Goal: Task Accomplishment & Management: Manage account settings

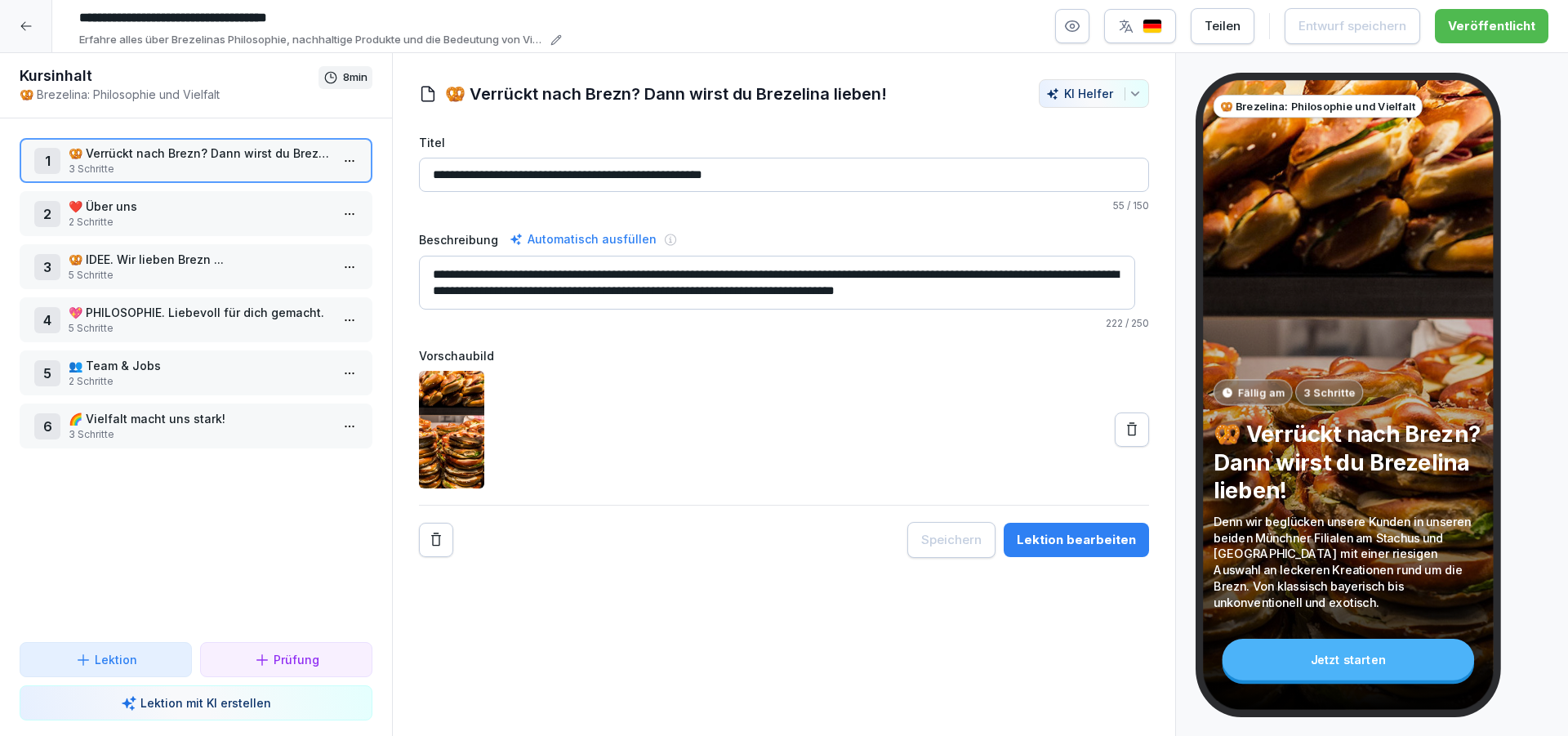
click at [23, 26] on icon at bounding box center [26, 26] width 13 height 13
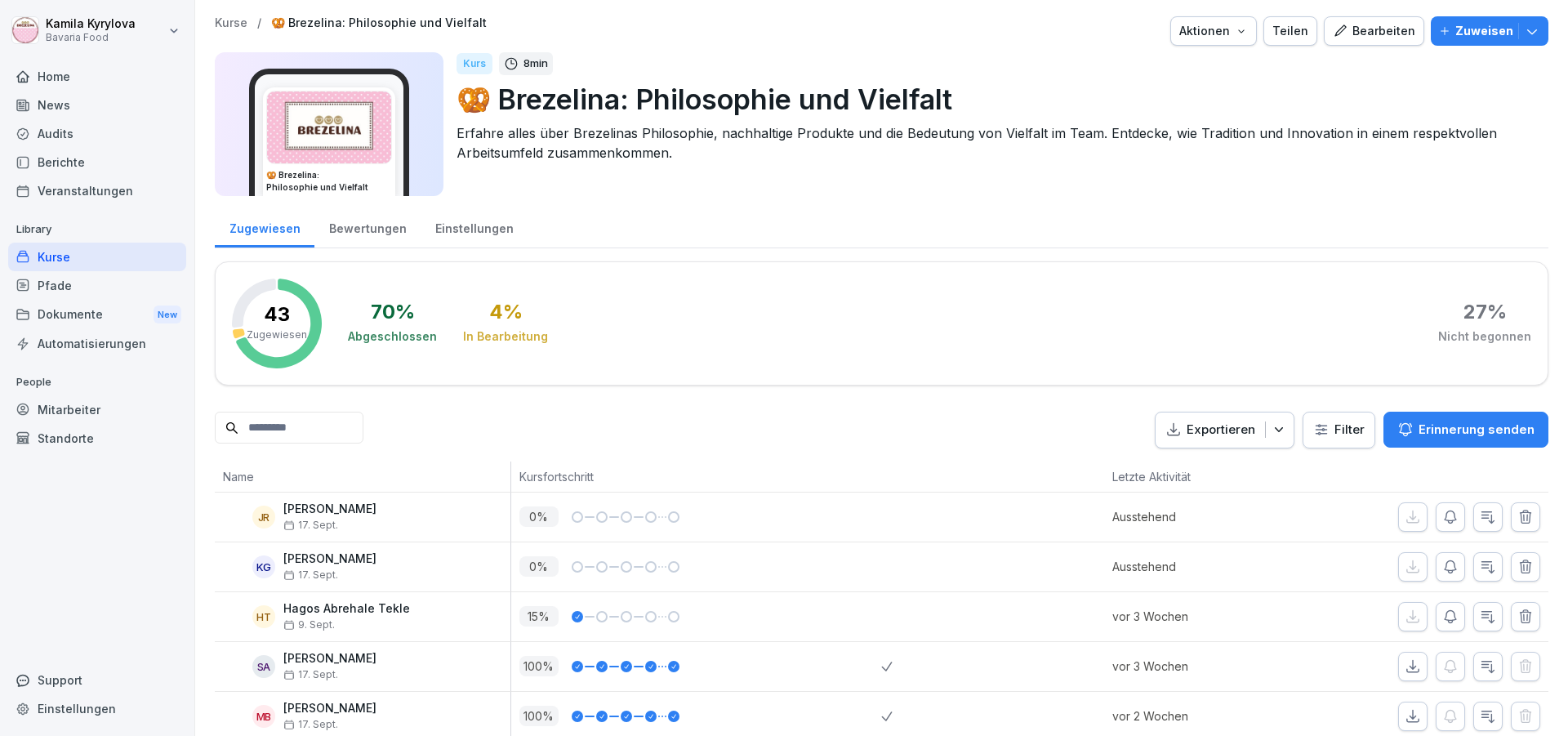
click at [92, 411] on div "Mitarbeiter" at bounding box center [97, 409] width 178 height 28
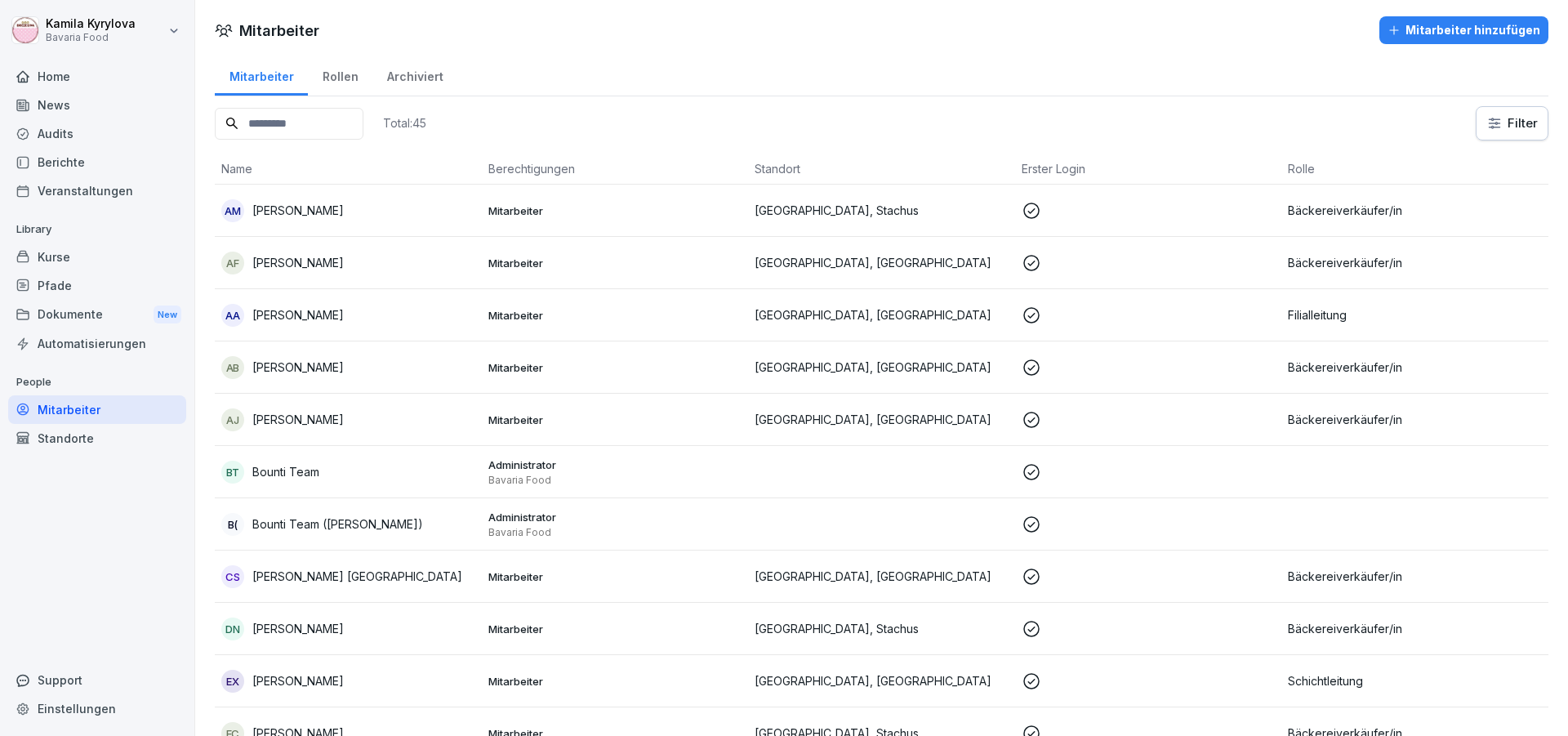
click at [62, 263] on div "Kurse" at bounding box center [97, 257] width 178 height 28
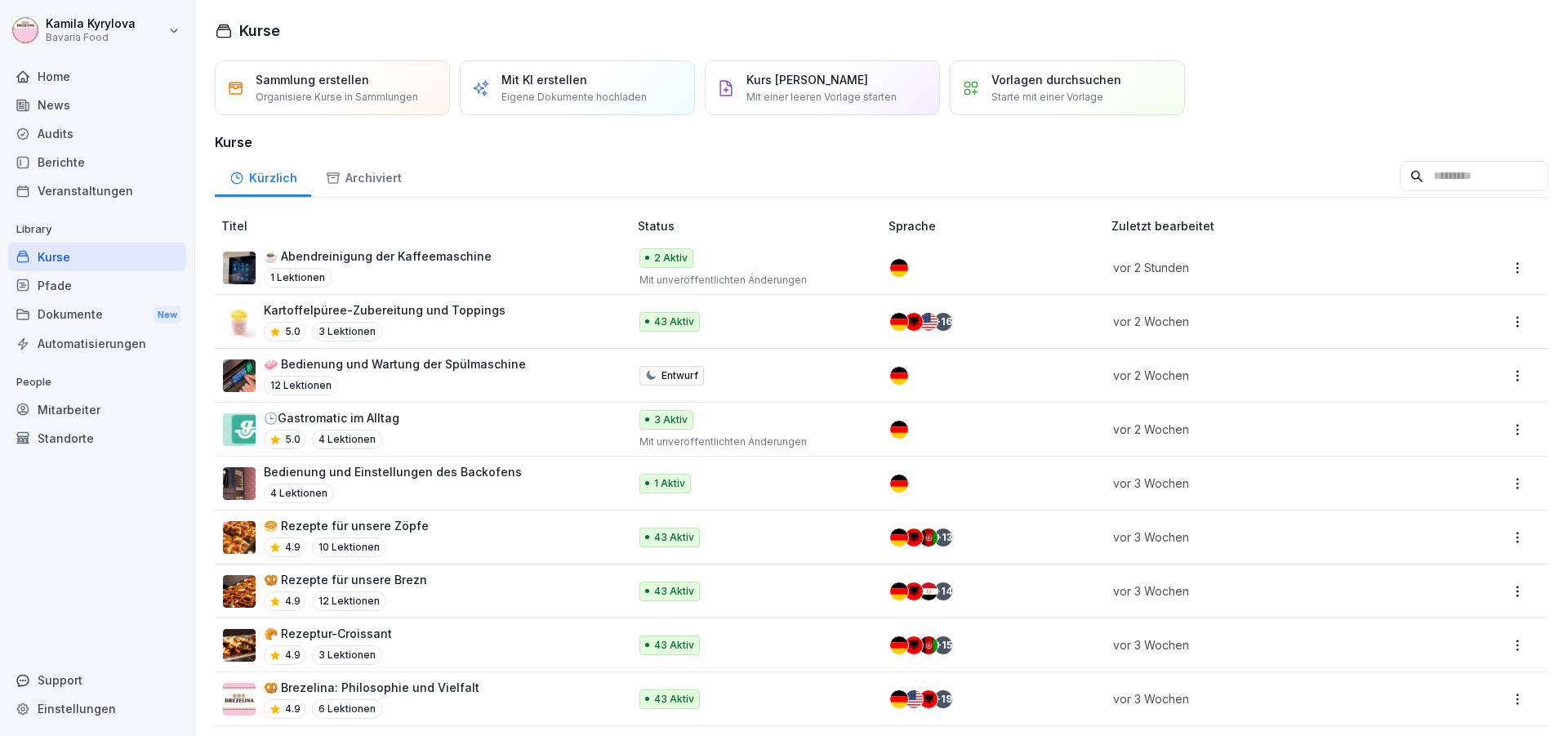
click at [66, 409] on div "Mitarbeiter" at bounding box center [97, 409] width 178 height 28
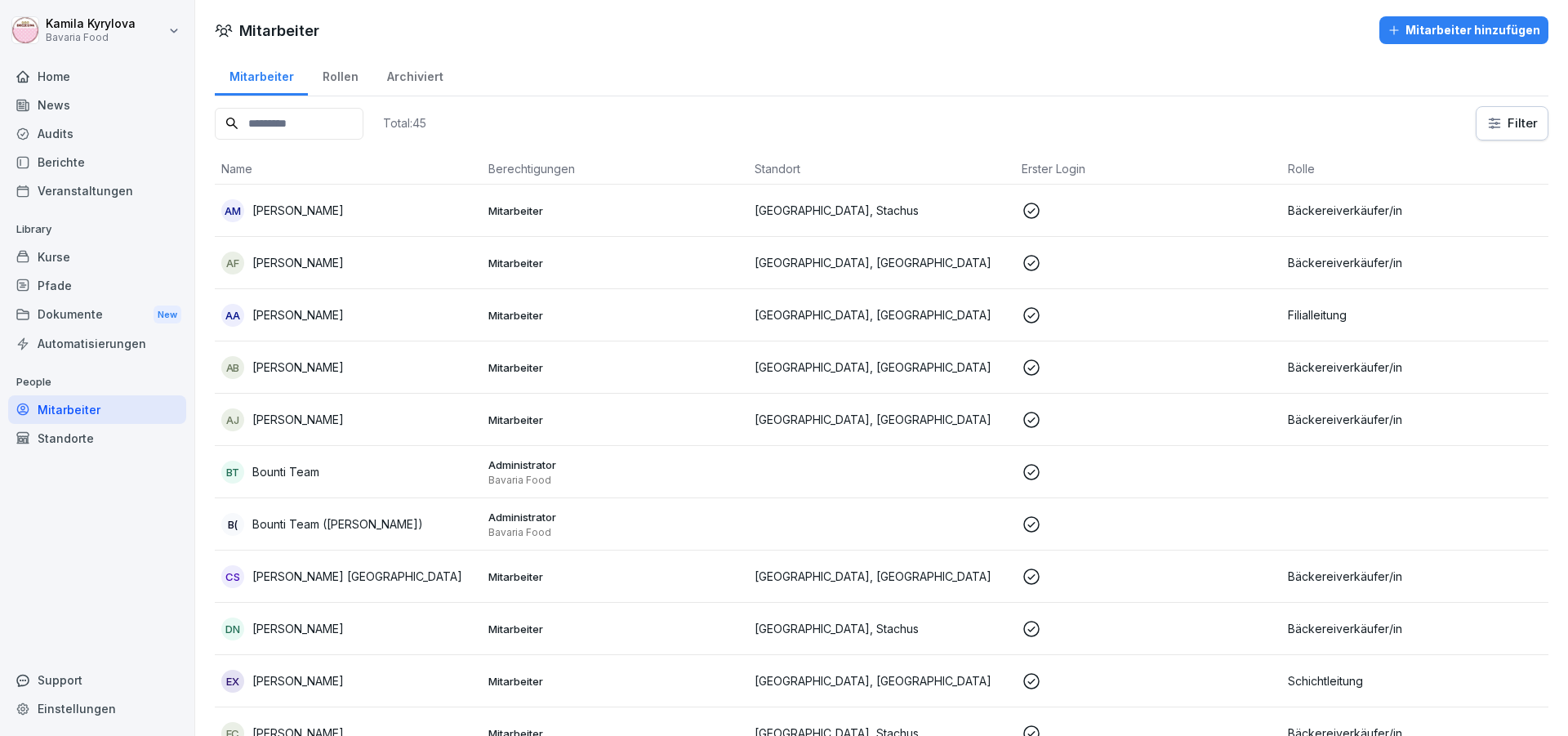
click at [337, 264] on p "Abdul Salam Faqeery" at bounding box center [298, 262] width 91 height 17
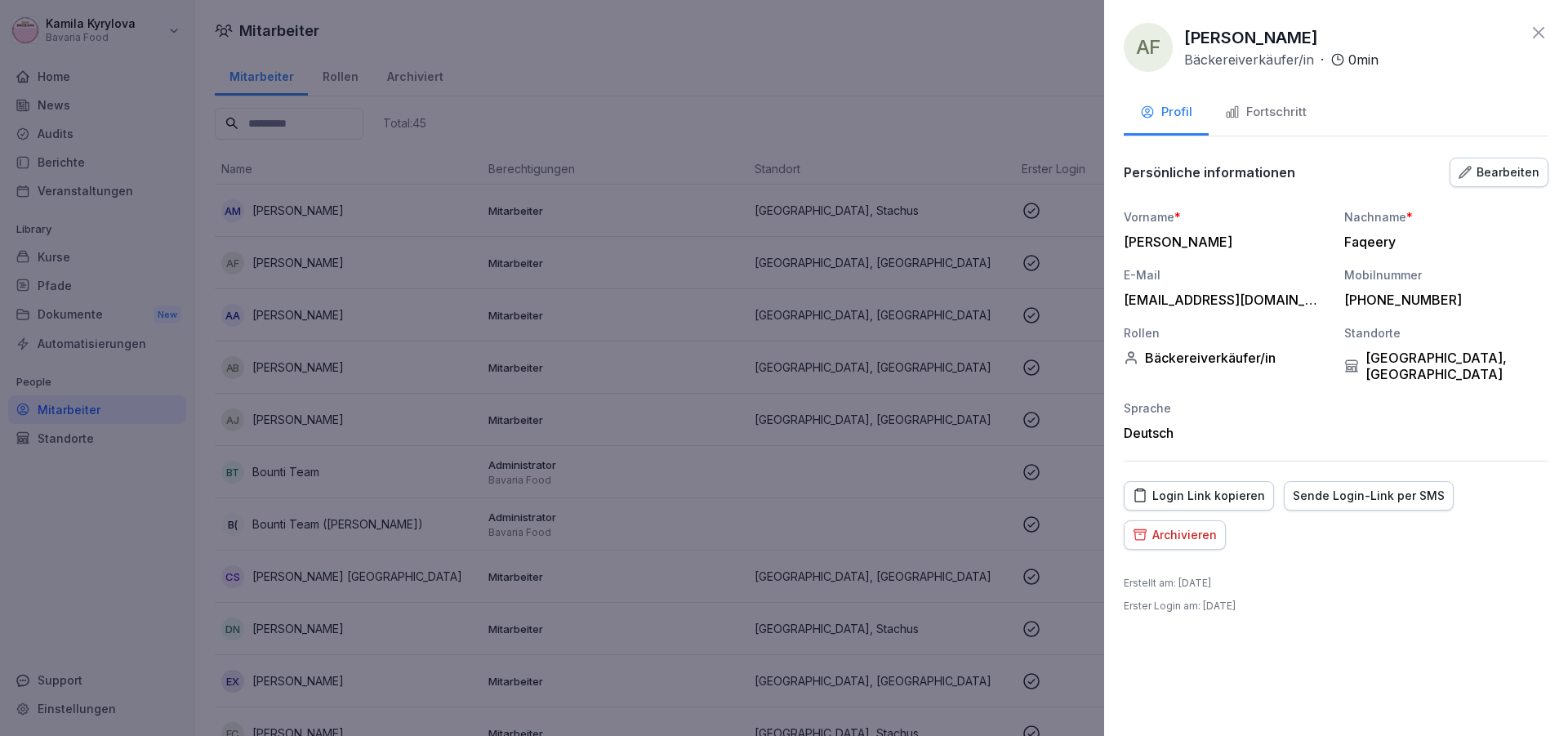
click at [1376, 487] on div "Sende Login-Link per SMS" at bounding box center [1368, 495] width 152 height 18
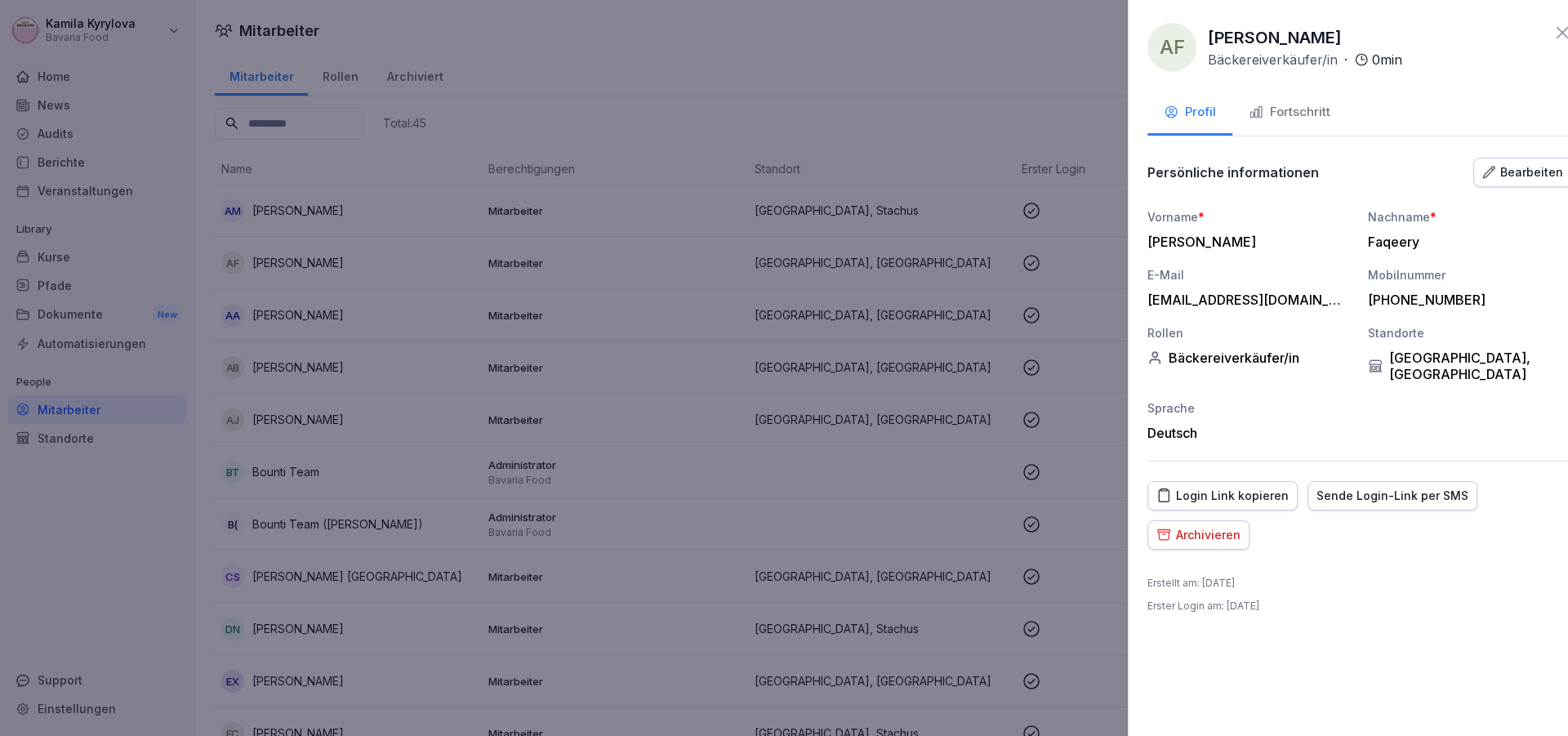
click at [348, 117] on div at bounding box center [784, 368] width 1568 height 736
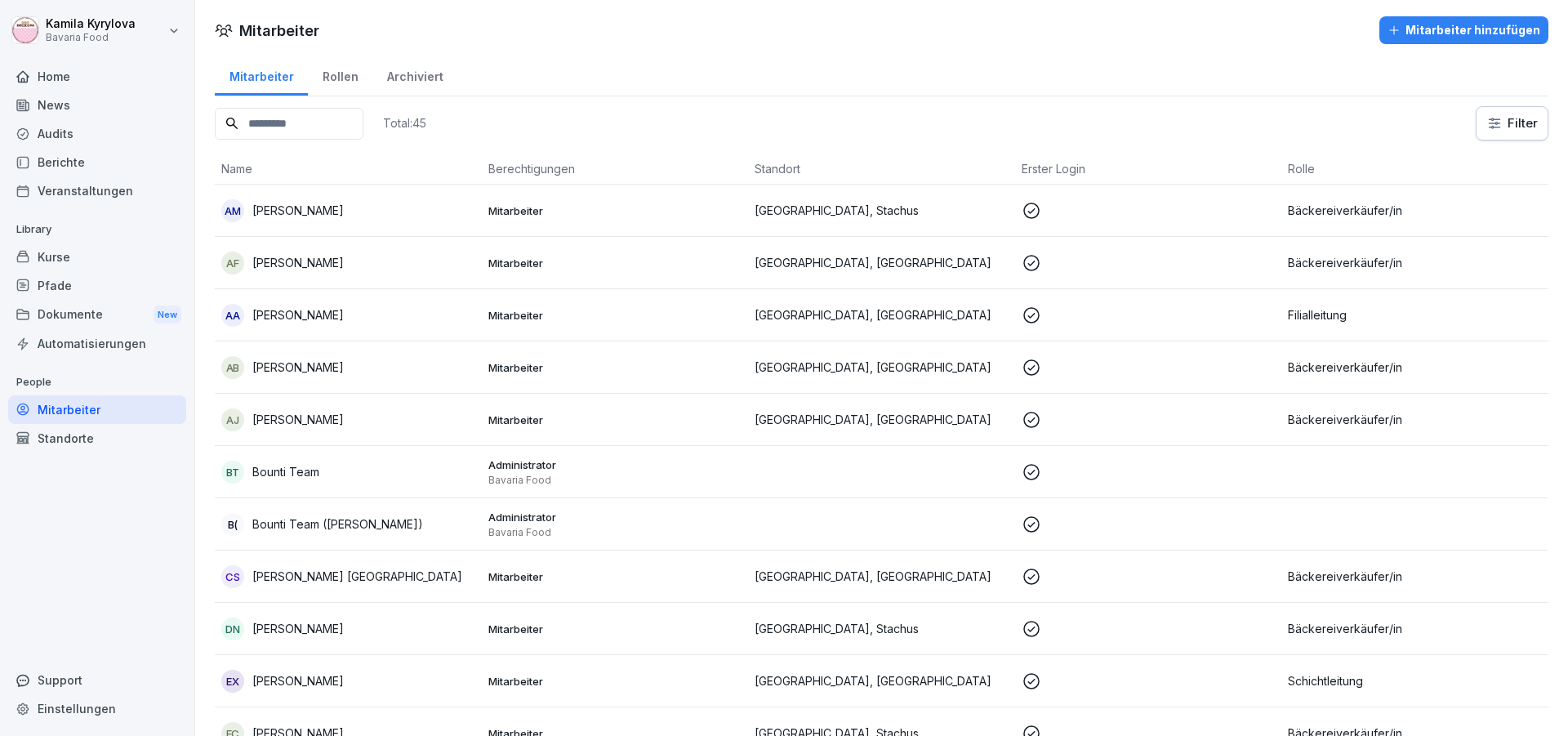
click at [347, 120] on input at bounding box center [288, 124] width 149 height 32
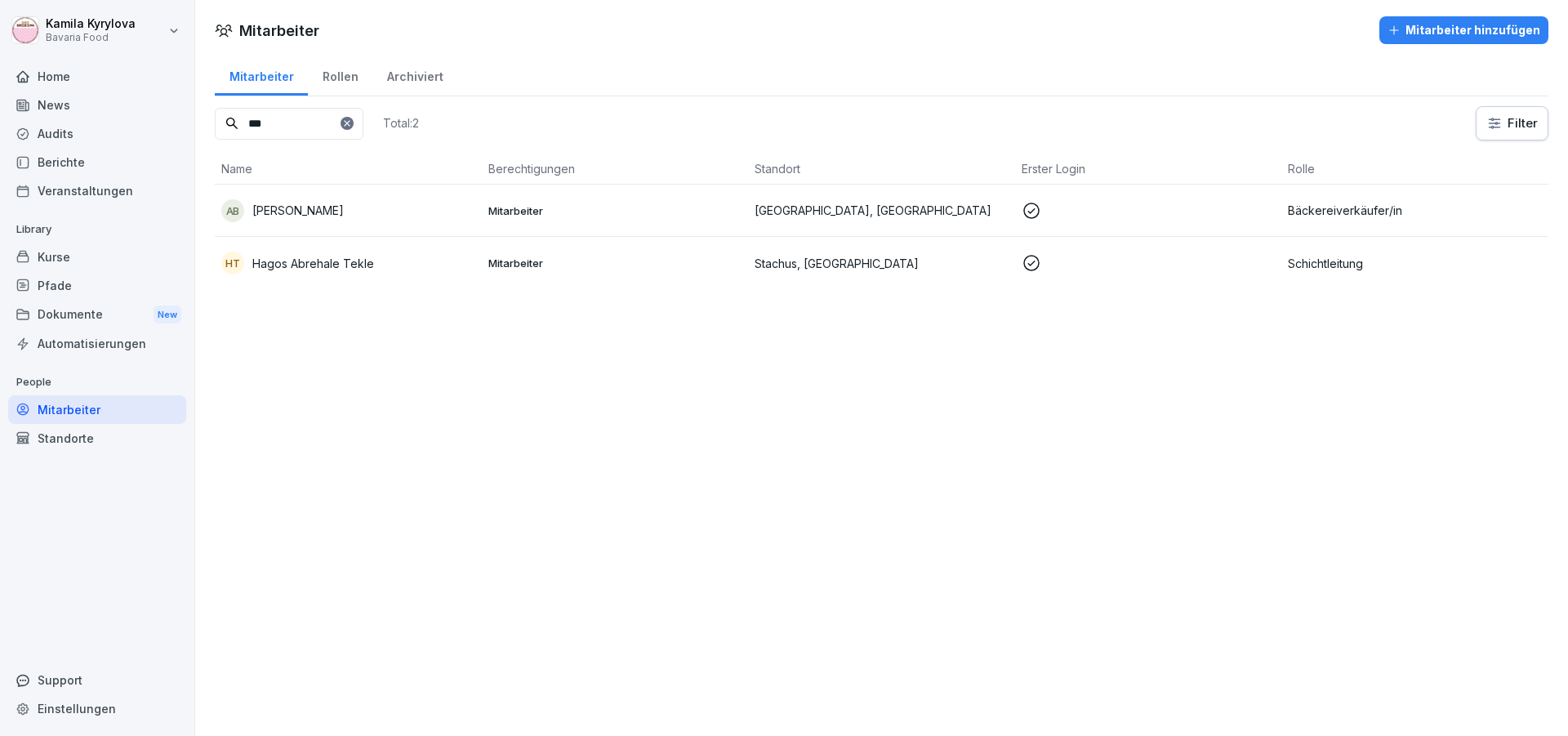
type input "***"
click at [352, 128] on icon at bounding box center [346, 123] width 10 height 10
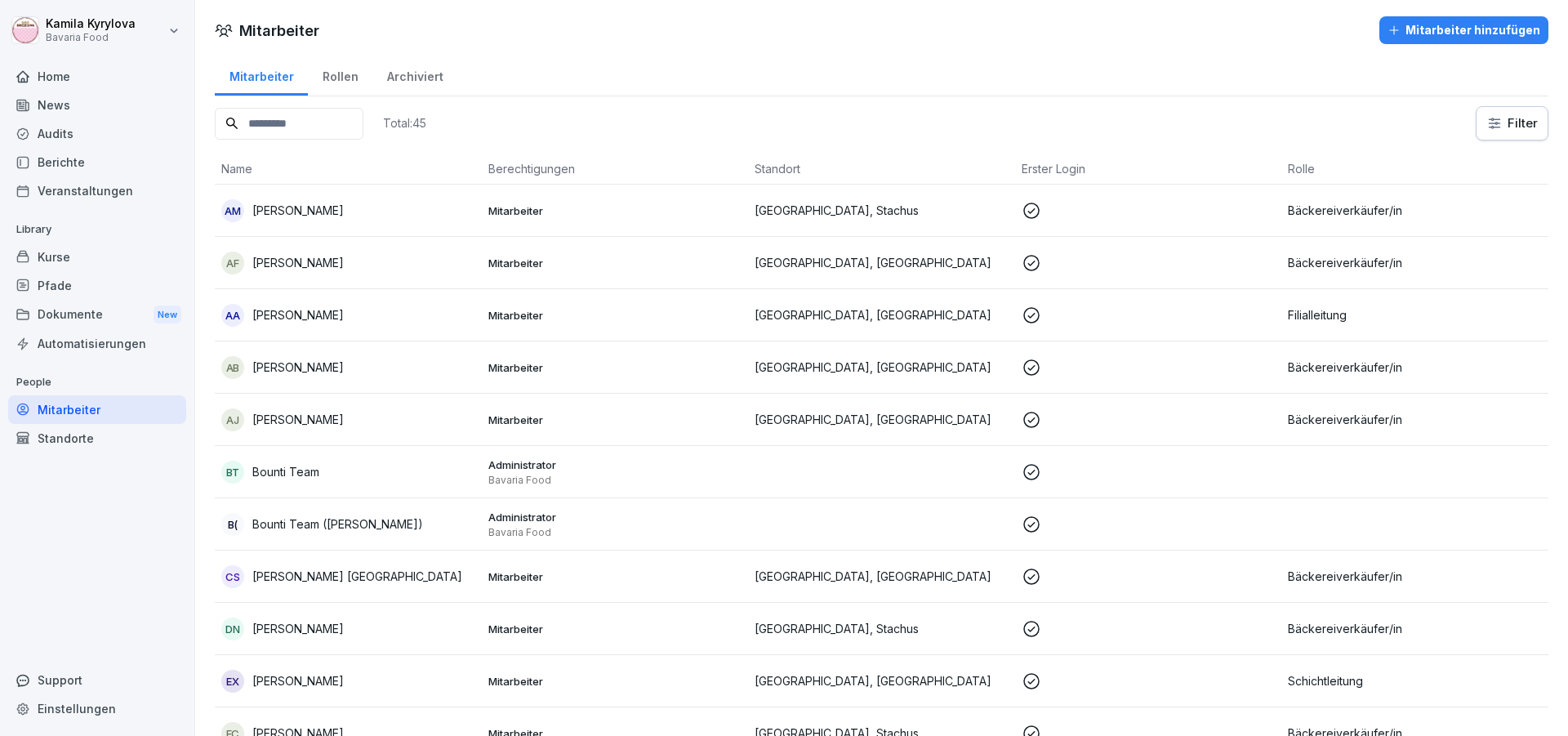
click at [291, 119] on input at bounding box center [288, 124] width 149 height 32
click at [1462, 19] on button "Mitarbeiter hinzufügen" at bounding box center [1463, 31] width 169 height 28
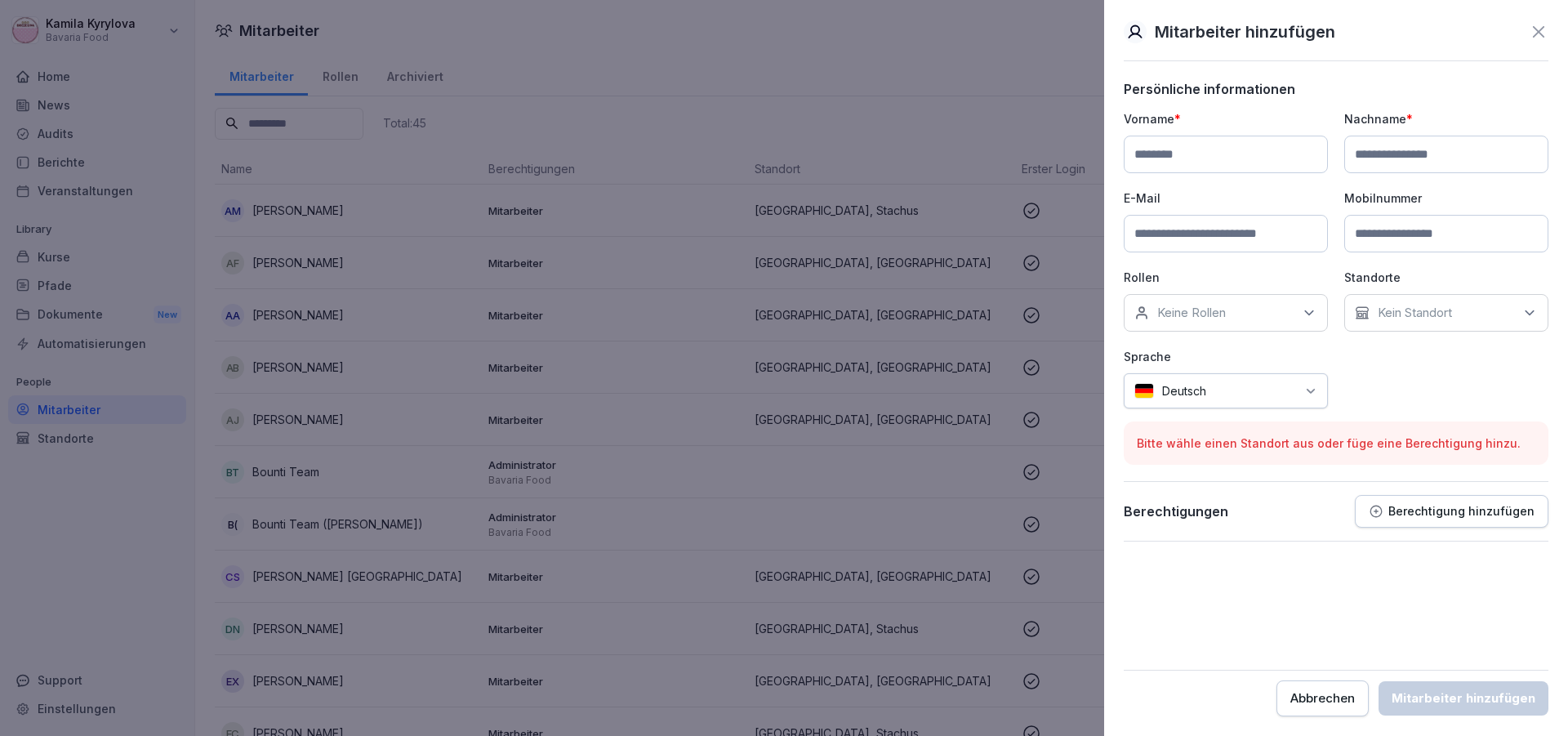
click at [1159, 236] on input at bounding box center [1226, 233] width 204 height 38
paste input "**********"
type input "**********"
click at [1212, 320] on p "Keine Rollen" at bounding box center [1192, 312] width 69 height 17
click at [1410, 317] on p "Kein Standort" at bounding box center [1414, 312] width 74 height 17
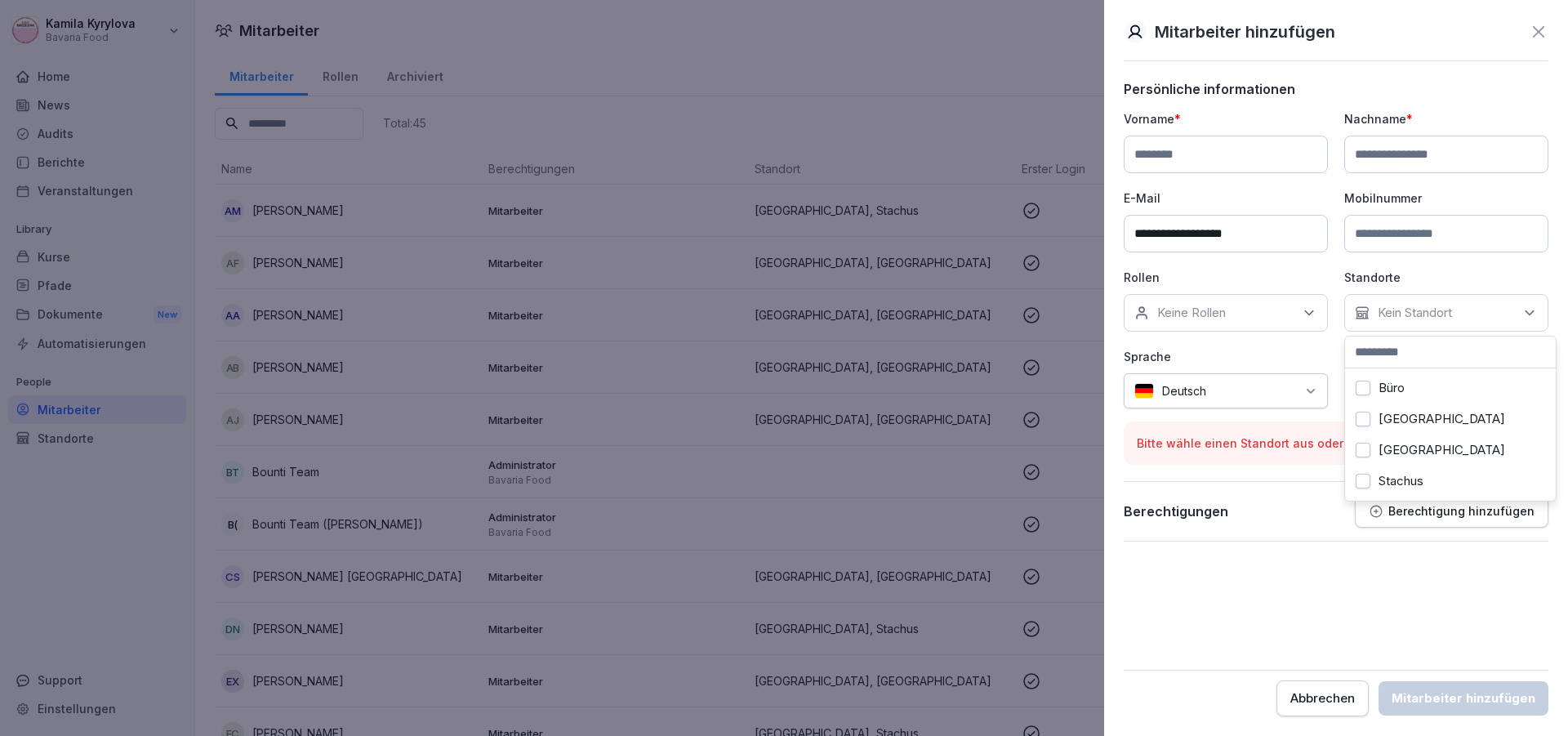
click at [1414, 423] on label "Marienplatz" at bounding box center [1441, 419] width 127 height 15
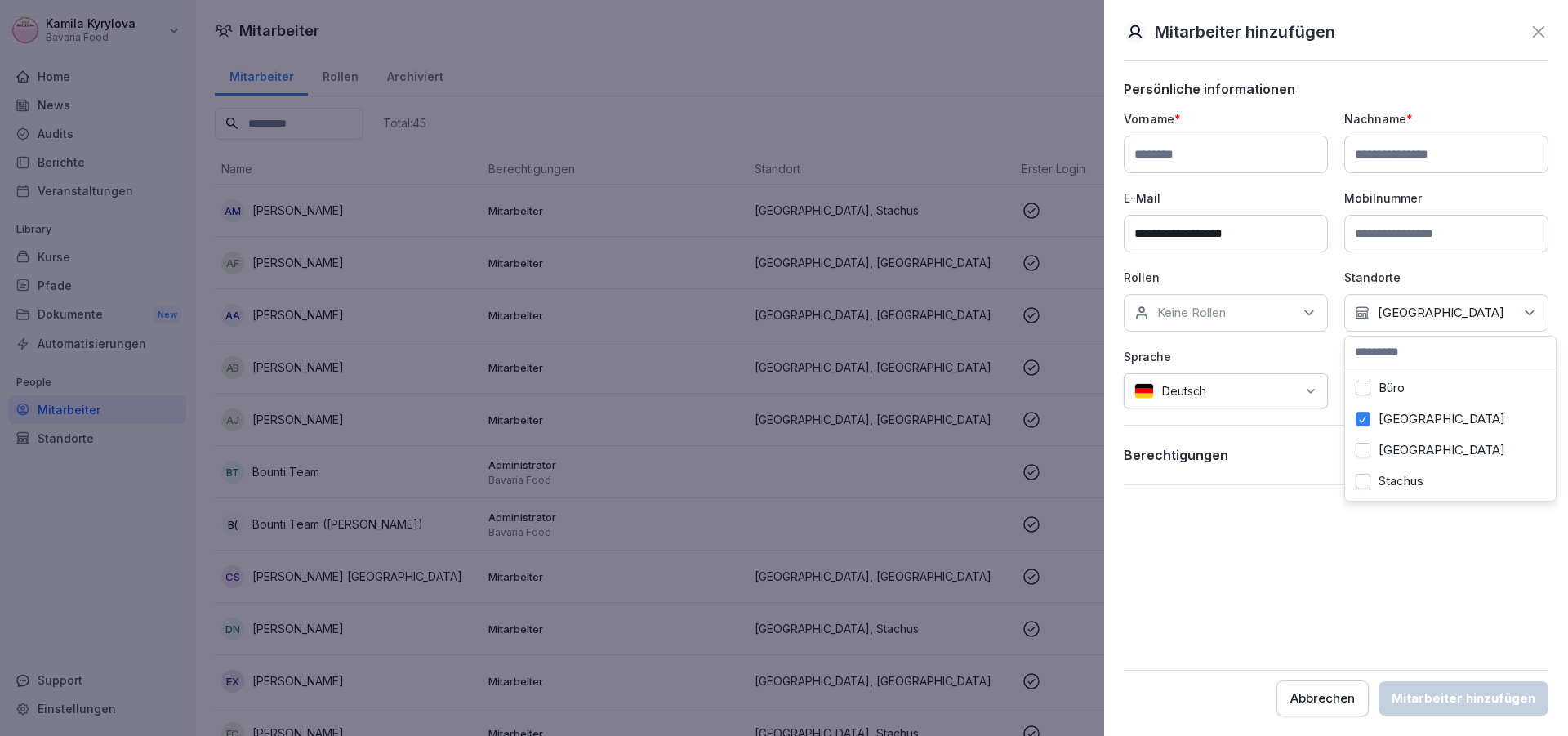
click at [1360, 477] on button "Stachus" at bounding box center [1362, 481] width 15 height 15
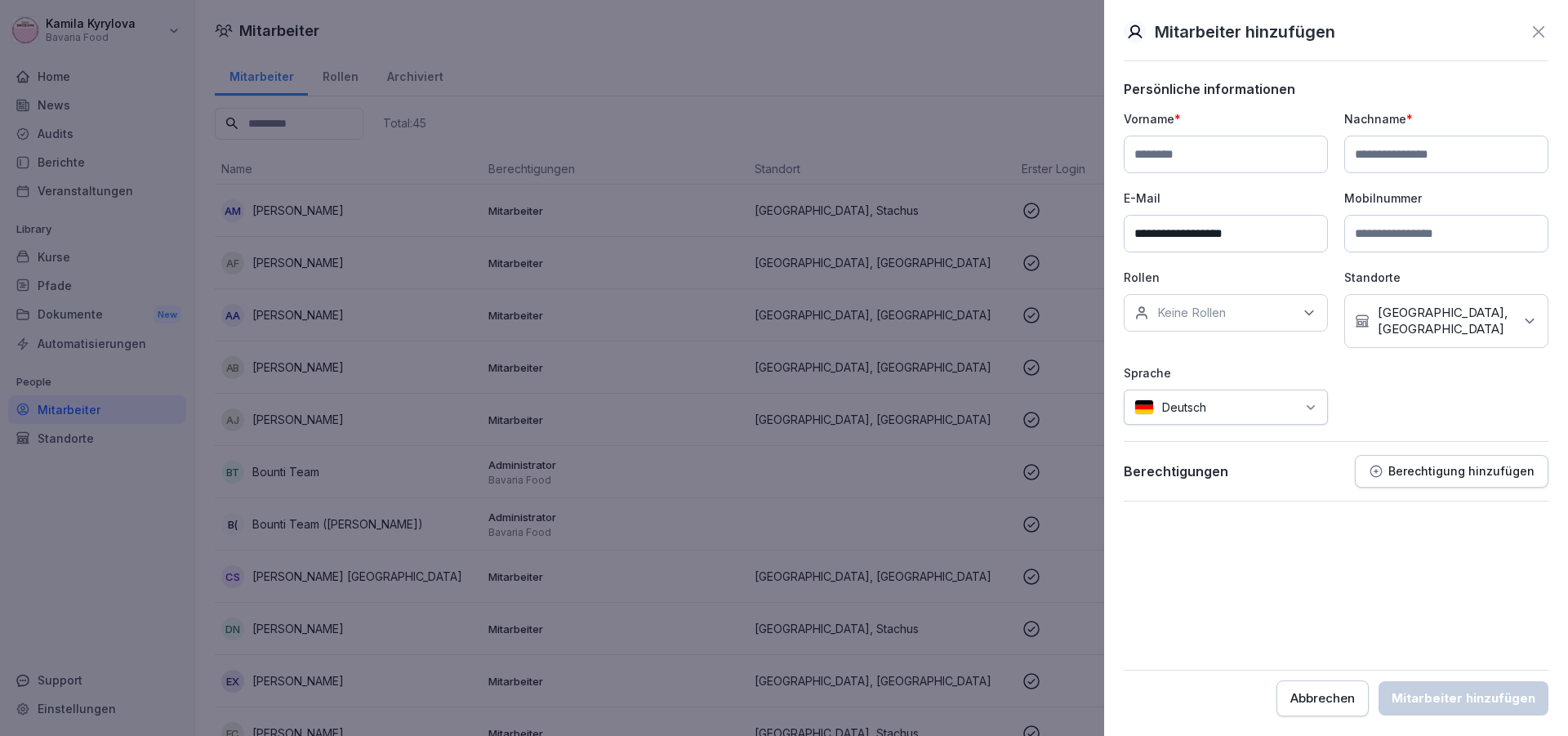
click at [1233, 312] on div "Keine Rollen" at bounding box center [1226, 312] width 204 height 38
click at [1181, 267] on div "**********" at bounding box center [1336, 266] width 425 height 314
click at [1421, 234] on input at bounding box center [1446, 233] width 204 height 38
click at [1456, 244] on input at bounding box center [1446, 233] width 204 height 38
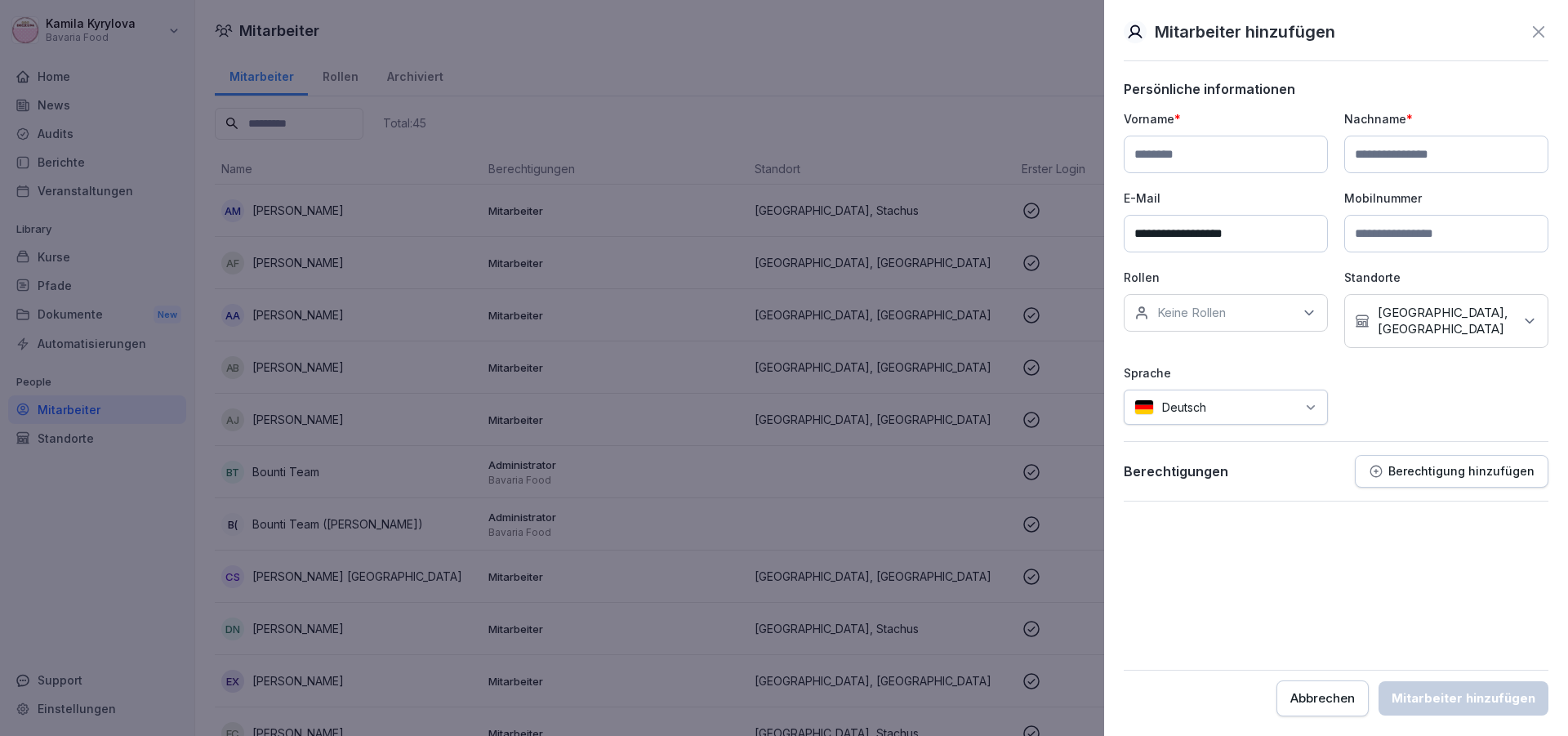
paste input "**********"
type input "**********"
click at [1258, 167] on input at bounding box center [1226, 154] width 204 height 38
paste input "**********"
type input "**********"
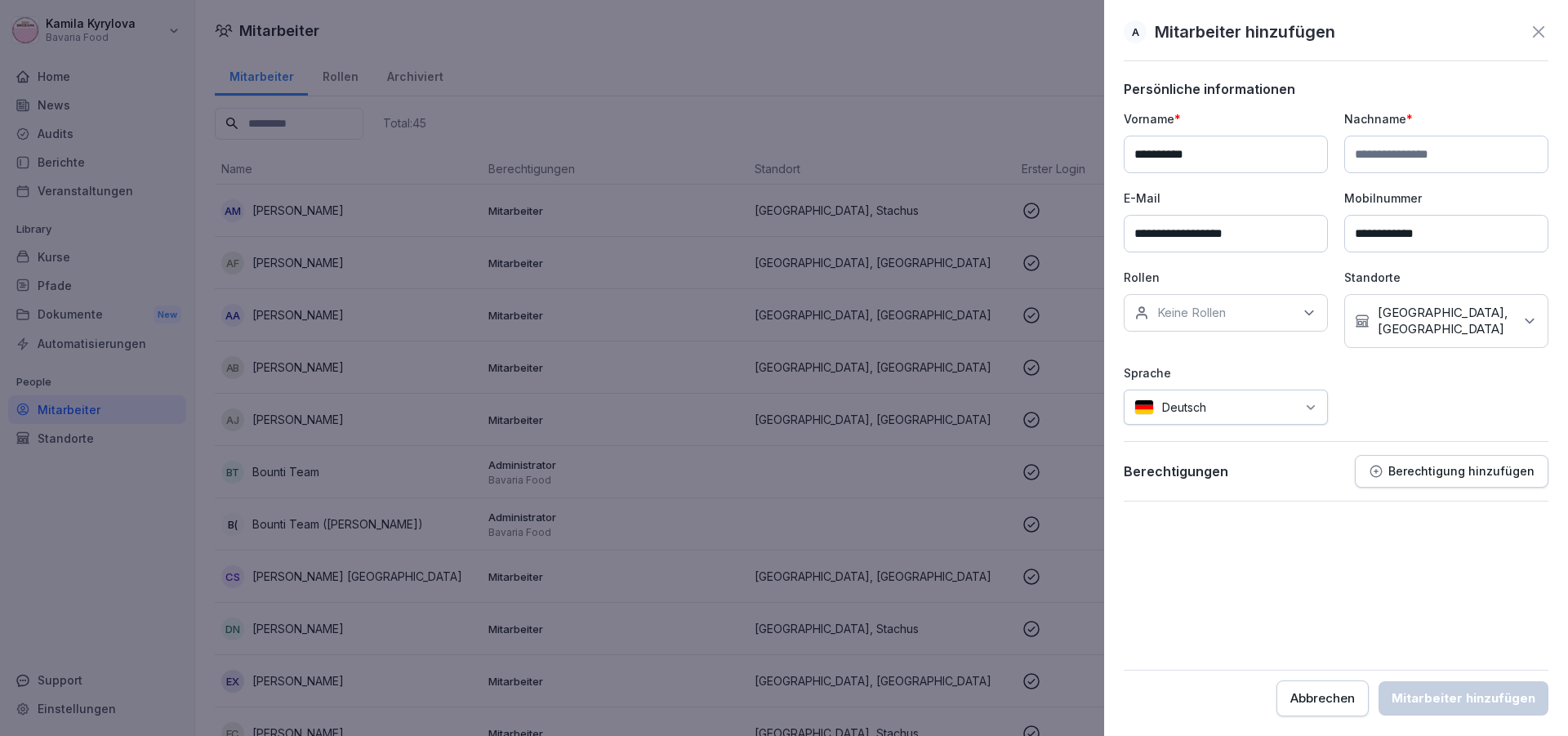
click at [1477, 161] on input at bounding box center [1446, 154] width 204 height 38
paste input "*******"
type input "*******"
click at [1535, 700] on div "Mitarbeiter hinzufügen" at bounding box center [1462, 698] width 143 height 18
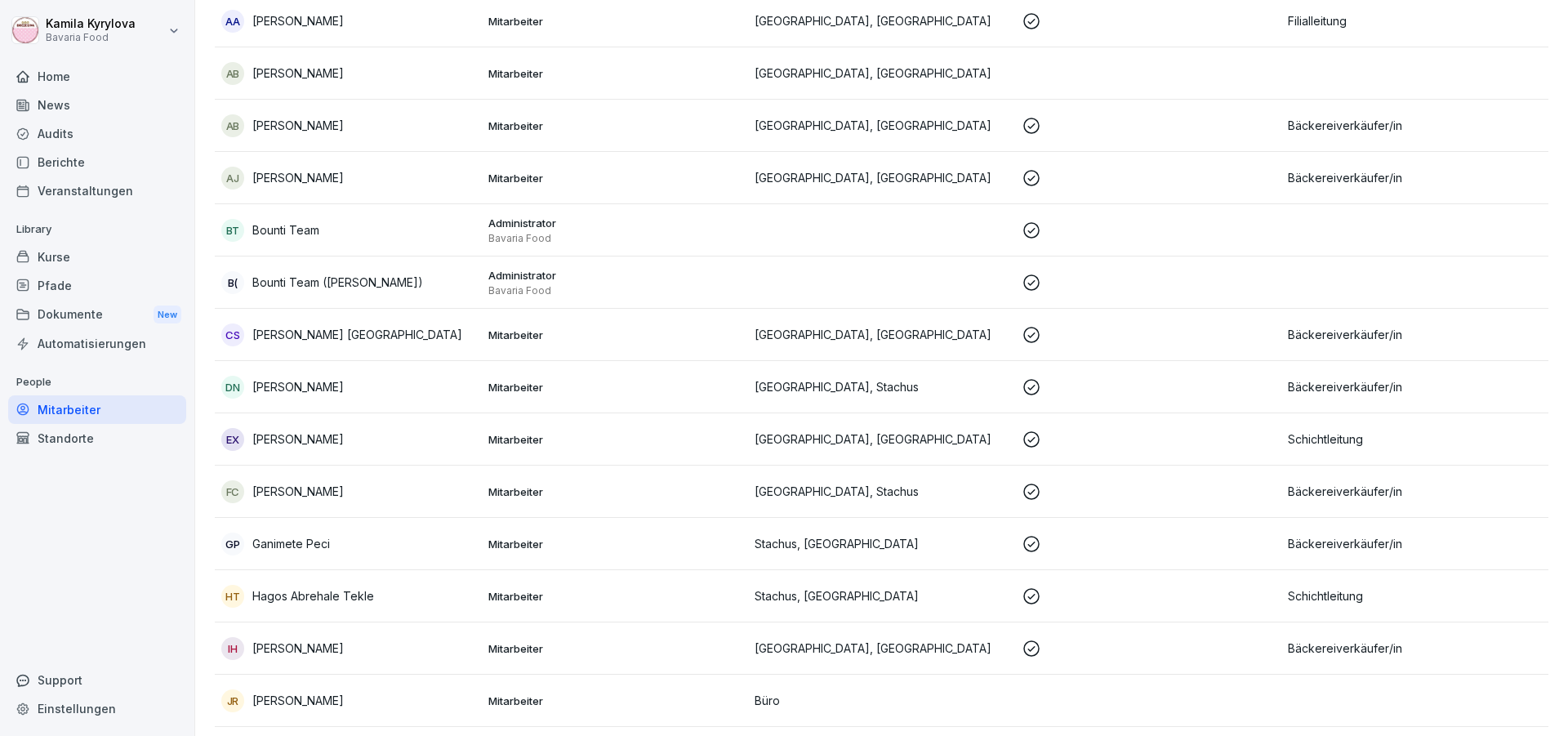
scroll to position [0, 0]
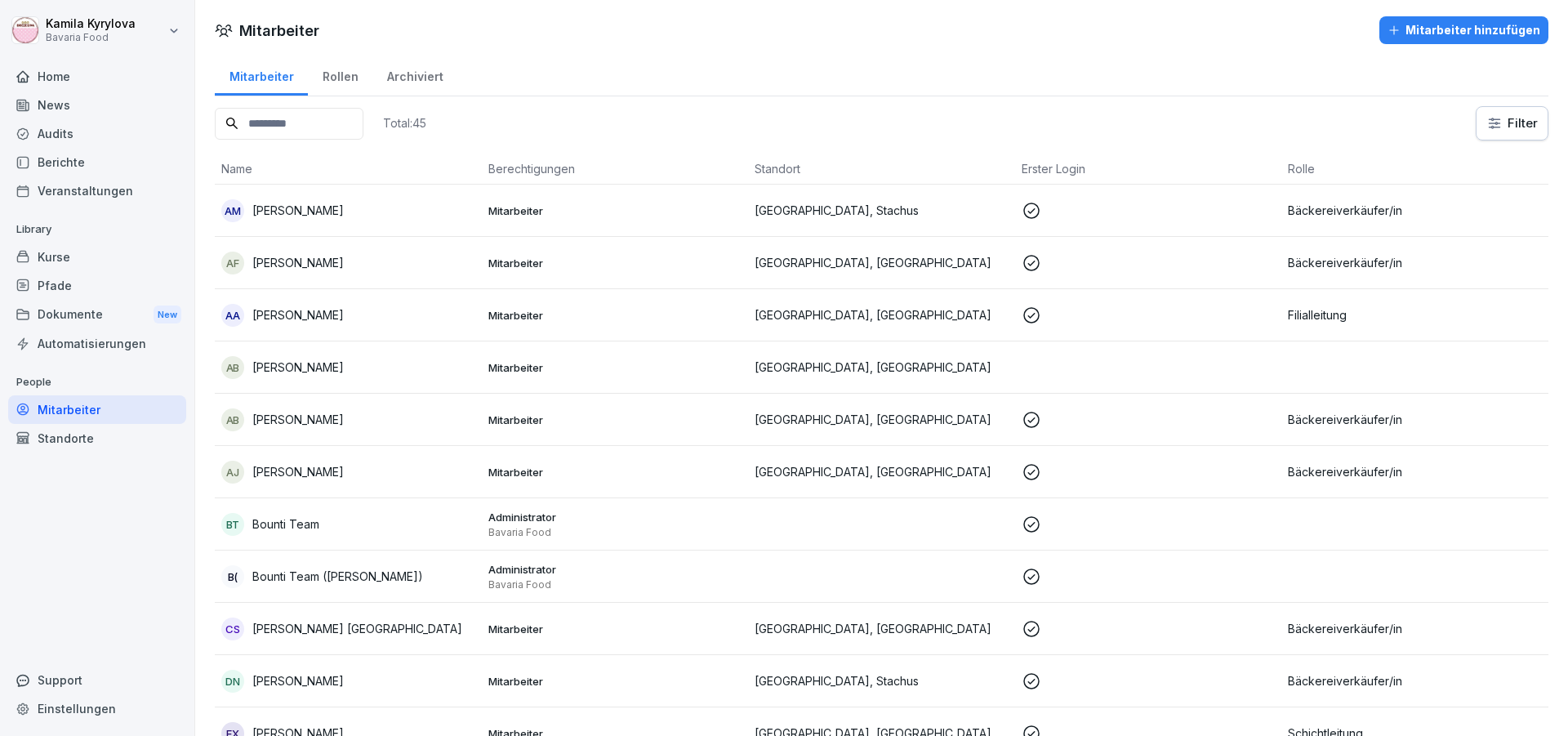
click at [280, 370] on p "Alexsandar Becagol" at bounding box center [298, 367] width 91 height 17
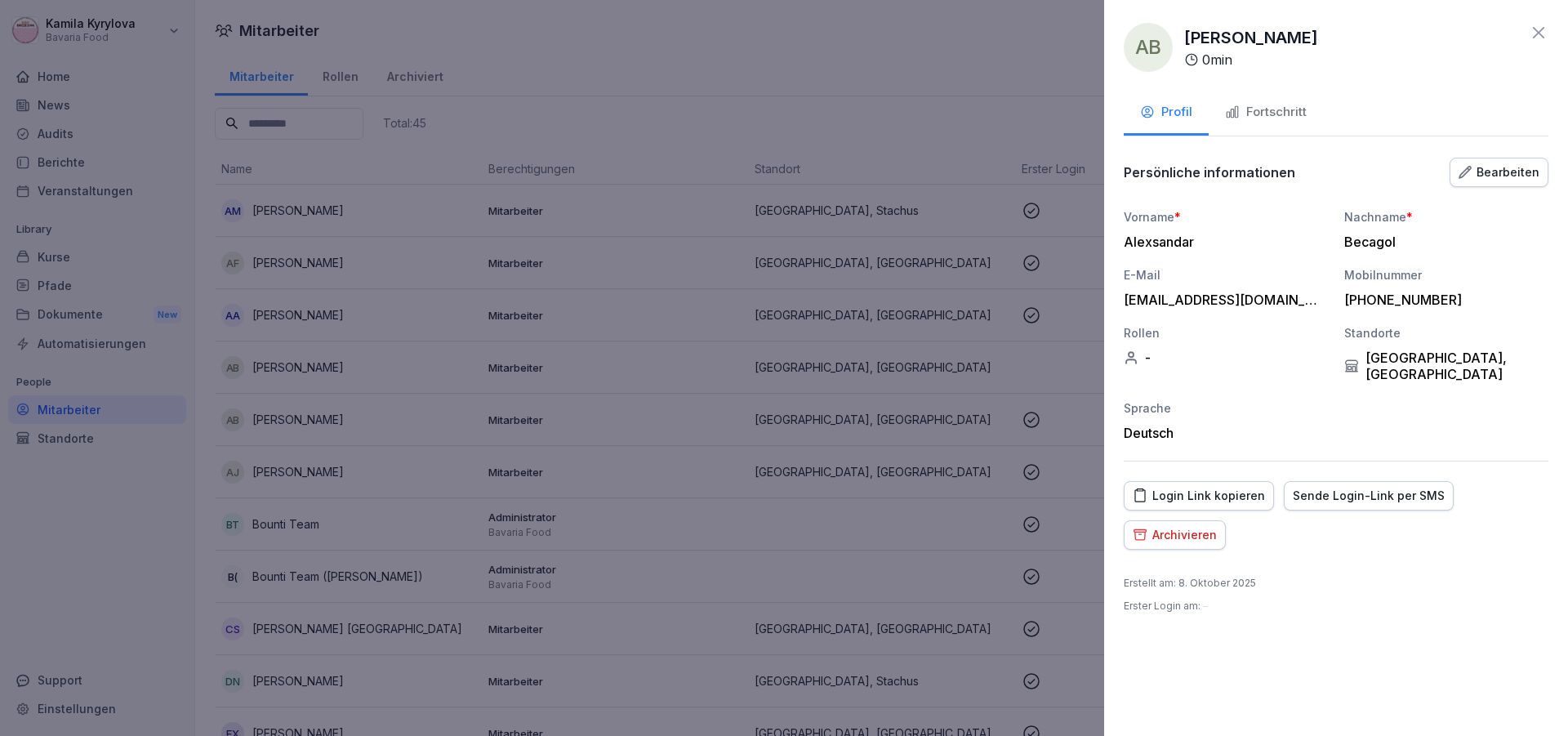
click at [1525, 175] on div "Bearbeiten" at bounding box center [1499, 172] width 81 height 18
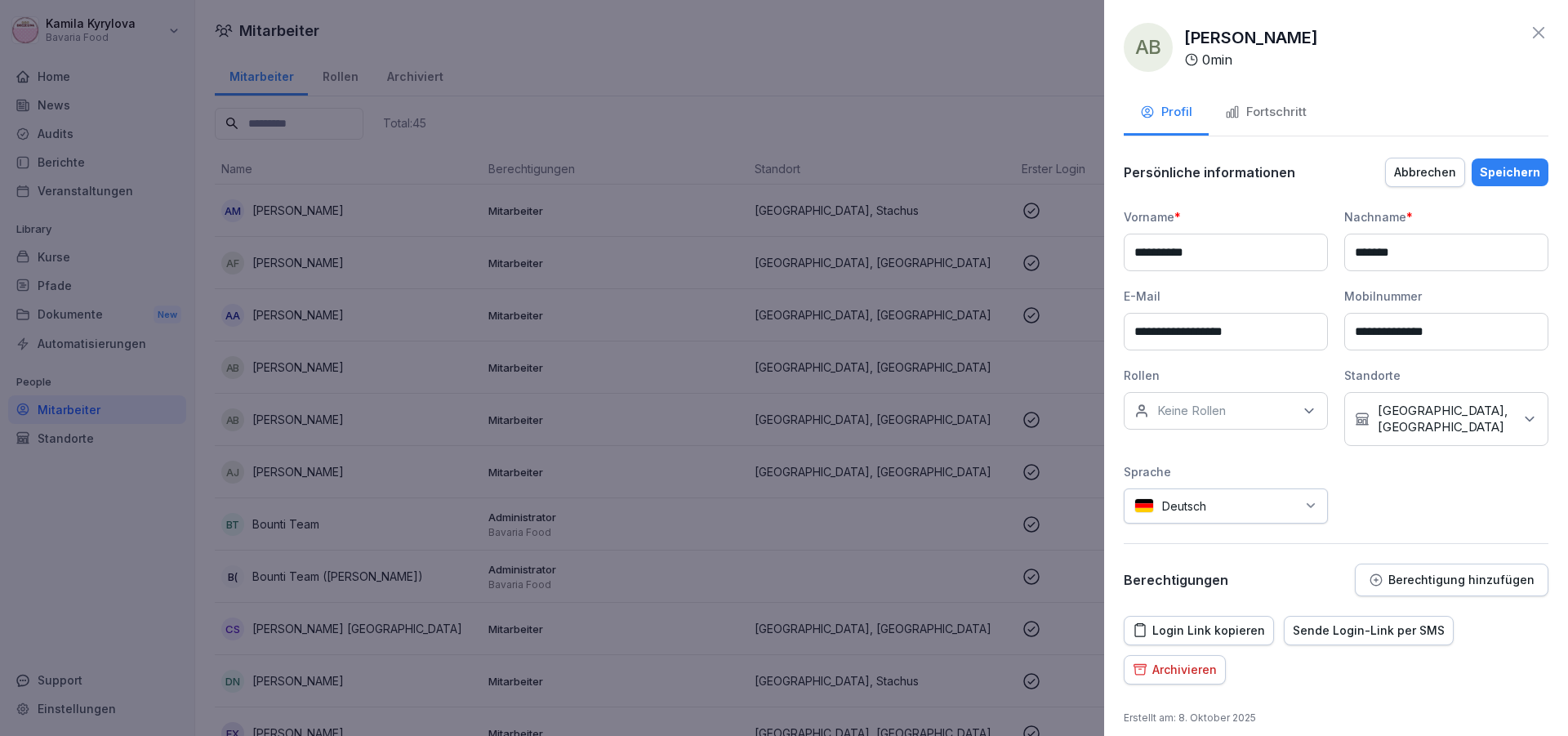
click at [1225, 410] on p "Keine Rollen" at bounding box center [1192, 411] width 69 height 17
click at [1249, 493] on label "Bäckereiverkäufer/in" at bounding box center [1216, 485] width 116 height 15
click at [1408, 479] on div "**********" at bounding box center [1336, 366] width 425 height 315
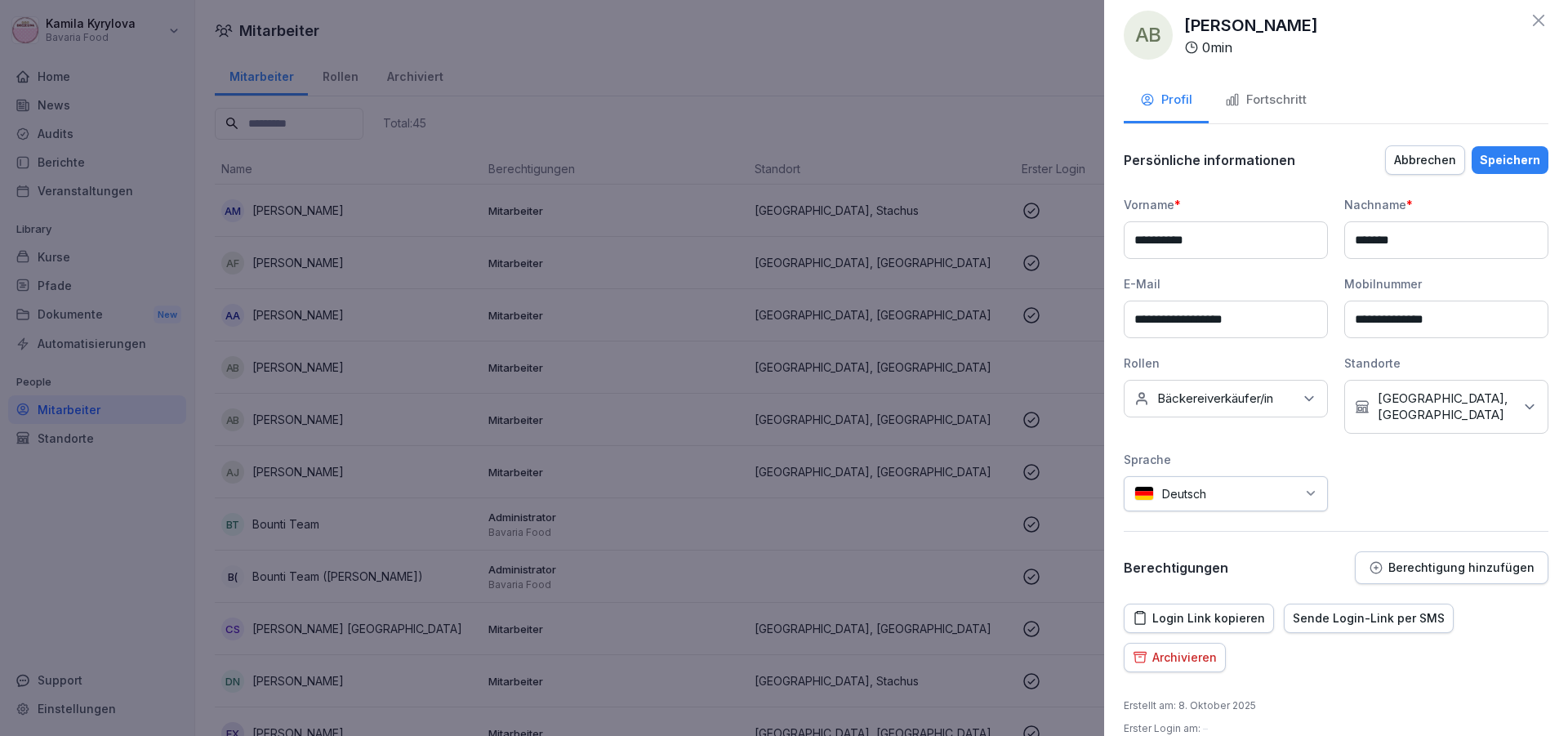
scroll to position [18, 0]
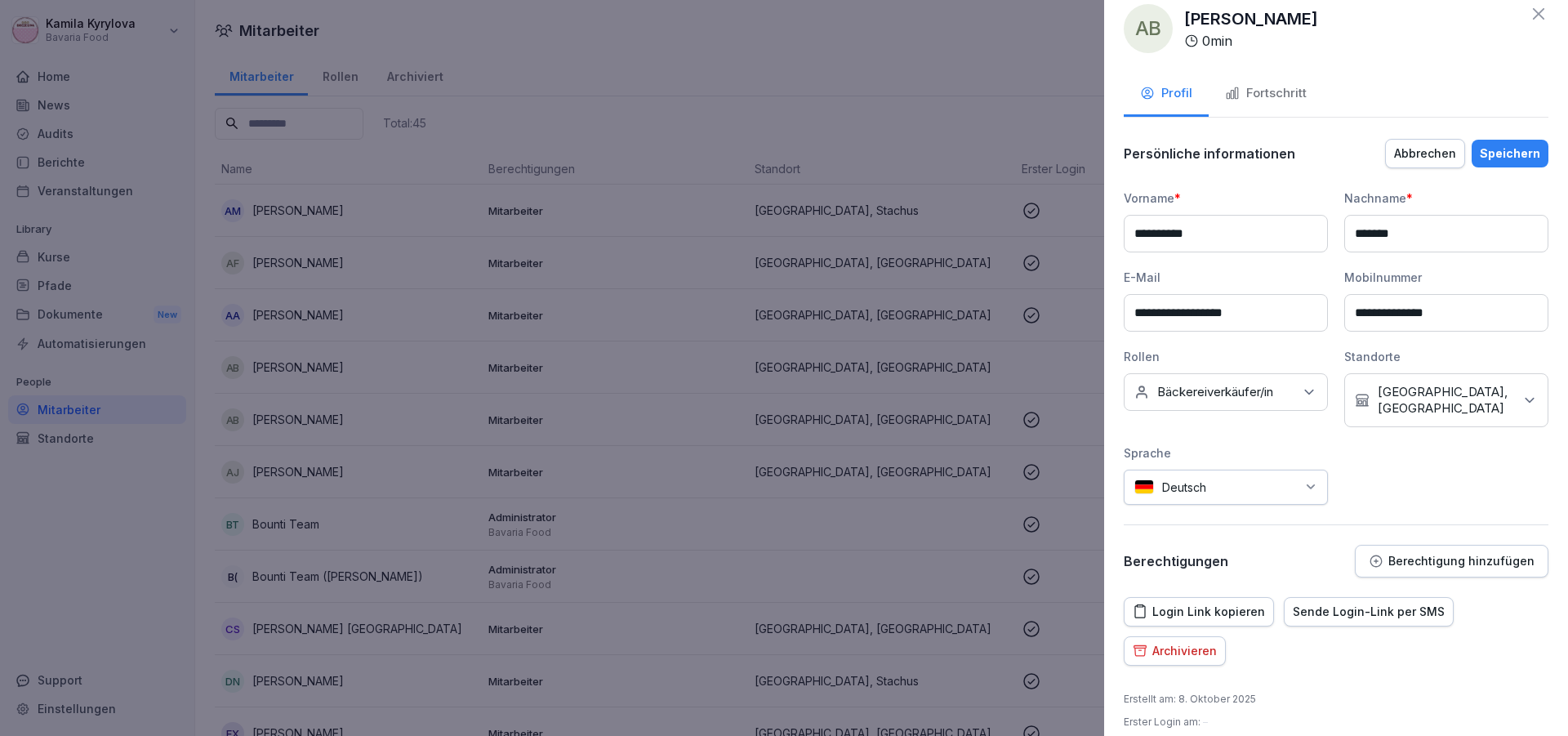
click at [1376, 602] on div "Sende Login-Link per SMS" at bounding box center [1368, 611] width 152 height 18
click at [1511, 160] on div "Speichern" at bounding box center [1509, 153] width 61 height 18
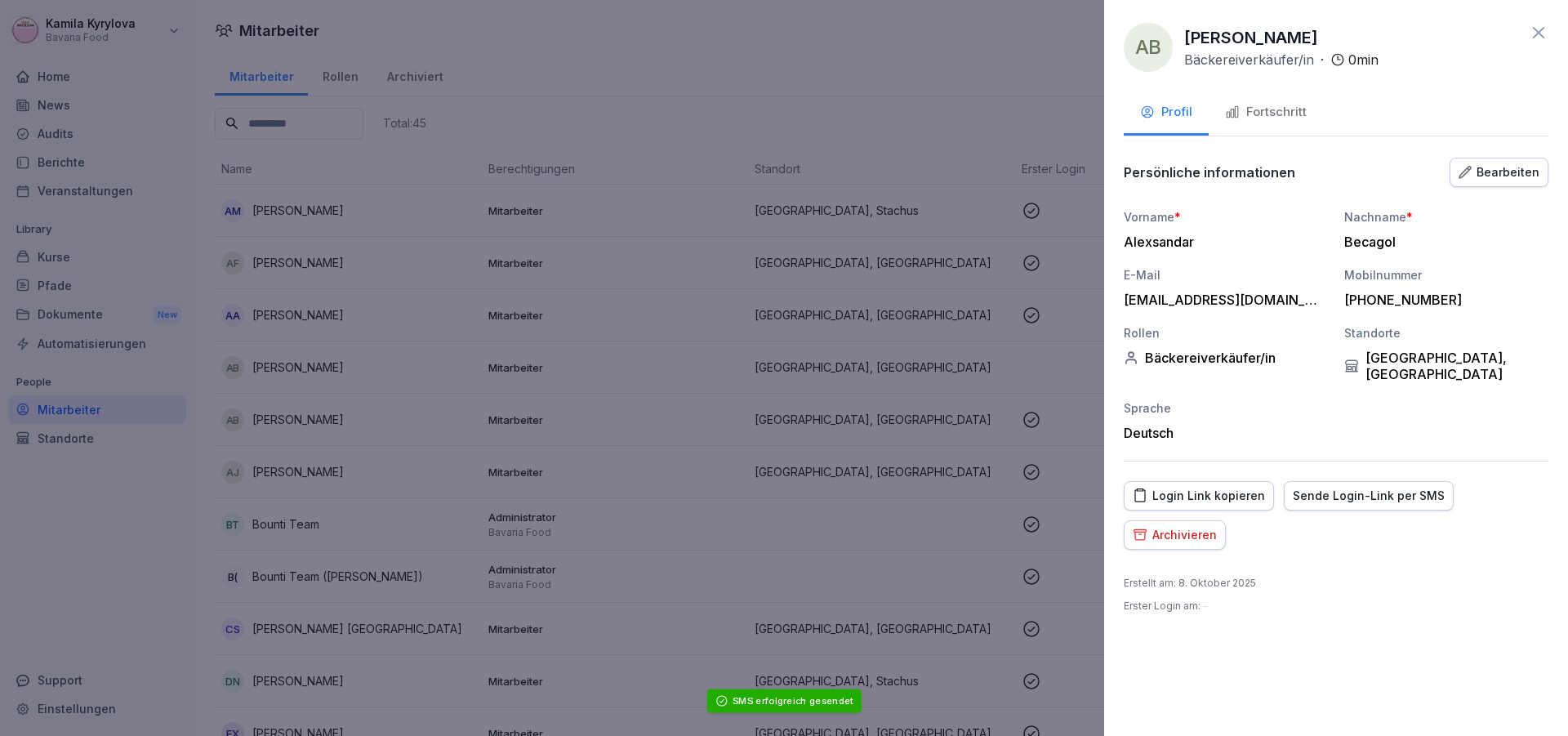
click at [1513, 174] on div "Bearbeiten" at bounding box center [1499, 172] width 81 height 18
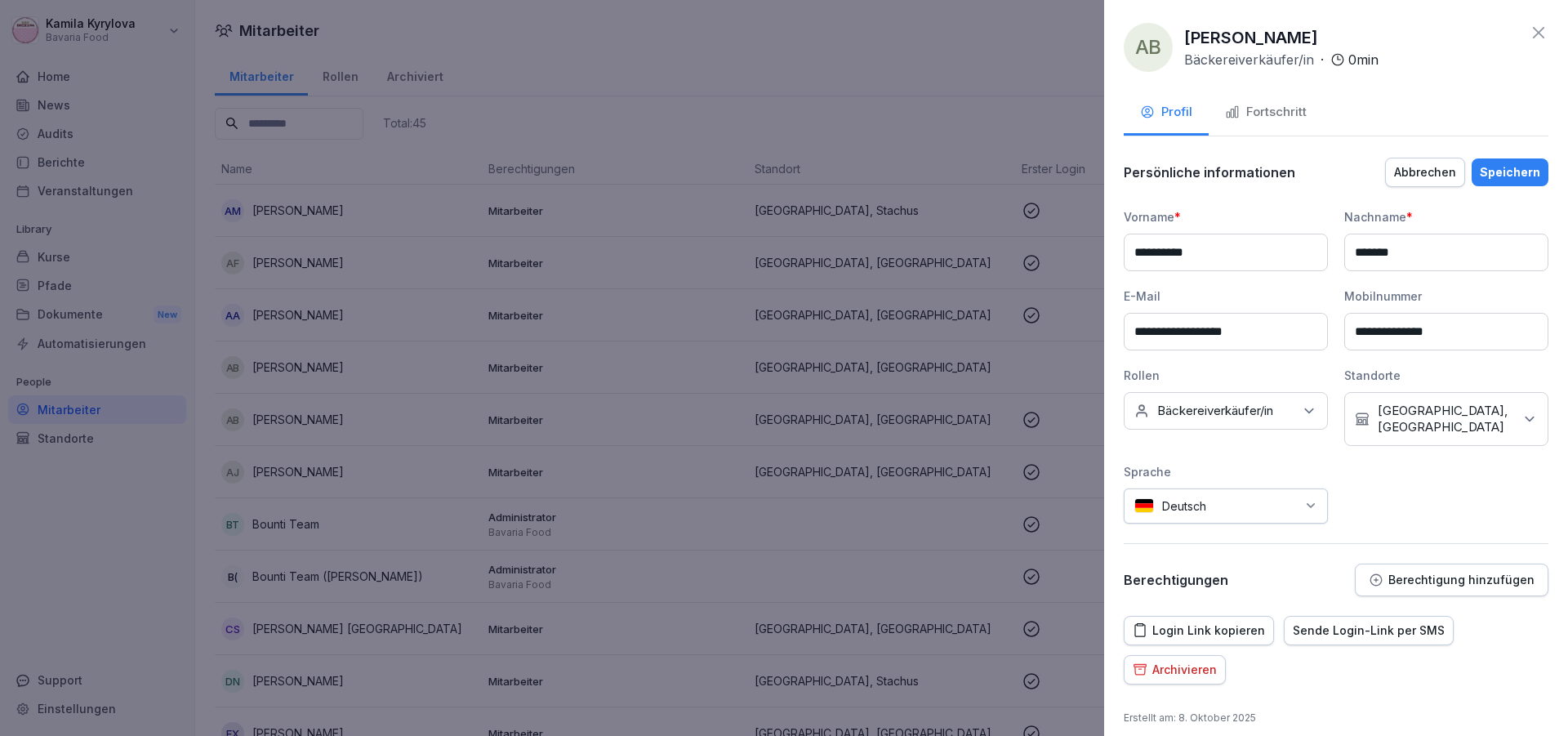
click at [1533, 33] on icon at bounding box center [1538, 33] width 11 height 11
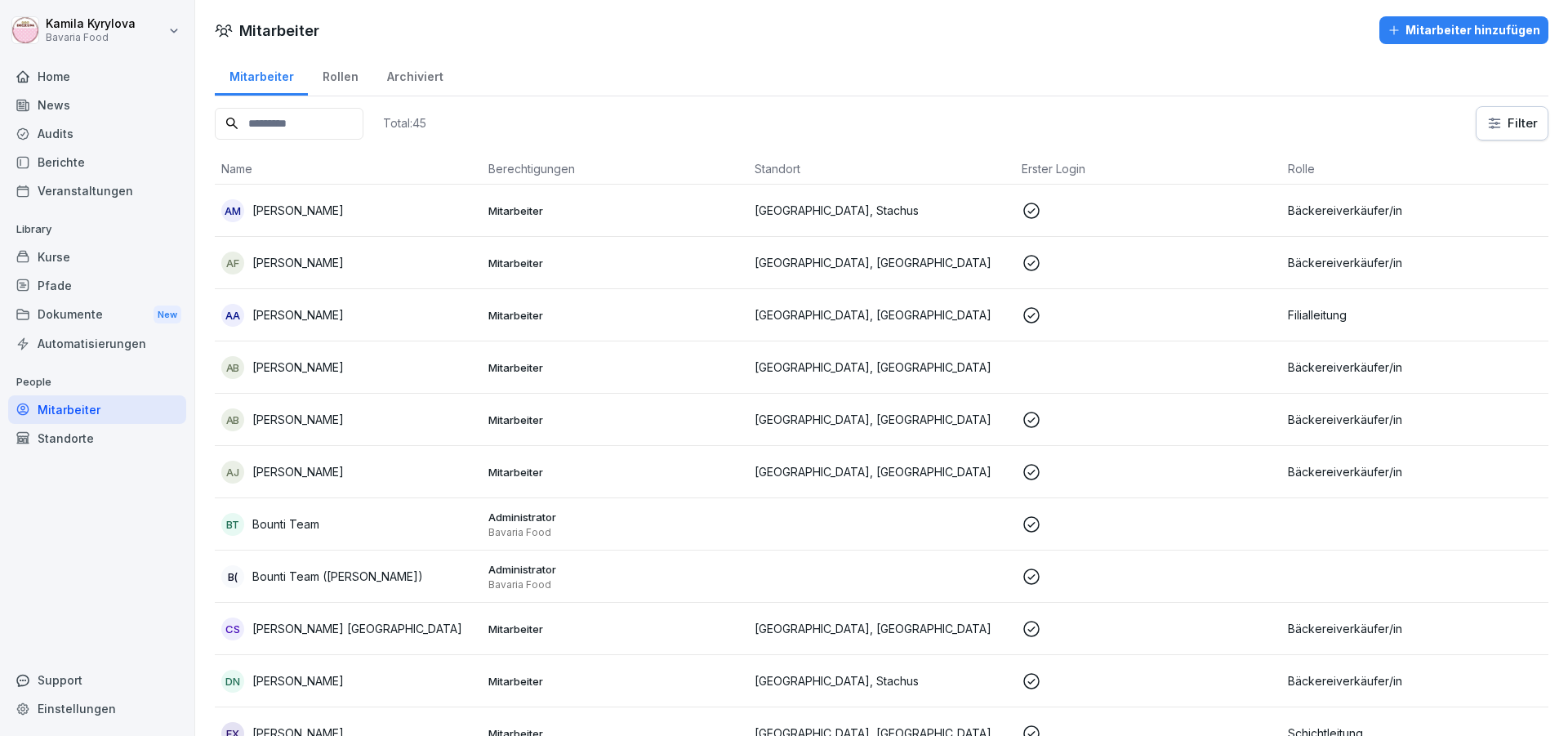
click at [46, 262] on div "Kurse" at bounding box center [97, 257] width 178 height 28
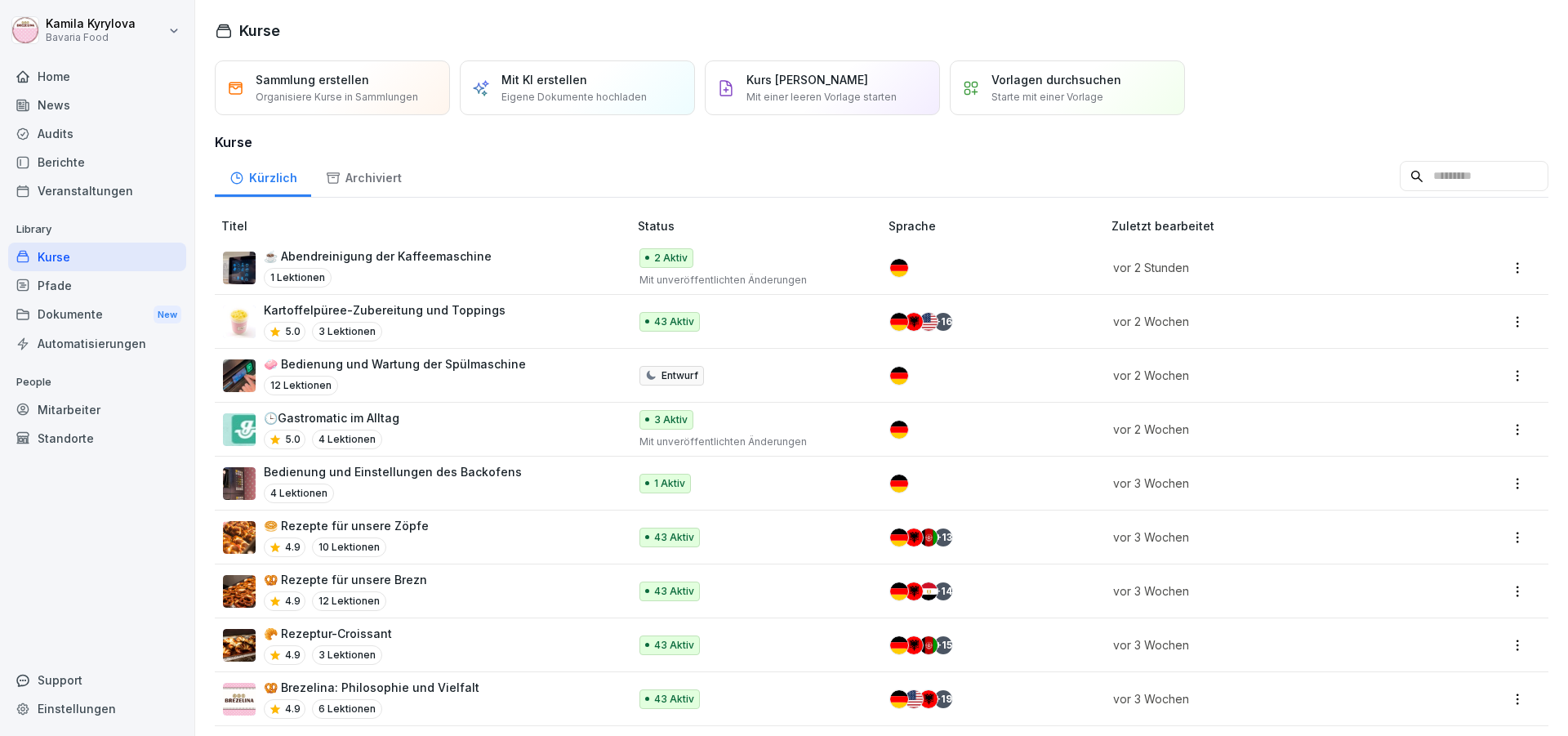
click at [59, 257] on div "Kurse" at bounding box center [97, 257] width 178 height 28
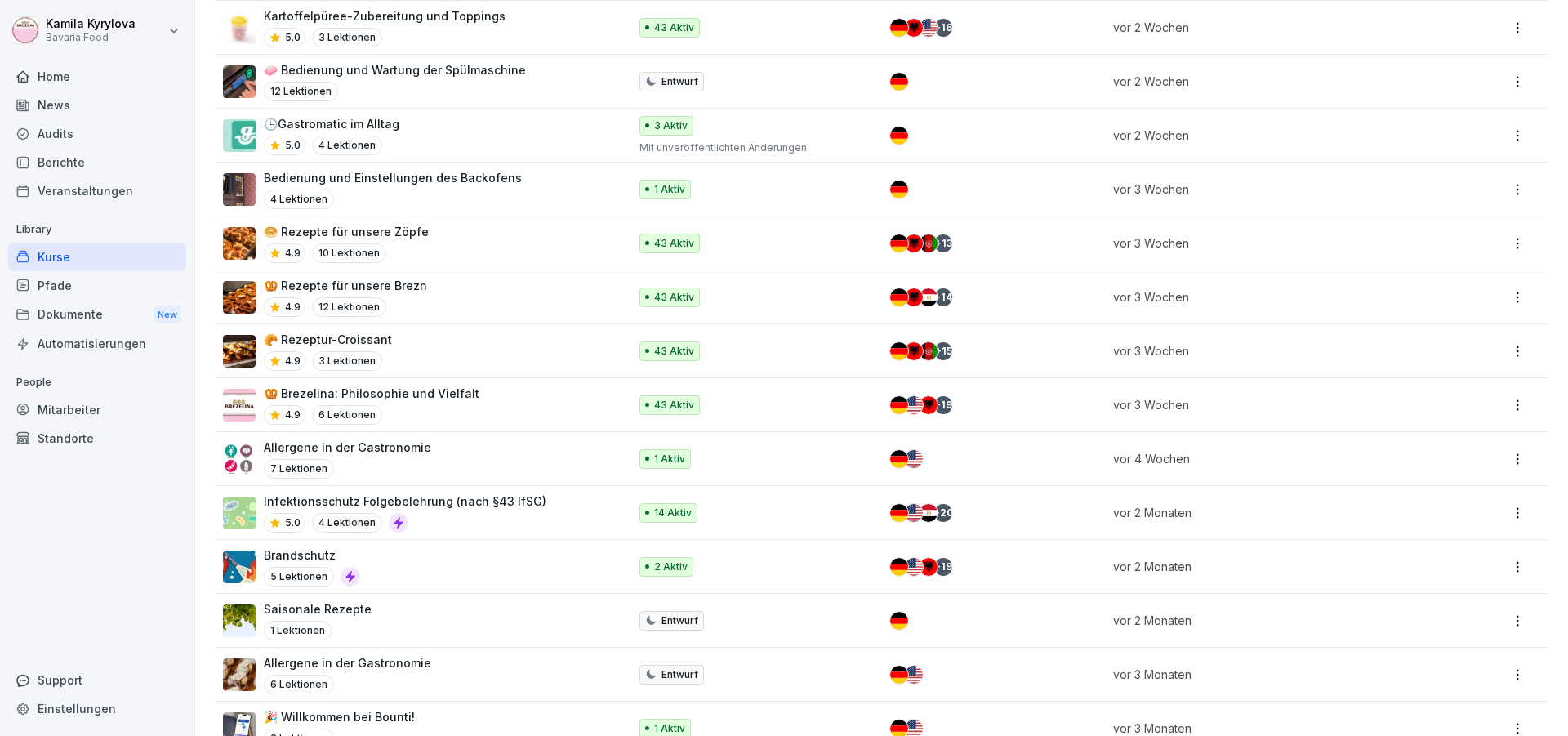
click at [409, 394] on p "🥨 Brezelina: Philosophie und Vielfalt" at bounding box center [371, 392] width 215 height 17
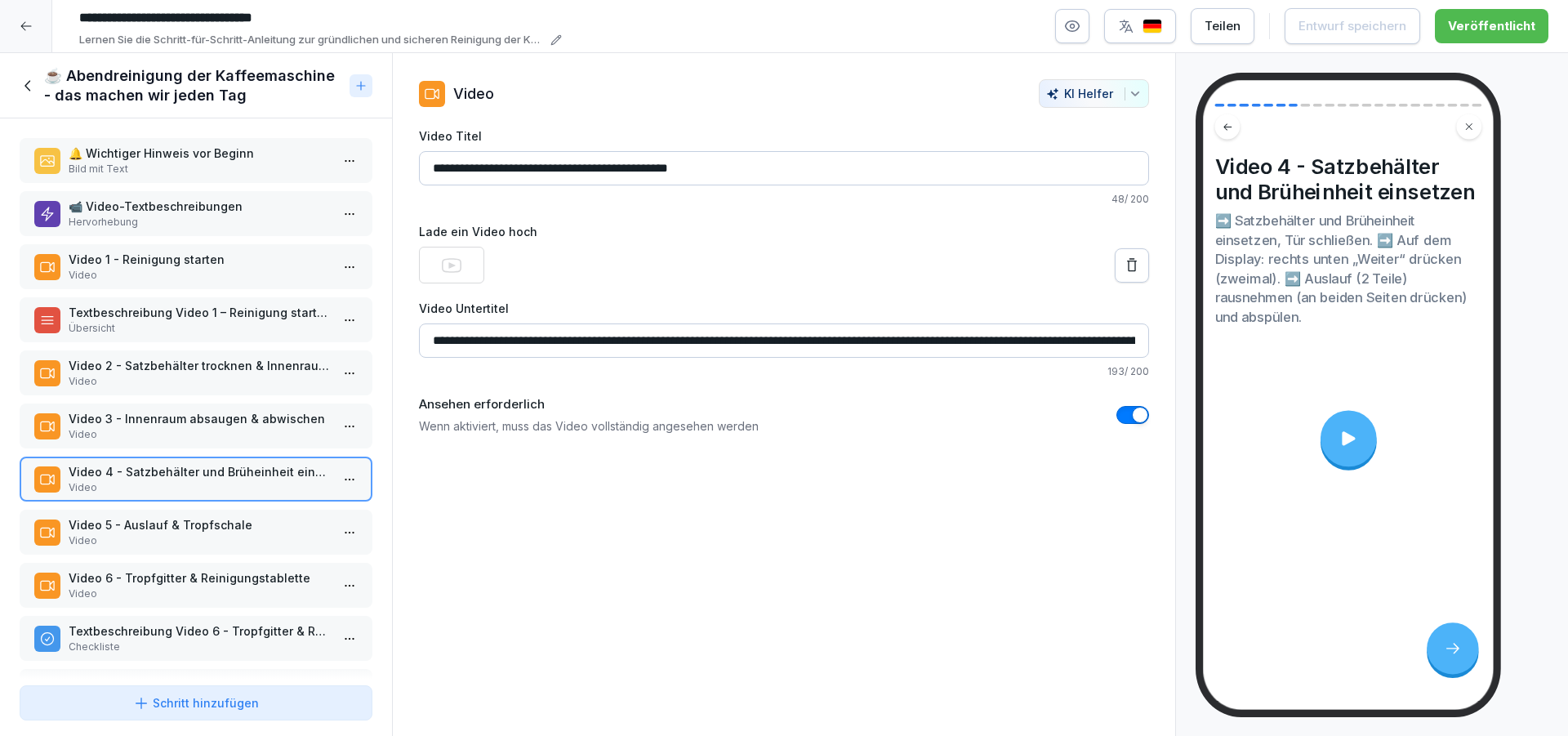
click at [16, 24] on div at bounding box center [26, 26] width 52 height 52
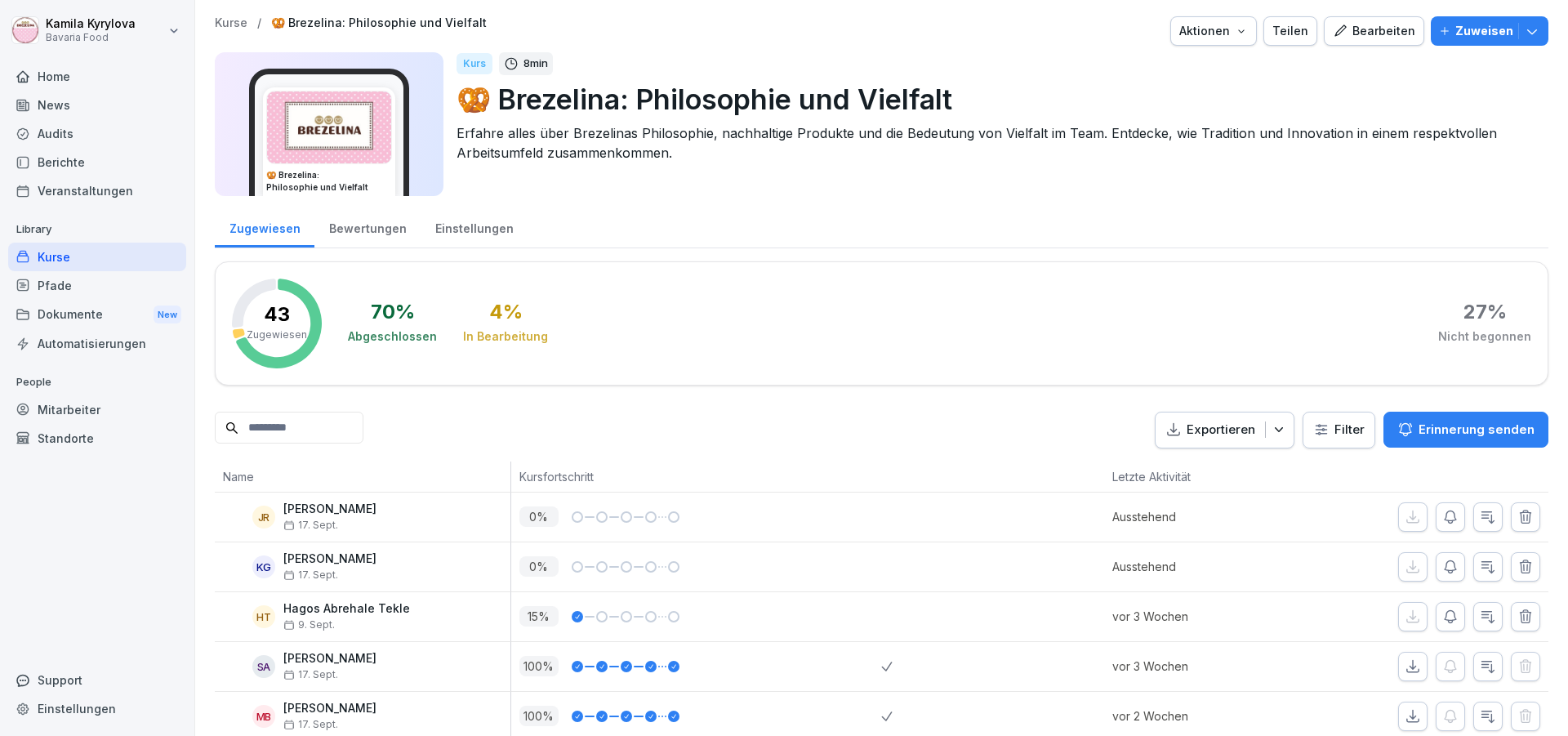
click at [1487, 28] on p "Zuweisen" at bounding box center [1484, 31] width 58 height 18
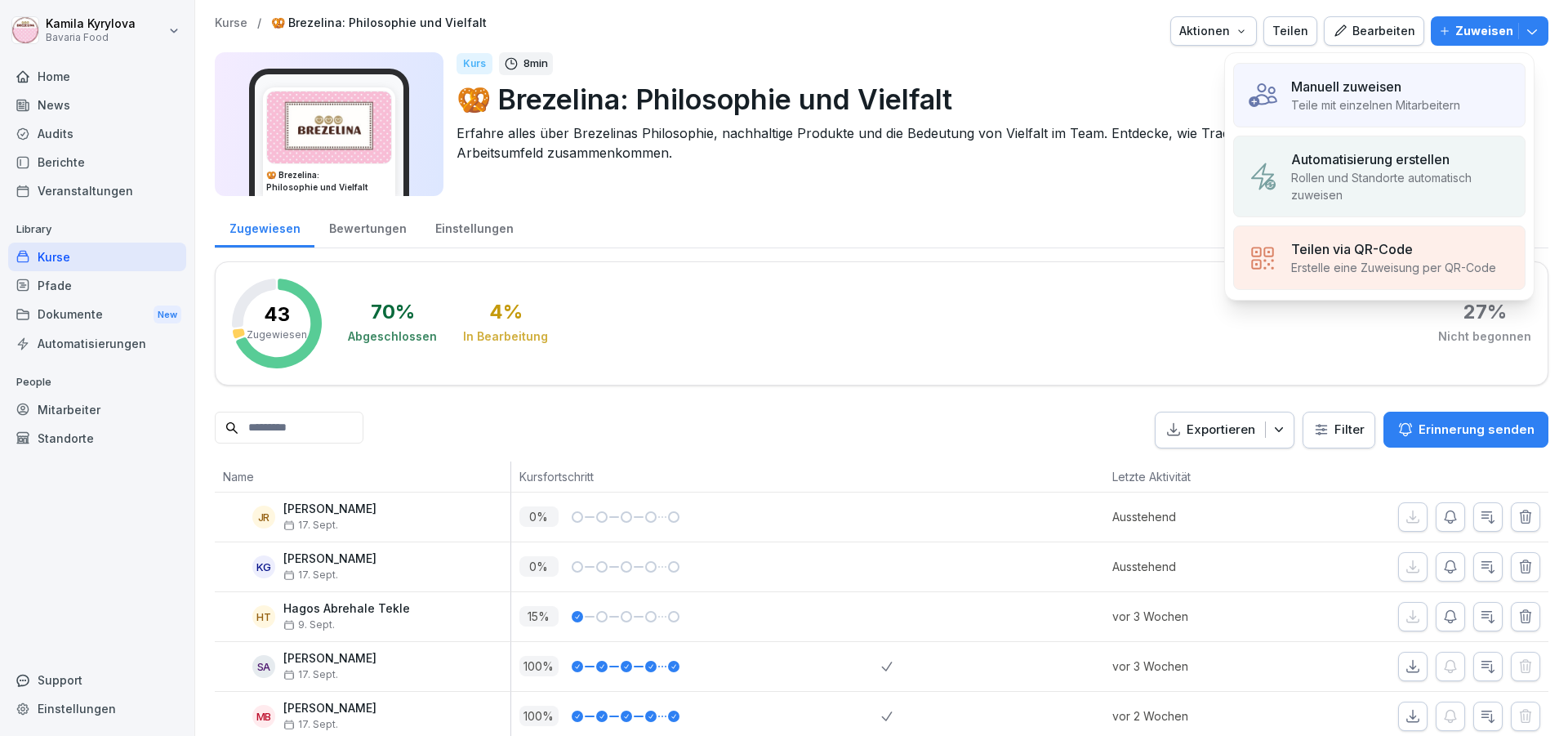
click at [1310, 104] on p "Teile mit einzelnen Mitarbeitern" at bounding box center [1375, 105] width 169 height 17
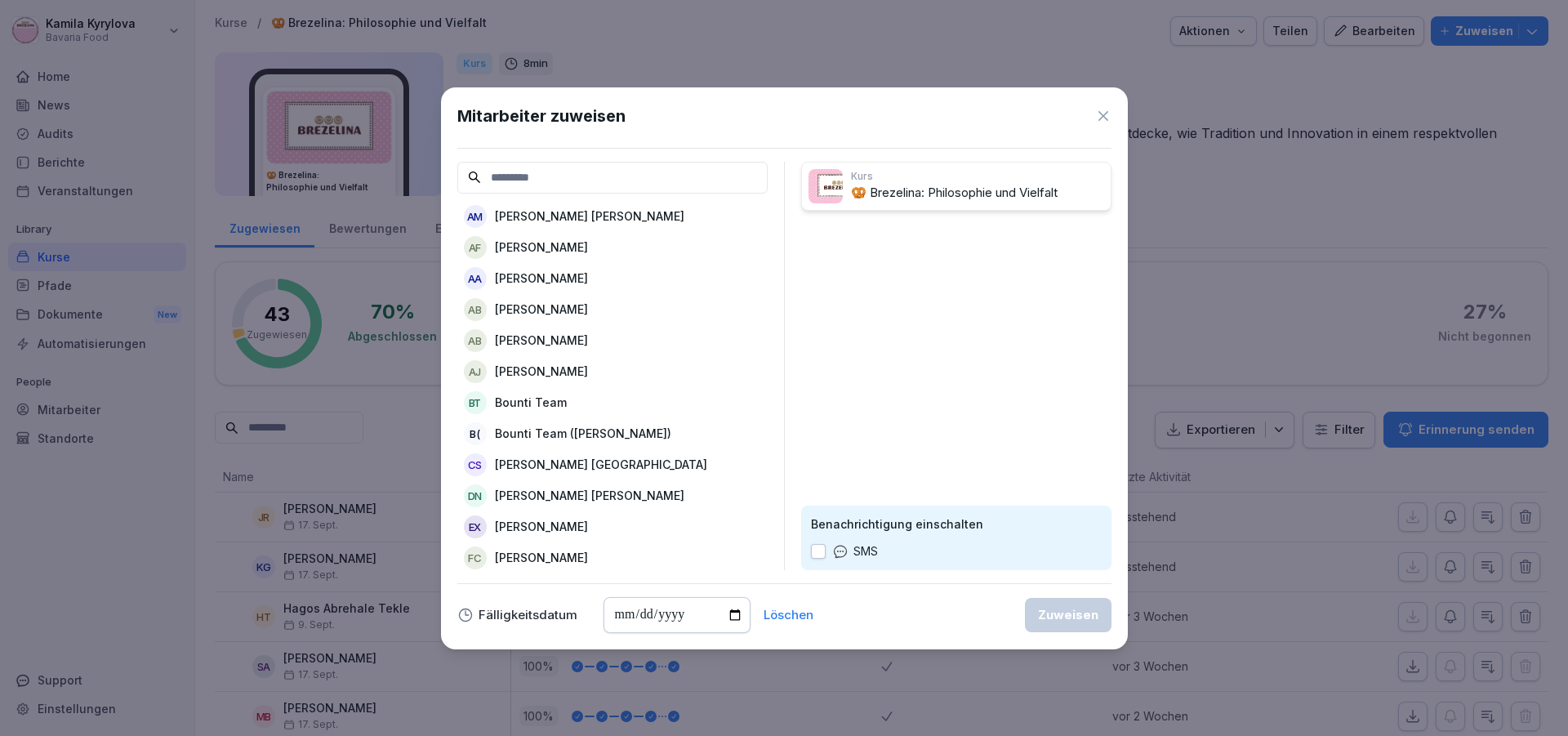
click at [530, 317] on p "[PERSON_NAME]" at bounding box center [542, 309] width 93 height 17
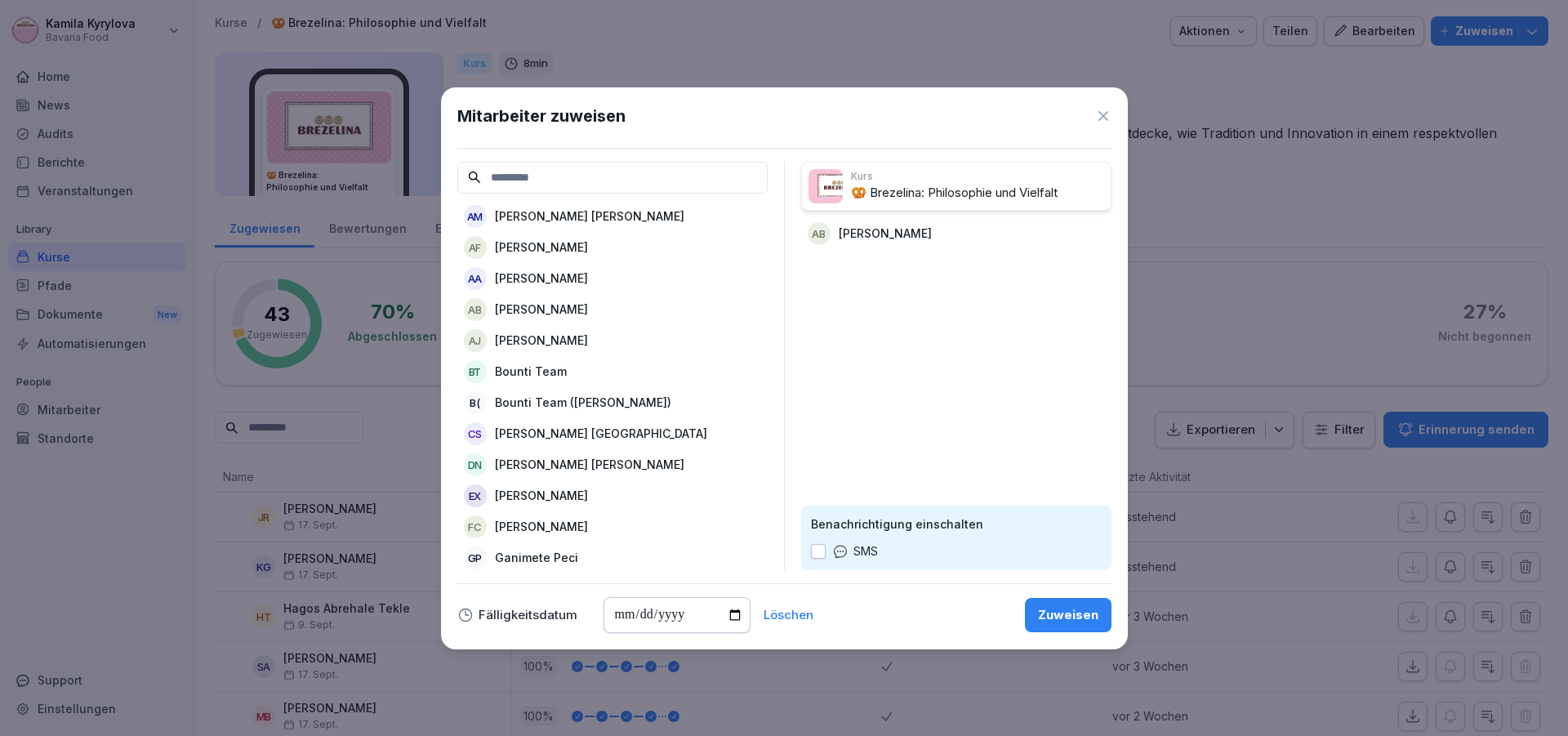
click at [1046, 612] on div "Zuweisen" at bounding box center [1068, 615] width 61 height 18
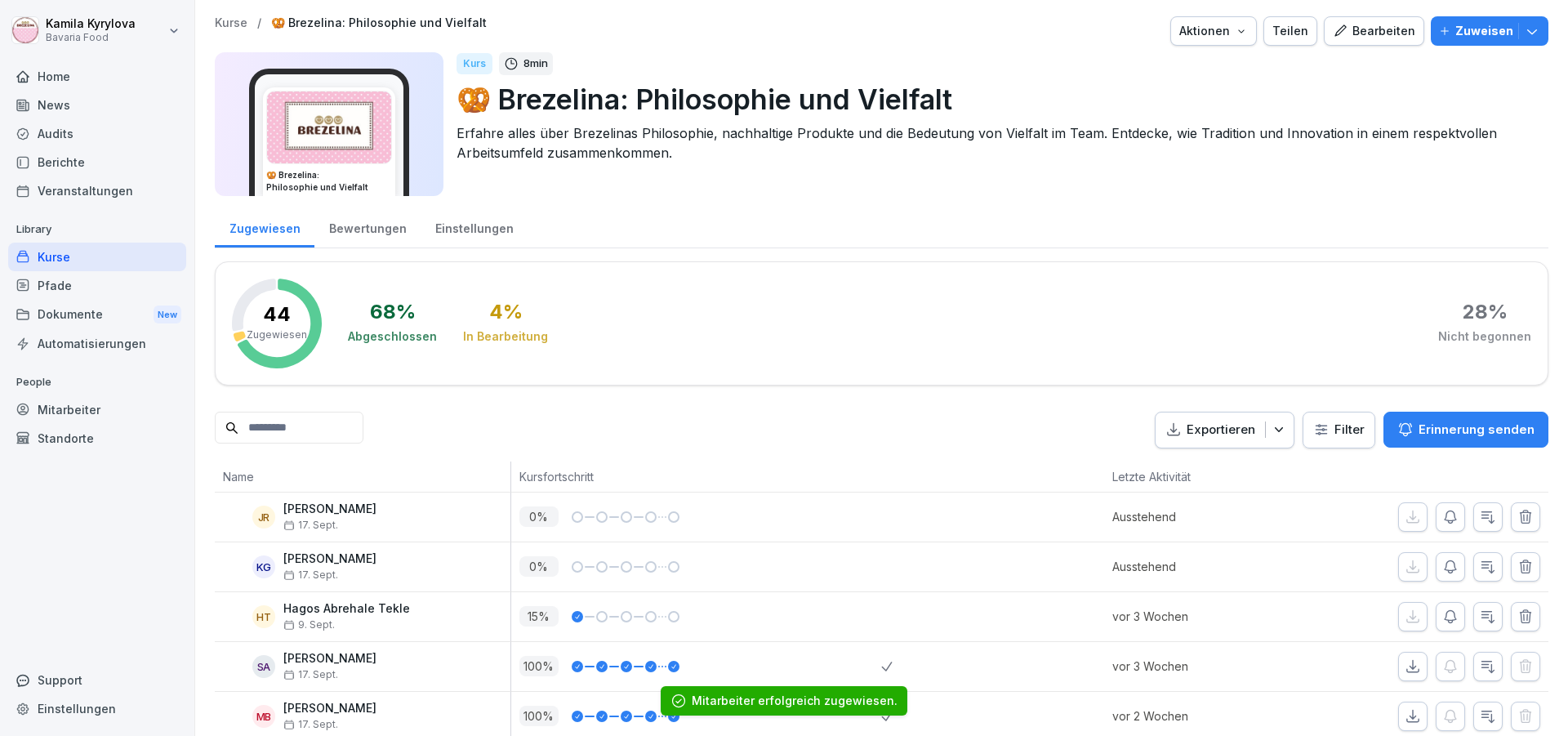
click at [61, 259] on div "Kurse" at bounding box center [97, 257] width 178 height 28
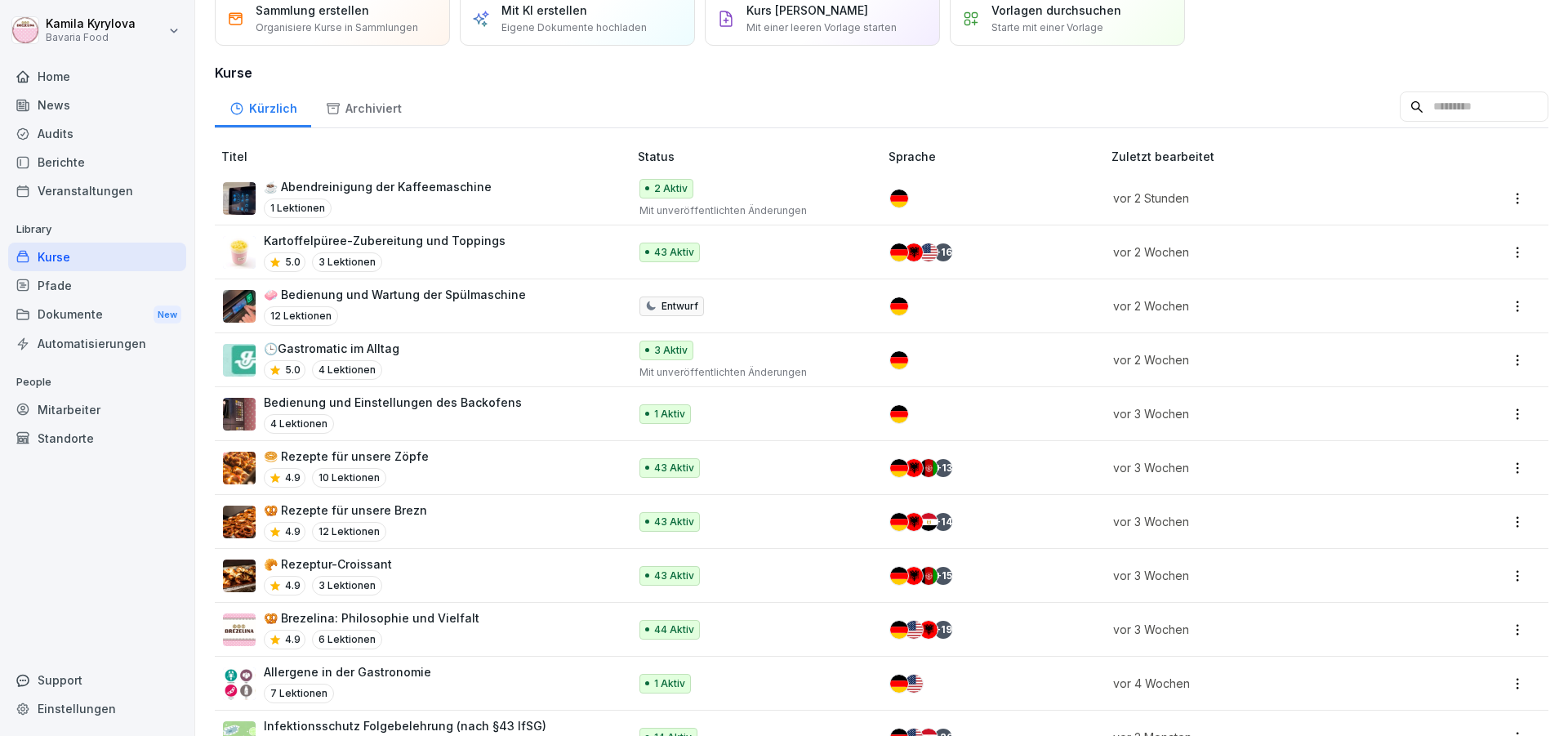
scroll to position [98, 0]
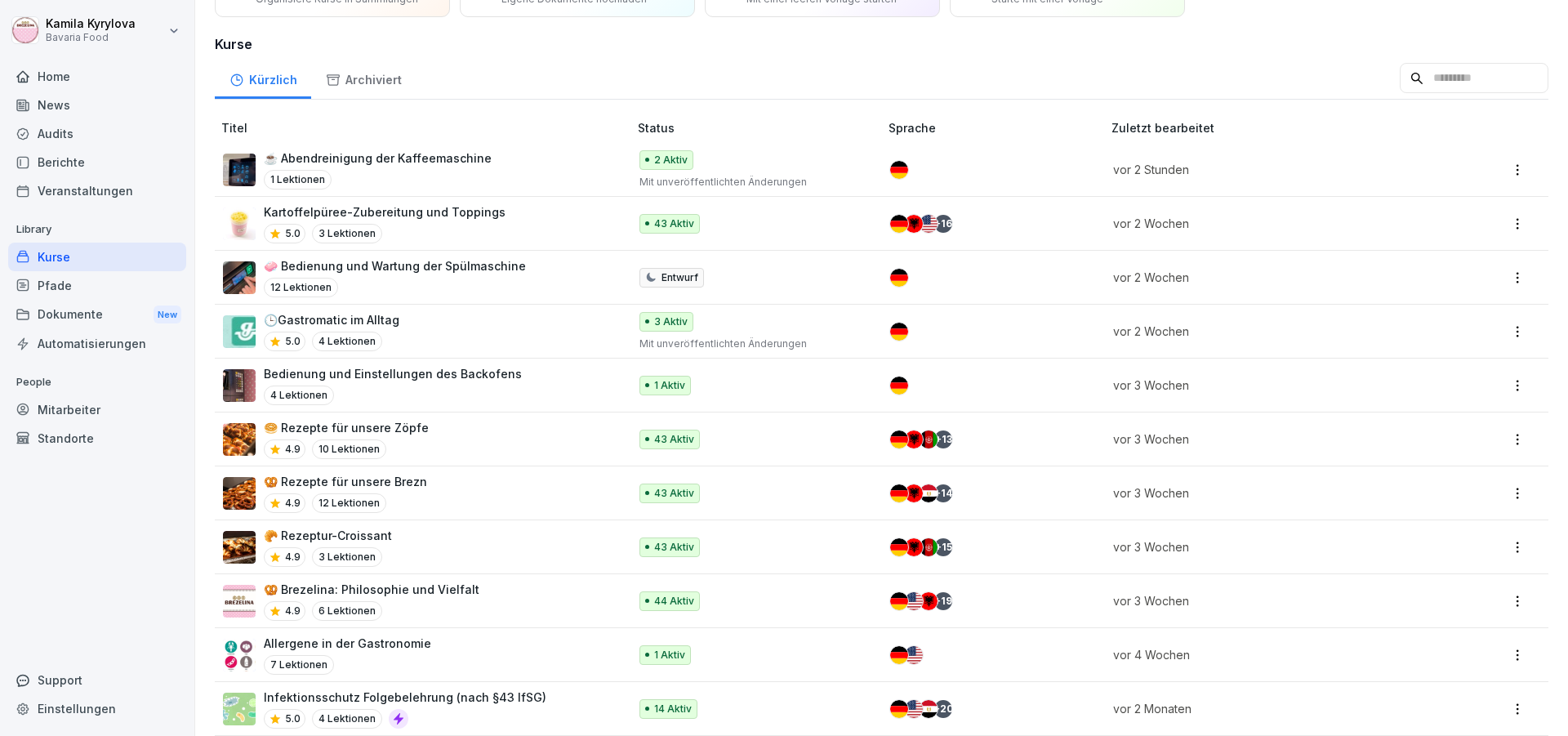
click at [330, 540] on p "🥐 Rezeptur-Croissant" at bounding box center [328, 535] width 128 height 17
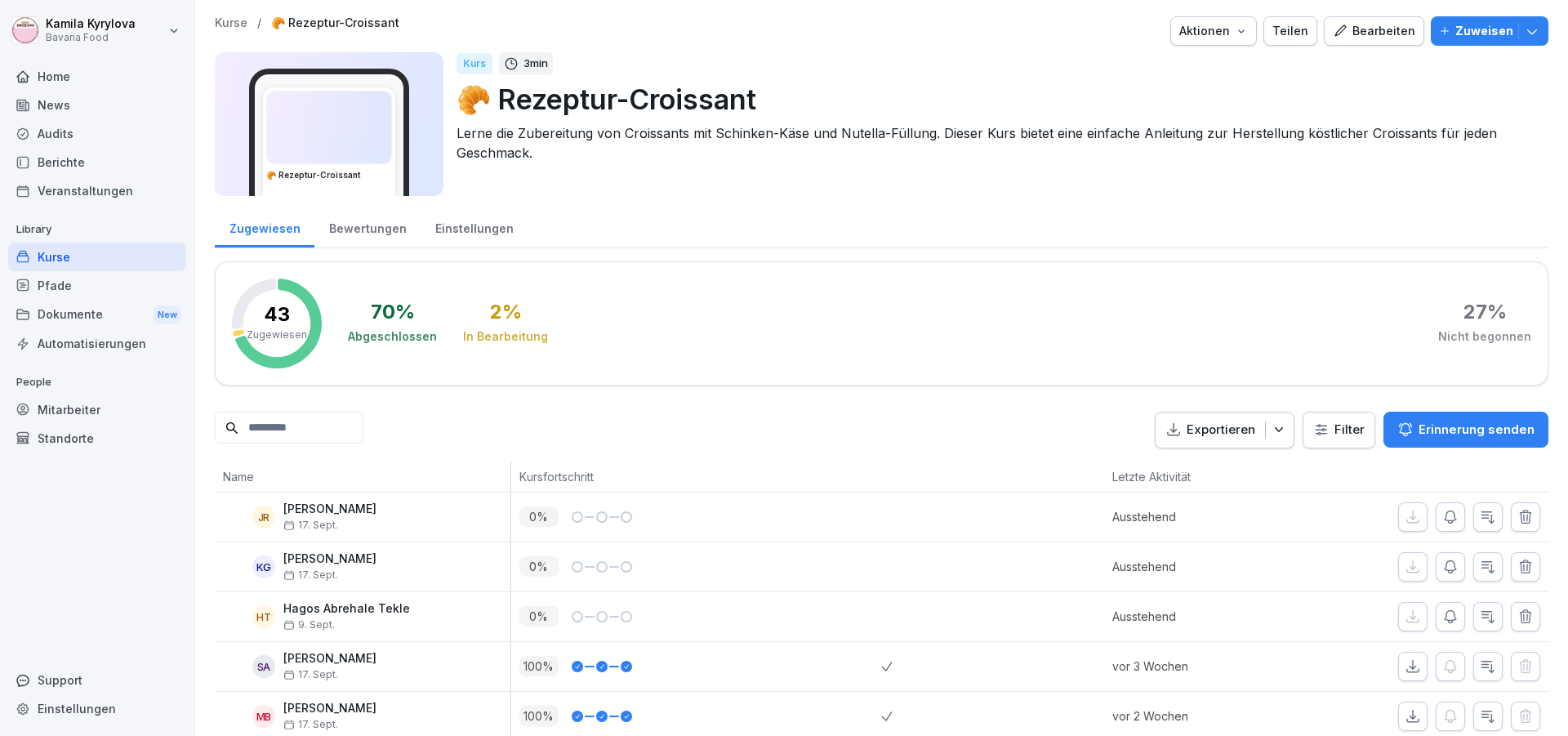
click at [1441, 37] on div "Zuweisen" at bounding box center [1489, 31] width 101 height 18
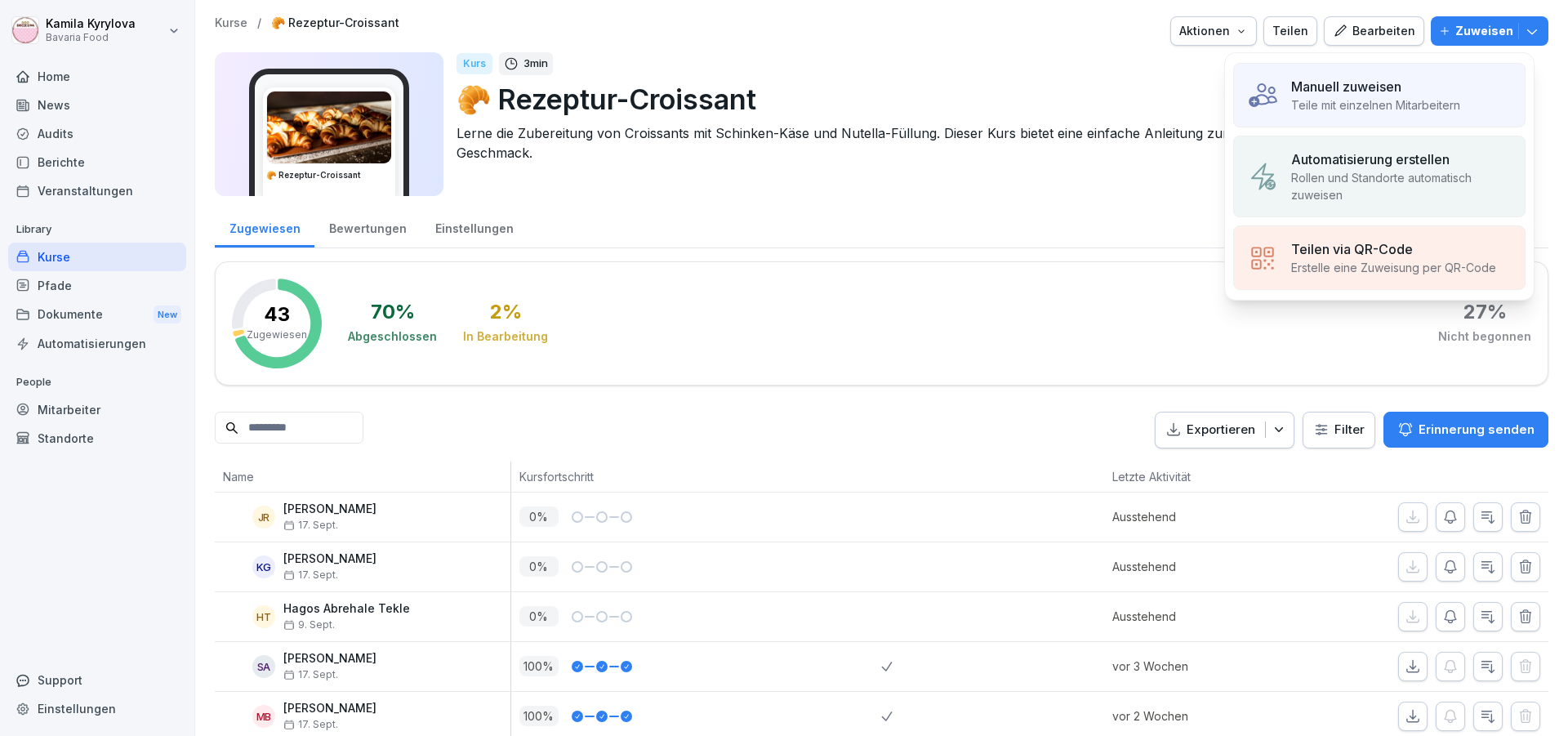
click at [1295, 101] on p "Teile mit einzelnen Mitarbeitern" at bounding box center [1375, 105] width 169 height 17
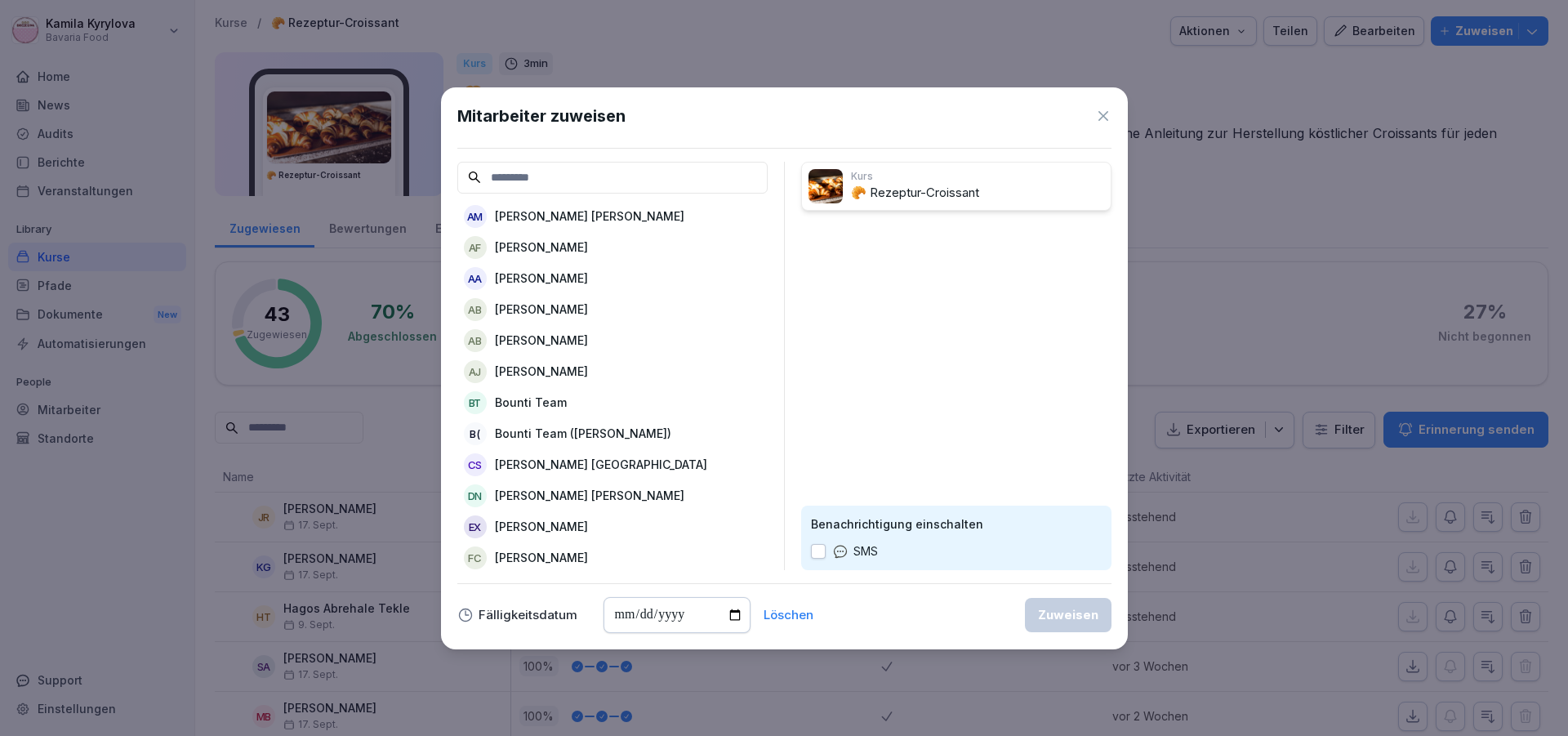
click at [559, 314] on p "Alexsandar Becagol" at bounding box center [542, 309] width 93 height 17
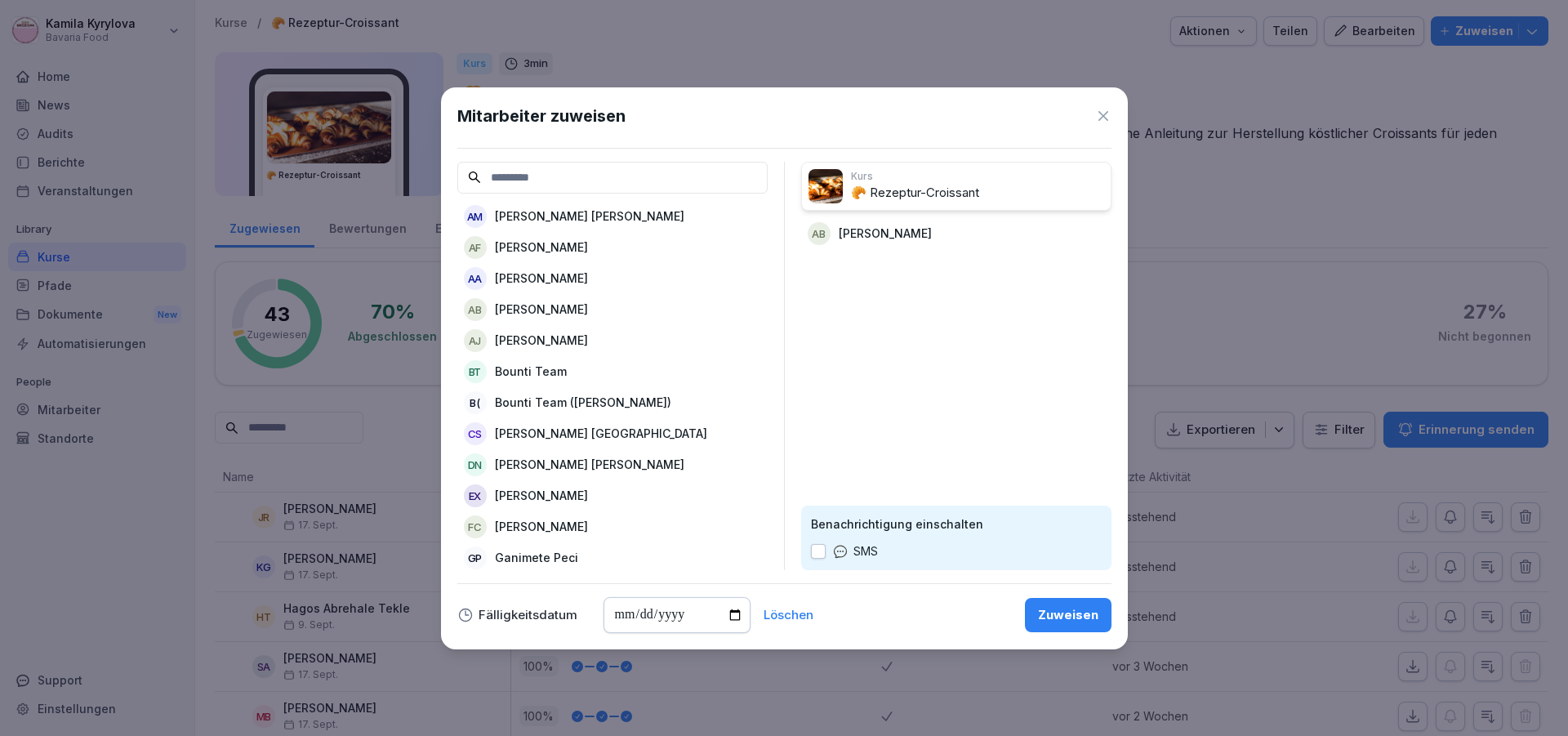
click at [1047, 611] on div "Zuweisen" at bounding box center [1068, 615] width 61 height 18
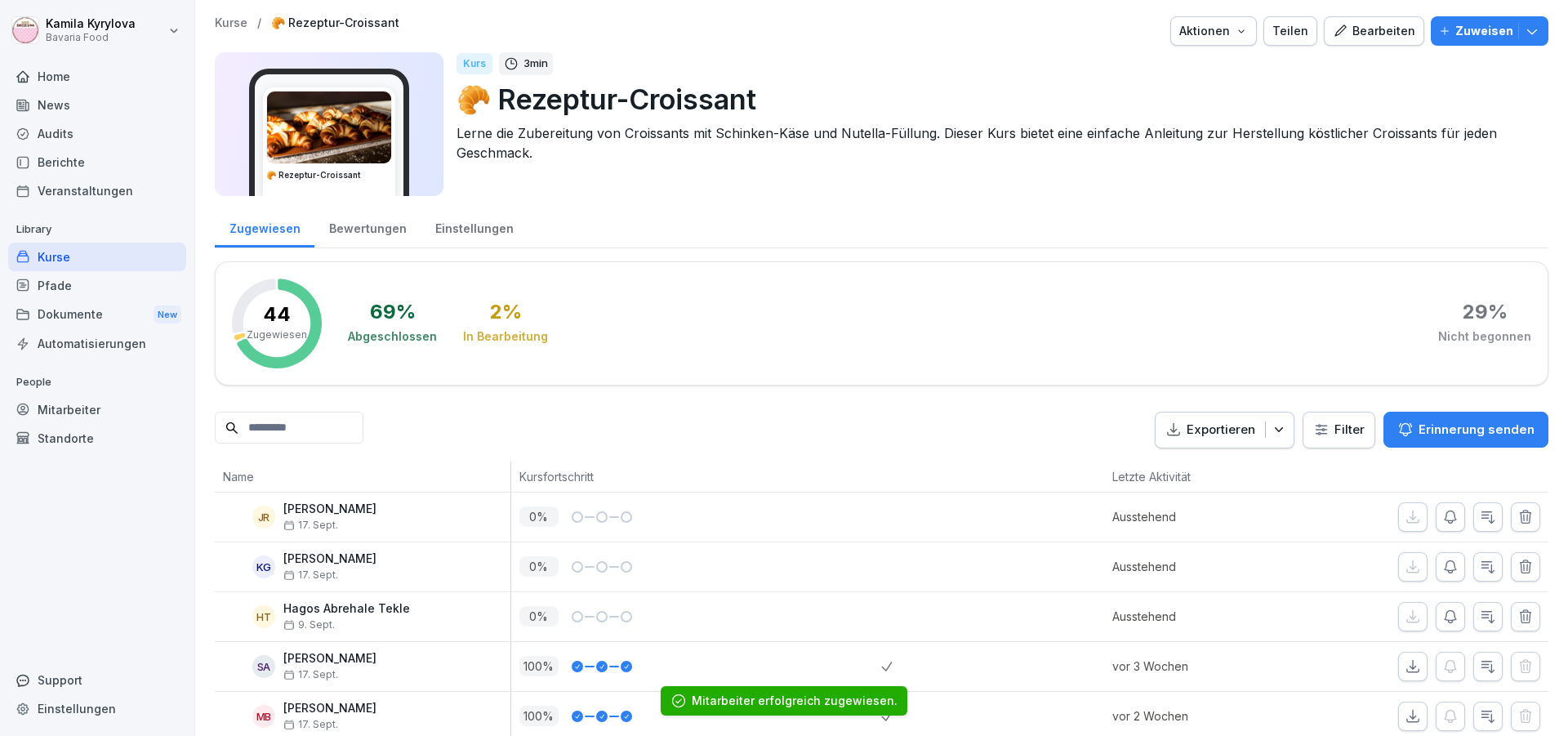
click at [59, 253] on div "Kurse" at bounding box center [97, 257] width 178 height 28
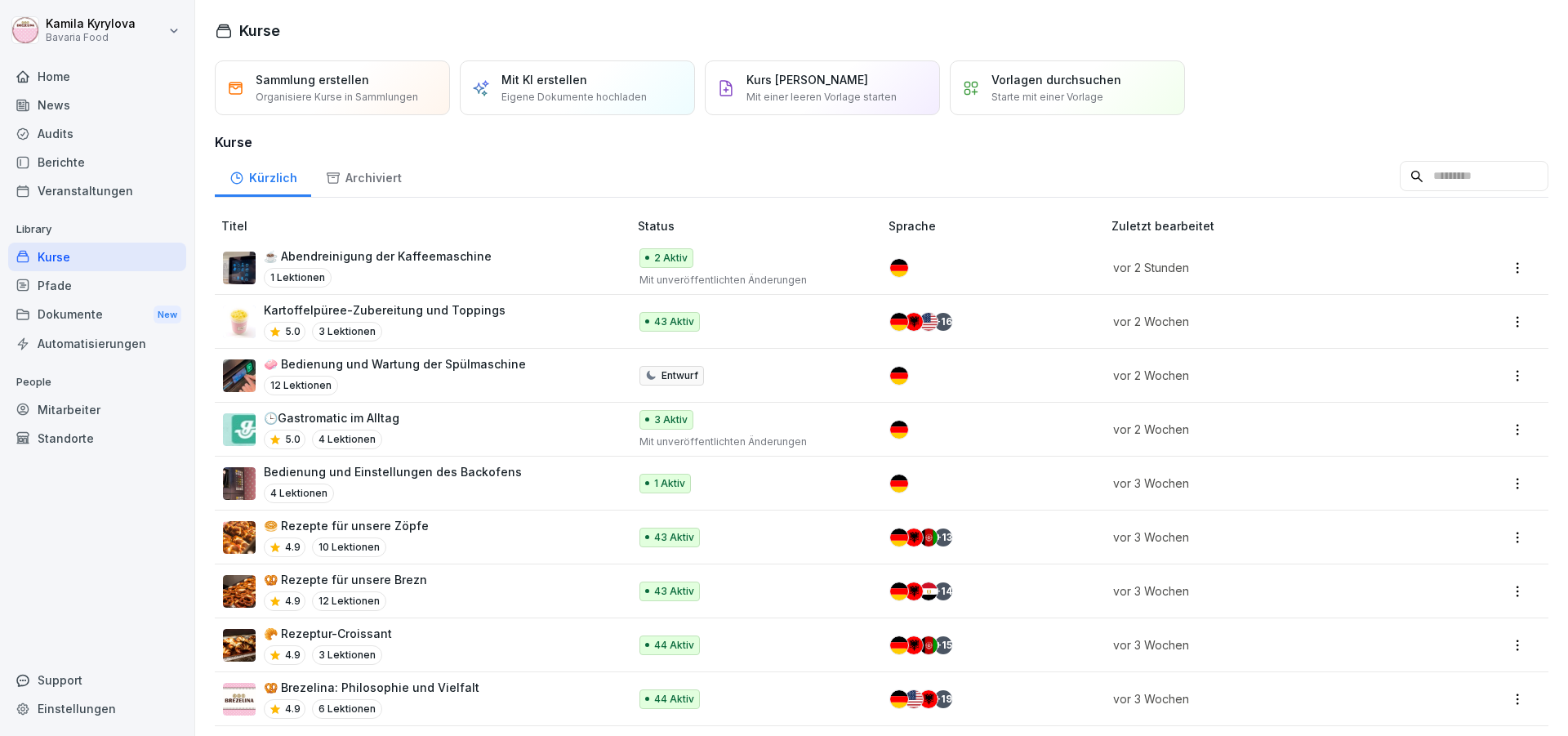
click at [398, 577] on p "🥨 Rezepte für unsere Brezn" at bounding box center [346, 579] width 164 height 17
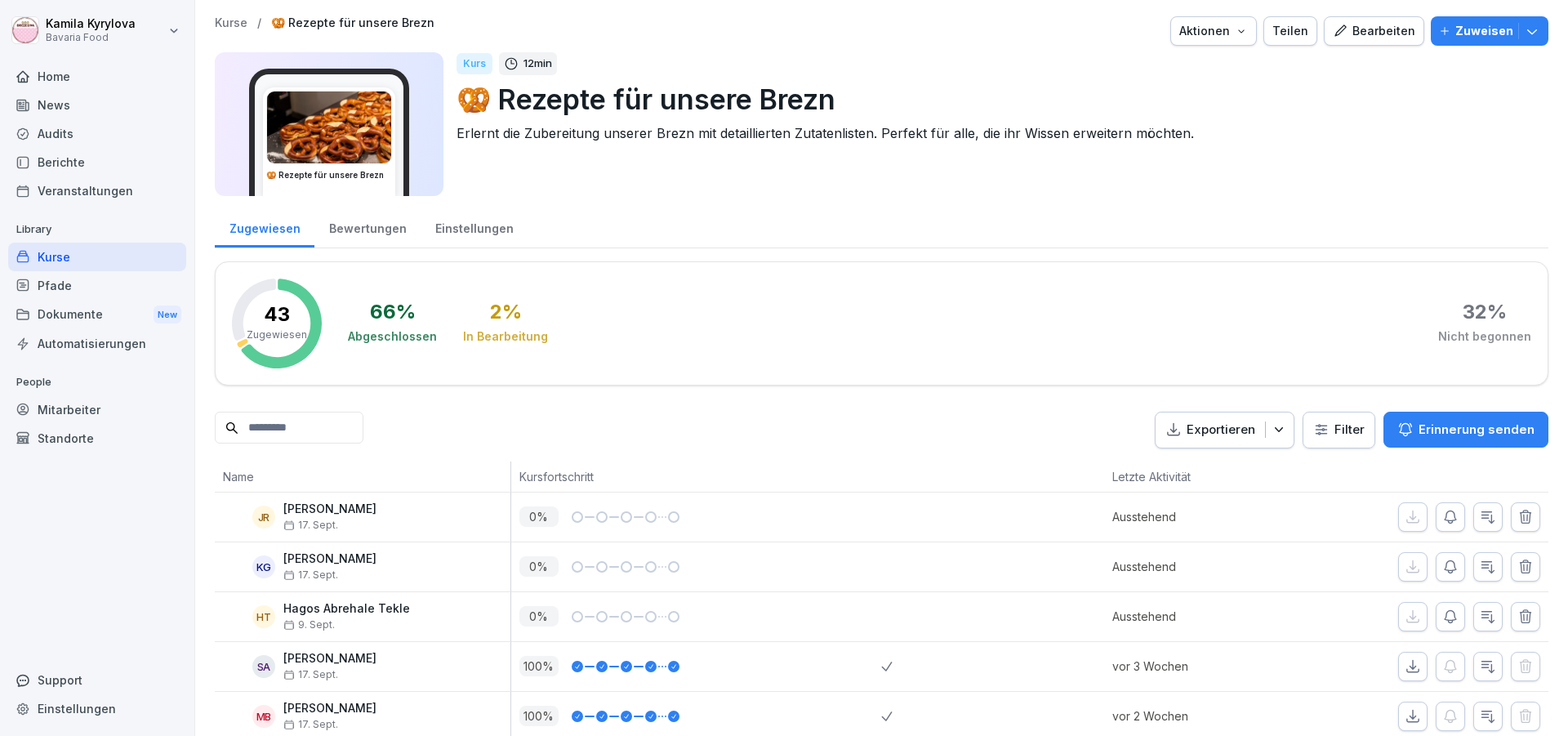
click at [1465, 19] on button "Zuweisen" at bounding box center [1490, 31] width 118 height 29
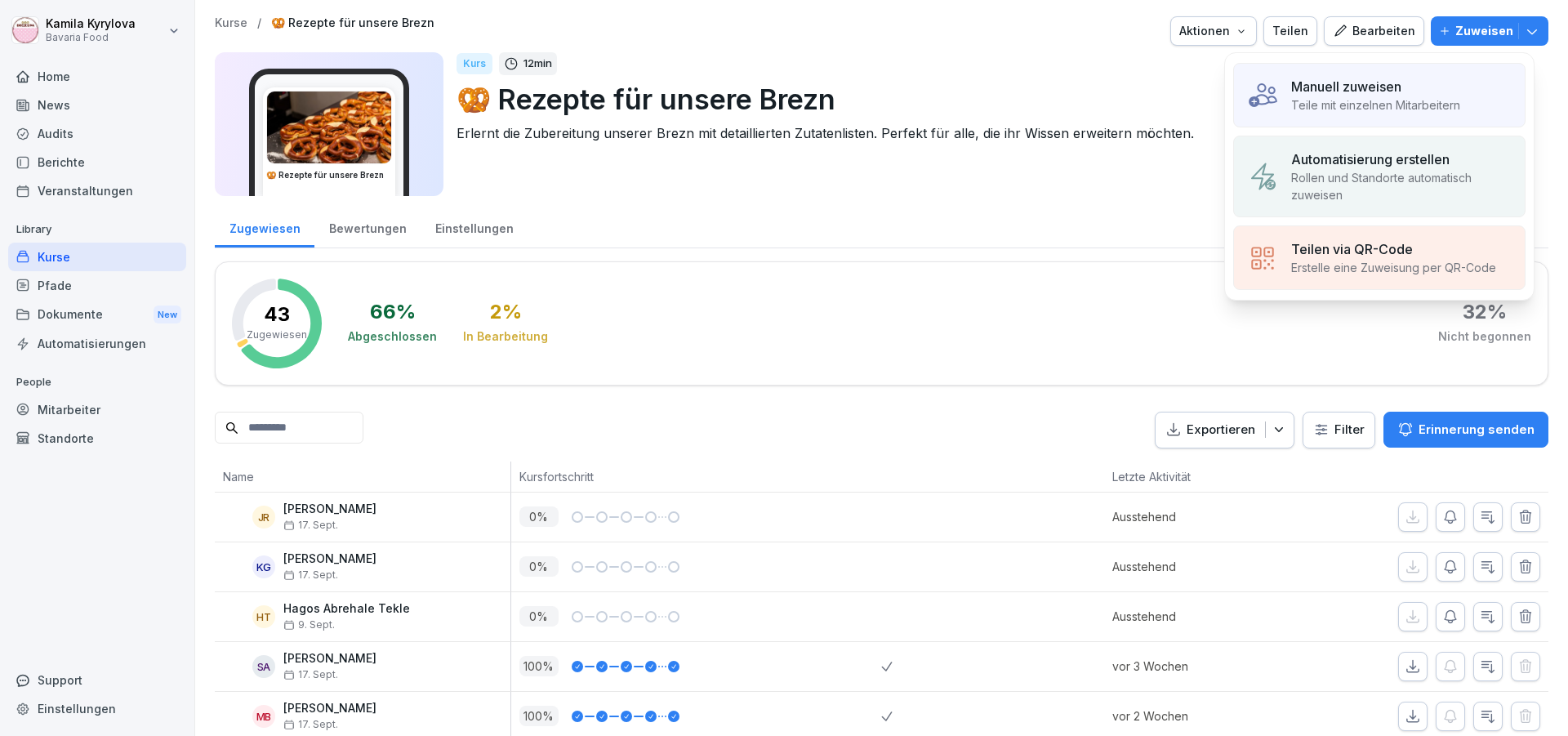
click at [1415, 85] on div "Manuell zuweisen" at bounding box center [1375, 86] width 169 height 19
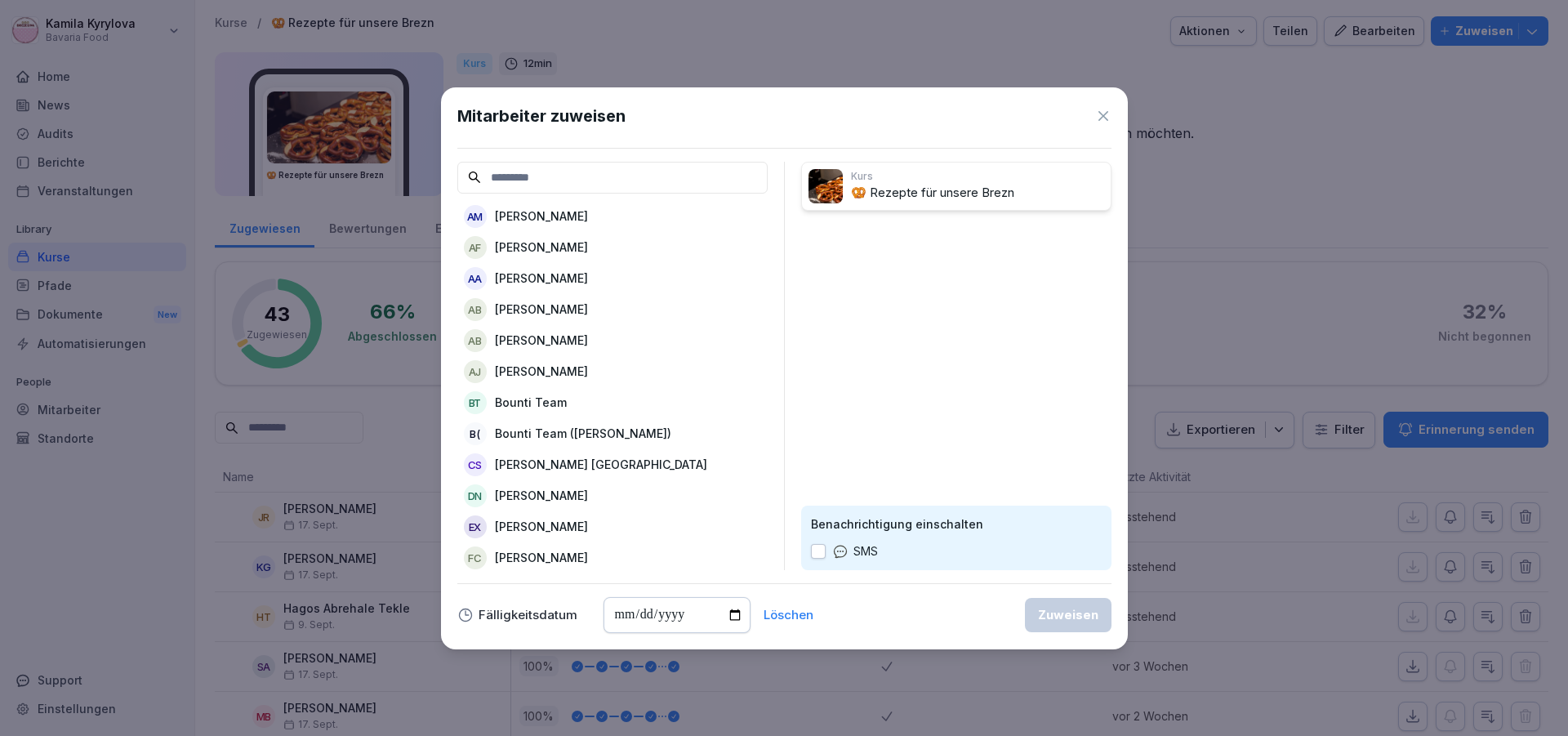
click at [563, 312] on p "[PERSON_NAME]" at bounding box center [542, 309] width 93 height 17
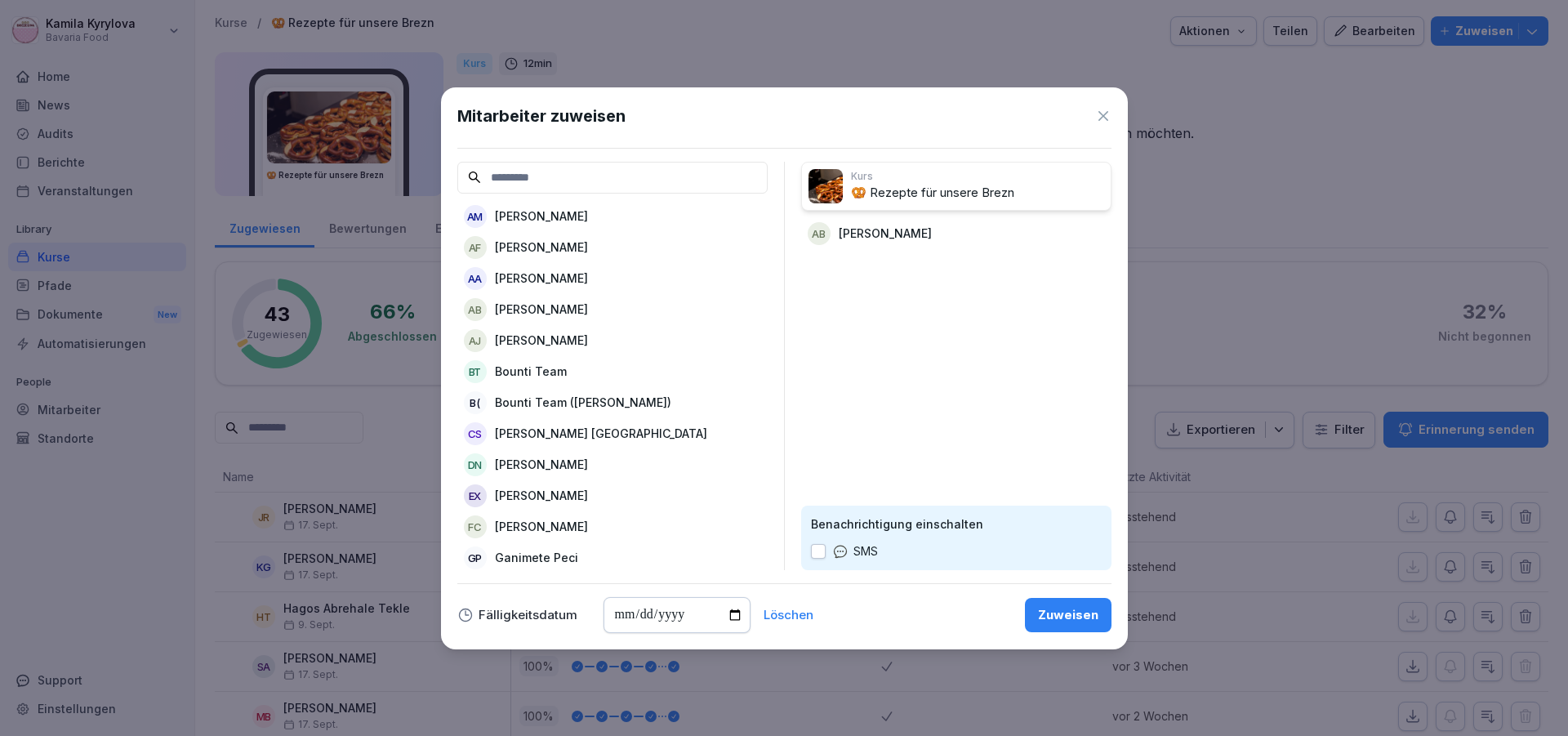
click at [1054, 606] on div "Zuweisen" at bounding box center [1068, 615] width 61 height 18
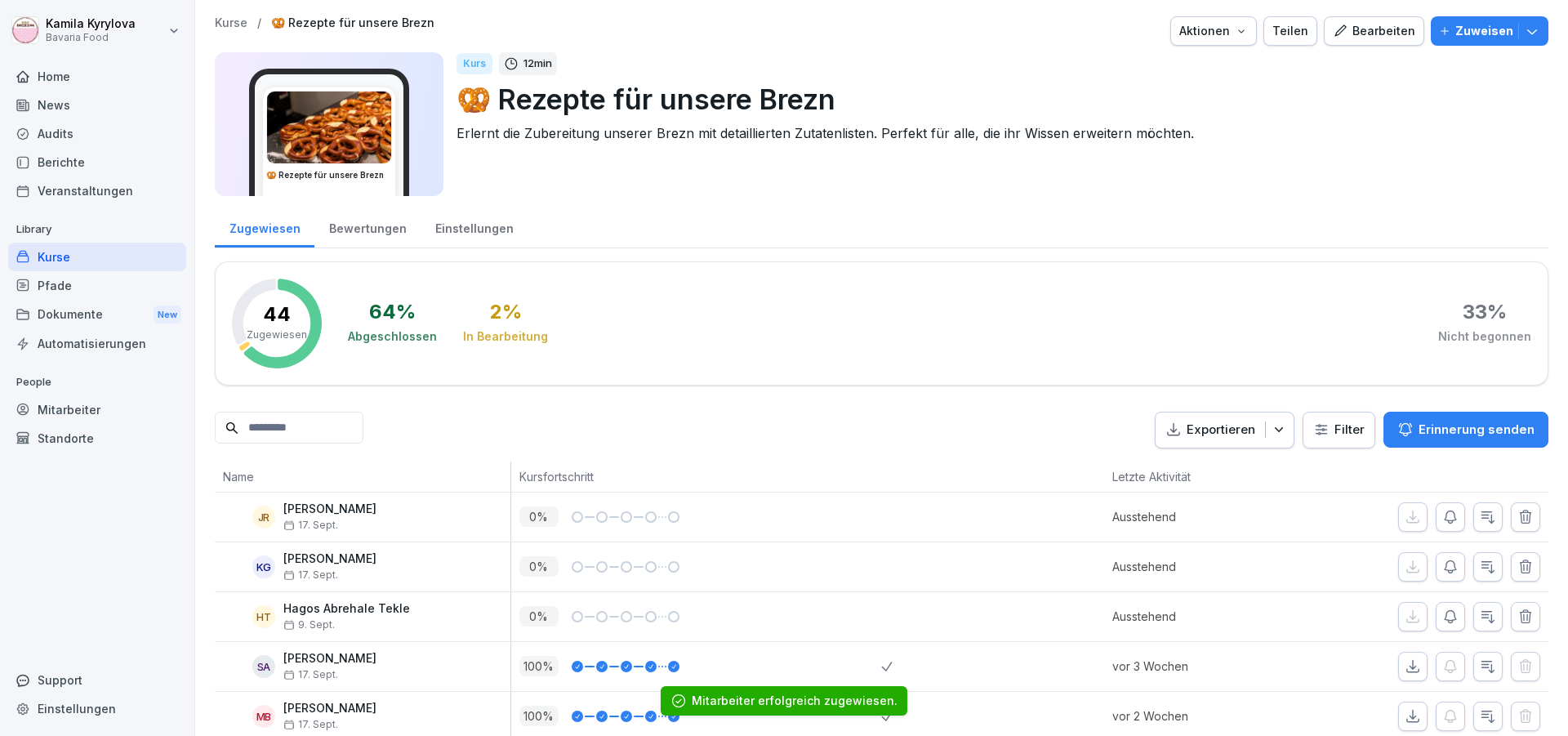
click at [56, 247] on div "Kurse" at bounding box center [97, 257] width 178 height 28
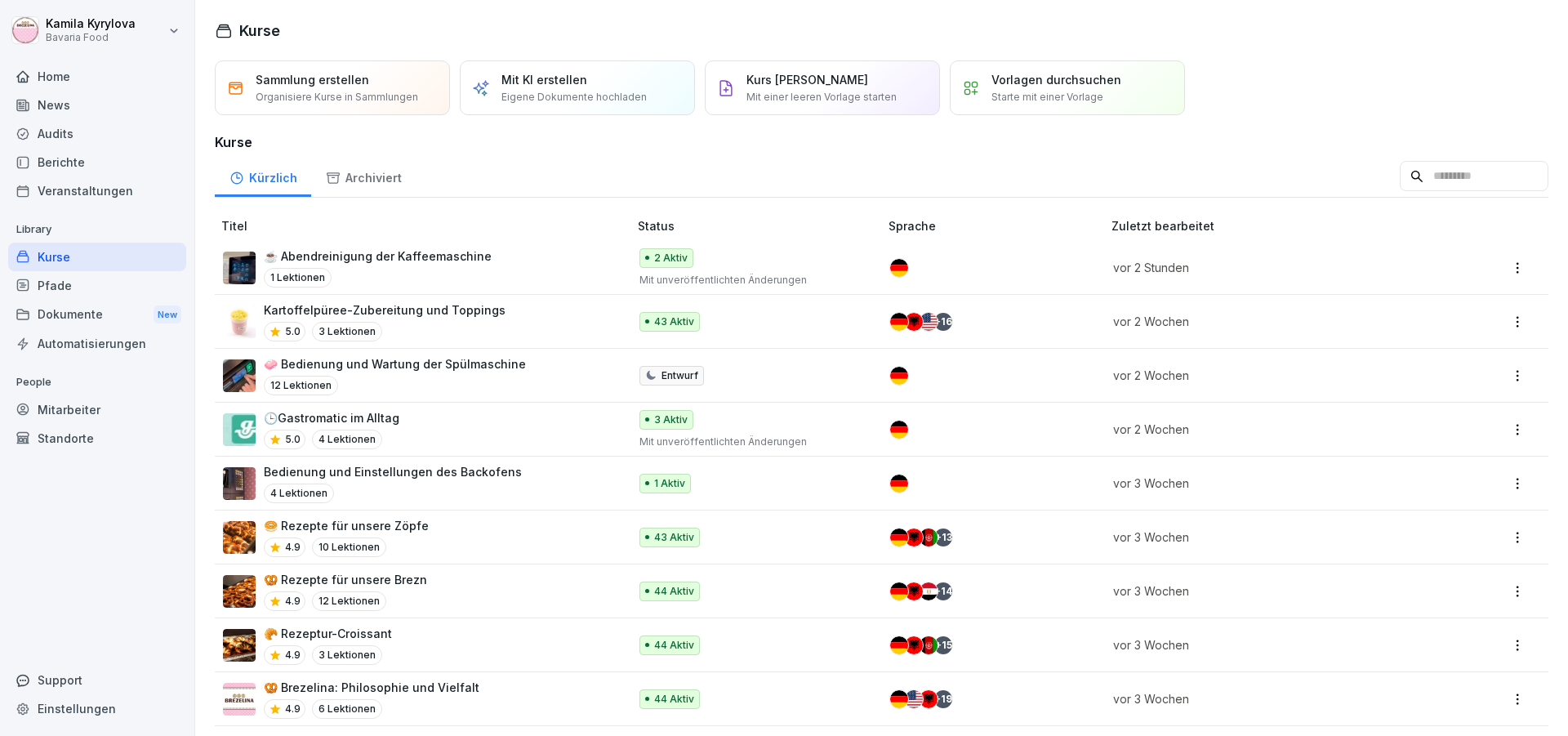
click at [346, 528] on p "🥯 Rezepte für unsere Zöpfe" at bounding box center [346, 525] width 165 height 17
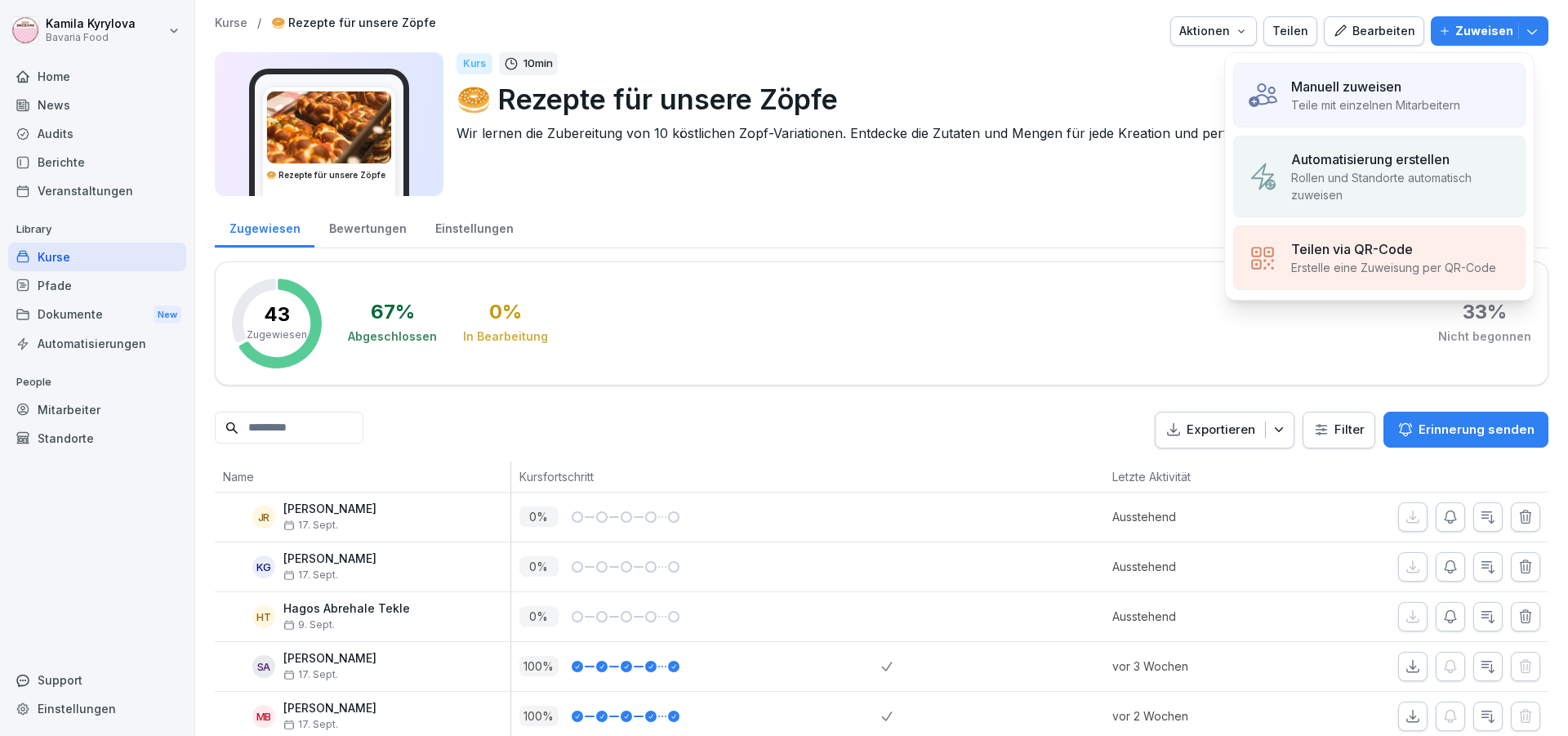
click at [1338, 85] on p "Manuell zuweisen" at bounding box center [1346, 86] width 110 height 19
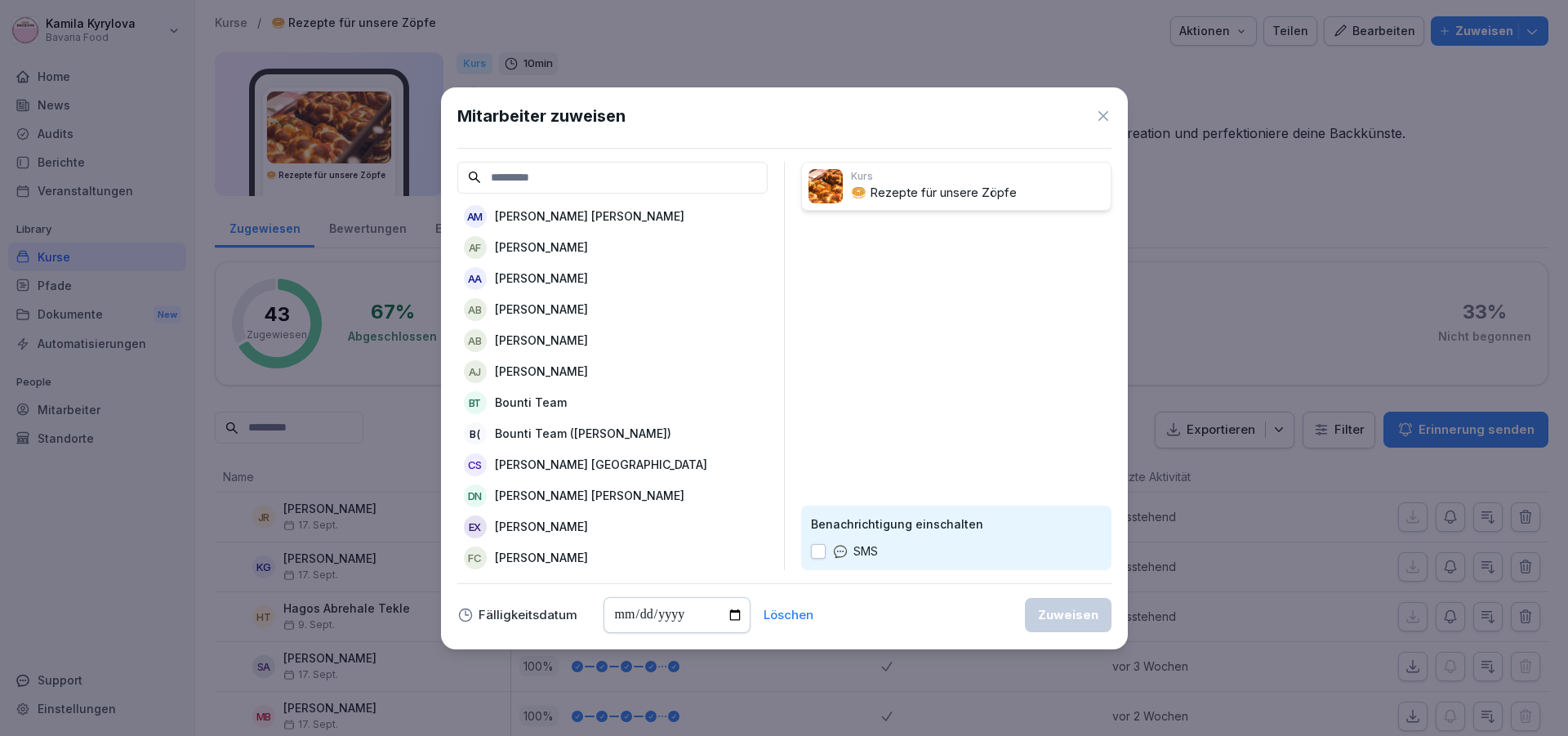
click at [542, 310] on p "[PERSON_NAME]" at bounding box center [542, 309] width 93 height 17
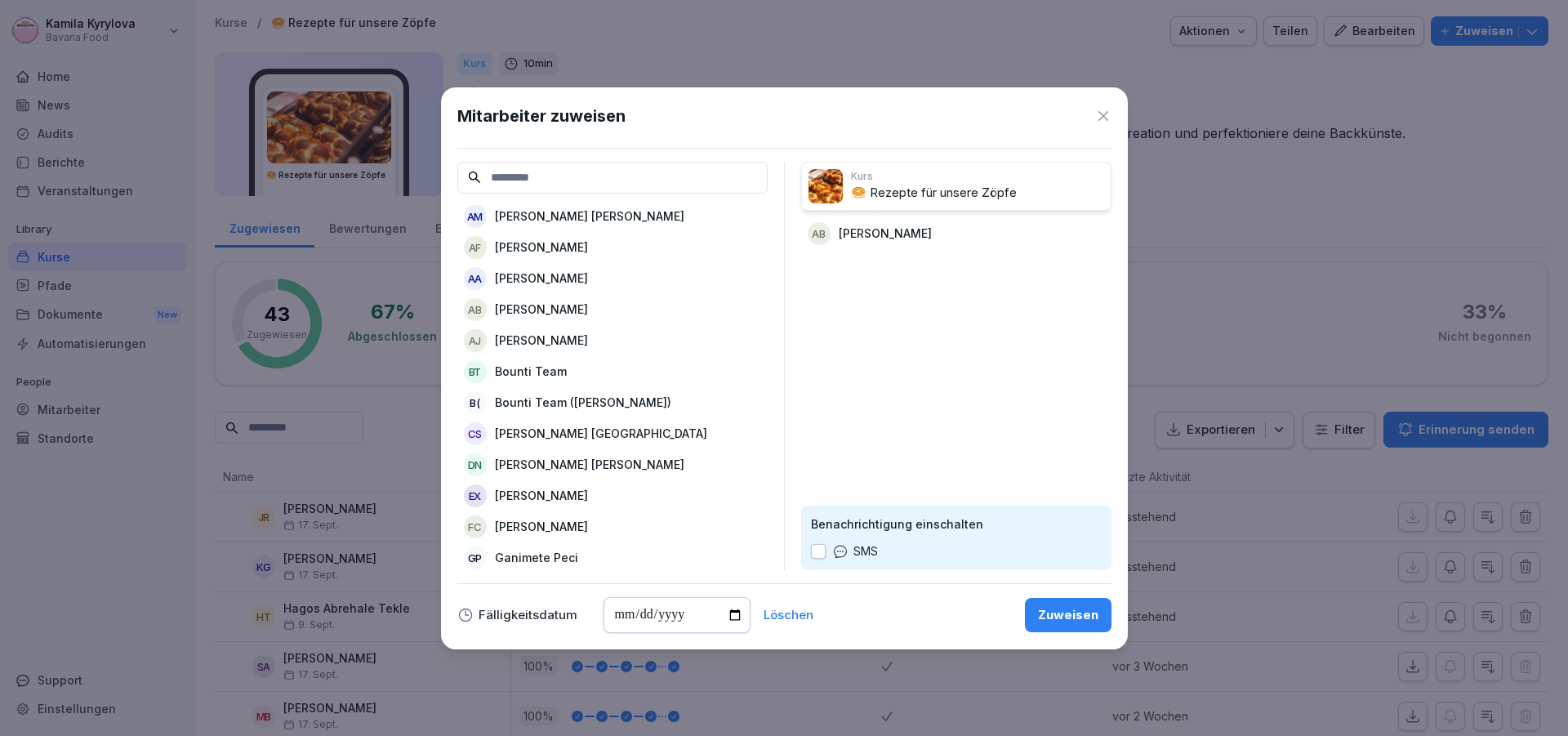
click at [1068, 617] on div "Zuweisen" at bounding box center [1068, 615] width 61 height 18
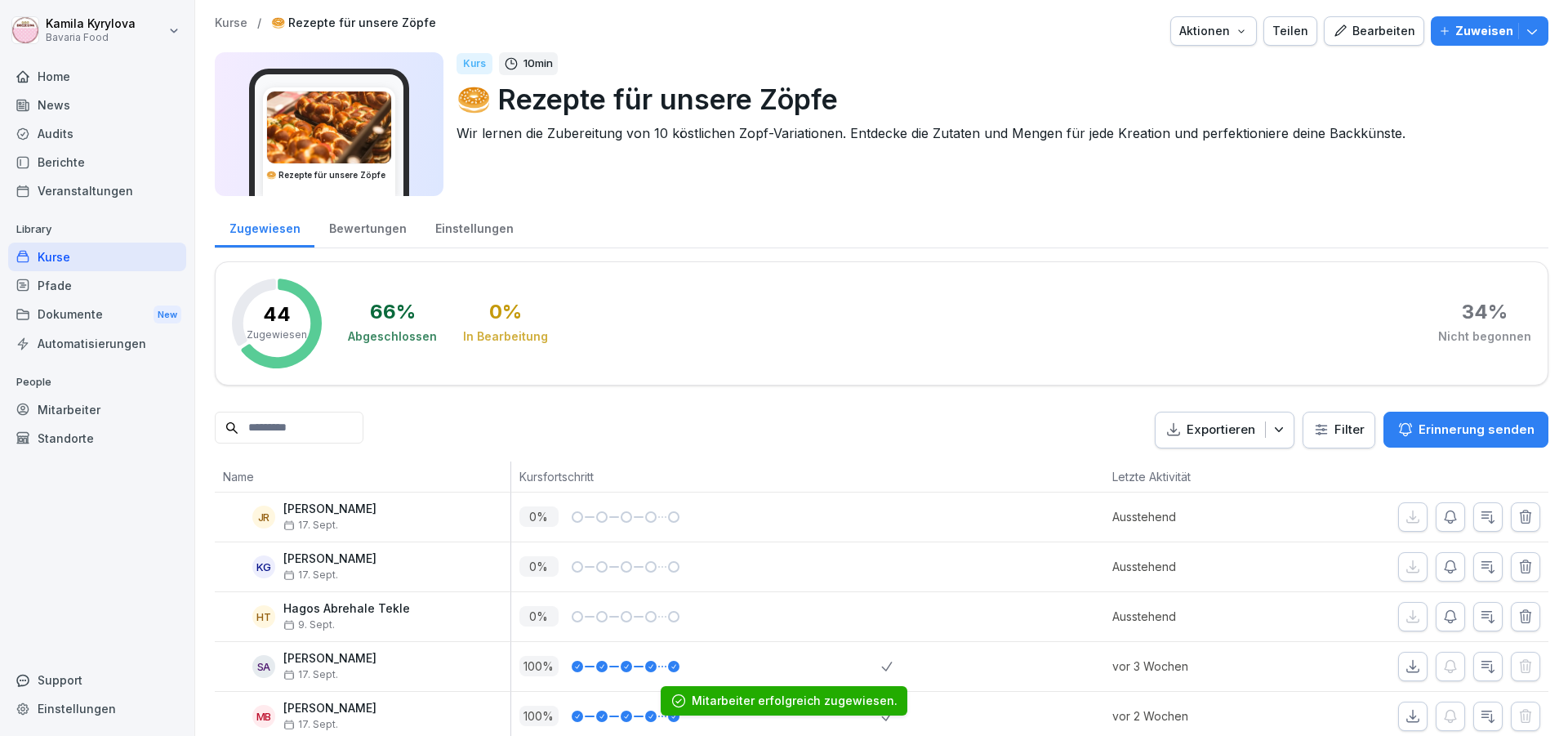
click at [44, 260] on div "Kurse" at bounding box center [97, 257] width 178 height 28
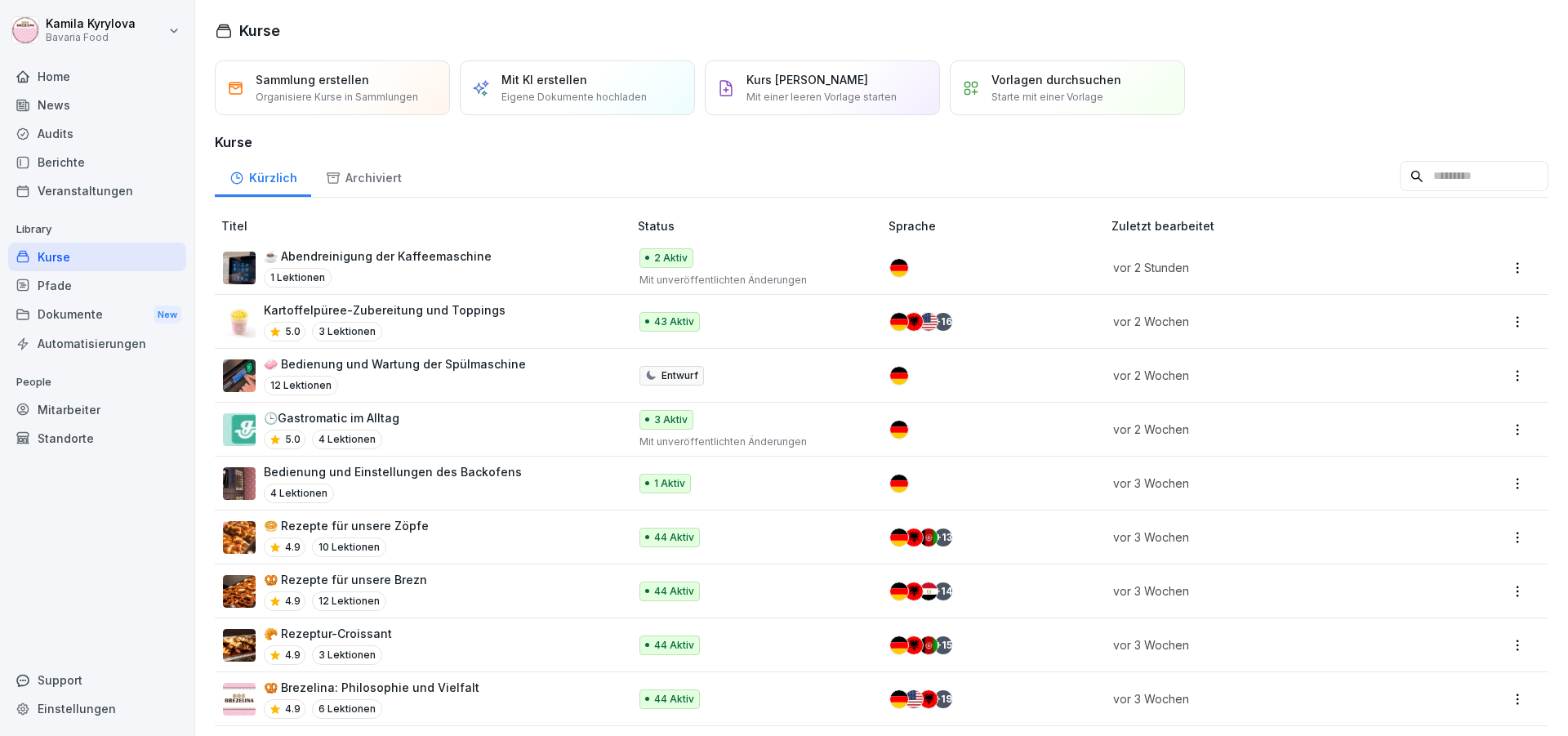
click at [377, 526] on p "🥯 Rezepte für unsere Zöpfe" at bounding box center [346, 525] width 165 height 17
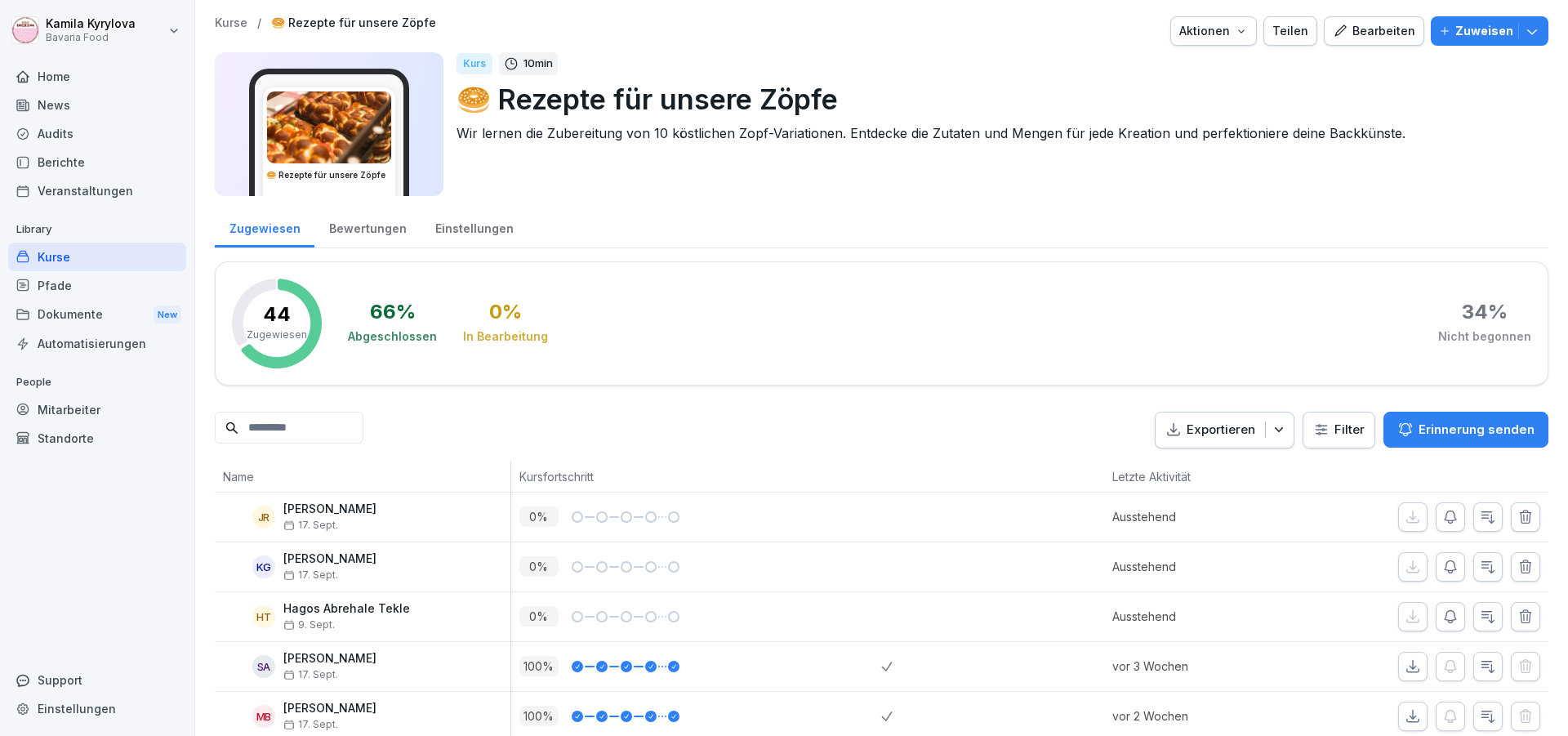
click at [1457, 31] on p "Zuweisen" at bounding box center [1484, 31] width 58 height 18
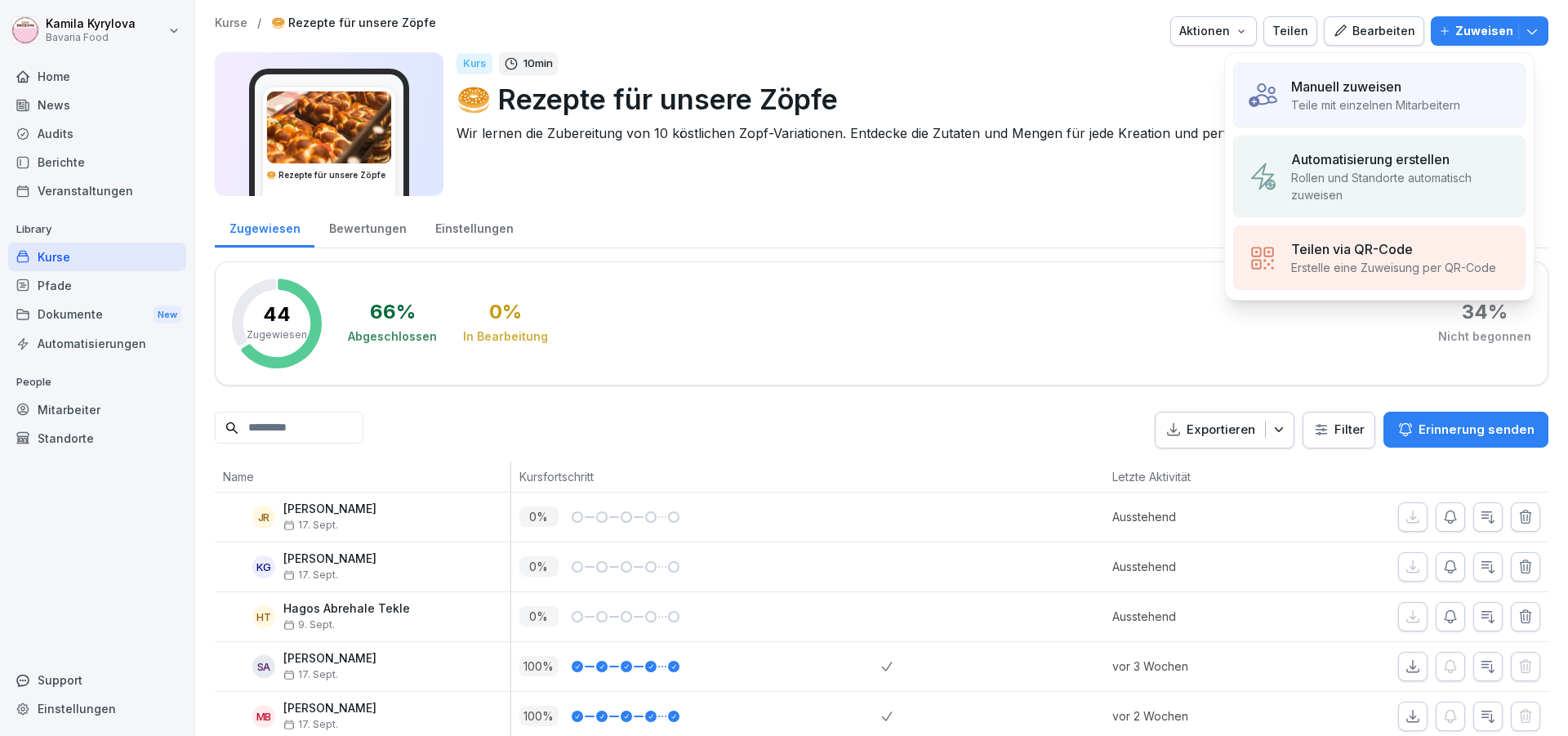
click at [1401, 77] on p "Manuell zuweisen" at bounding box center [1346, 86] width 110 height 19
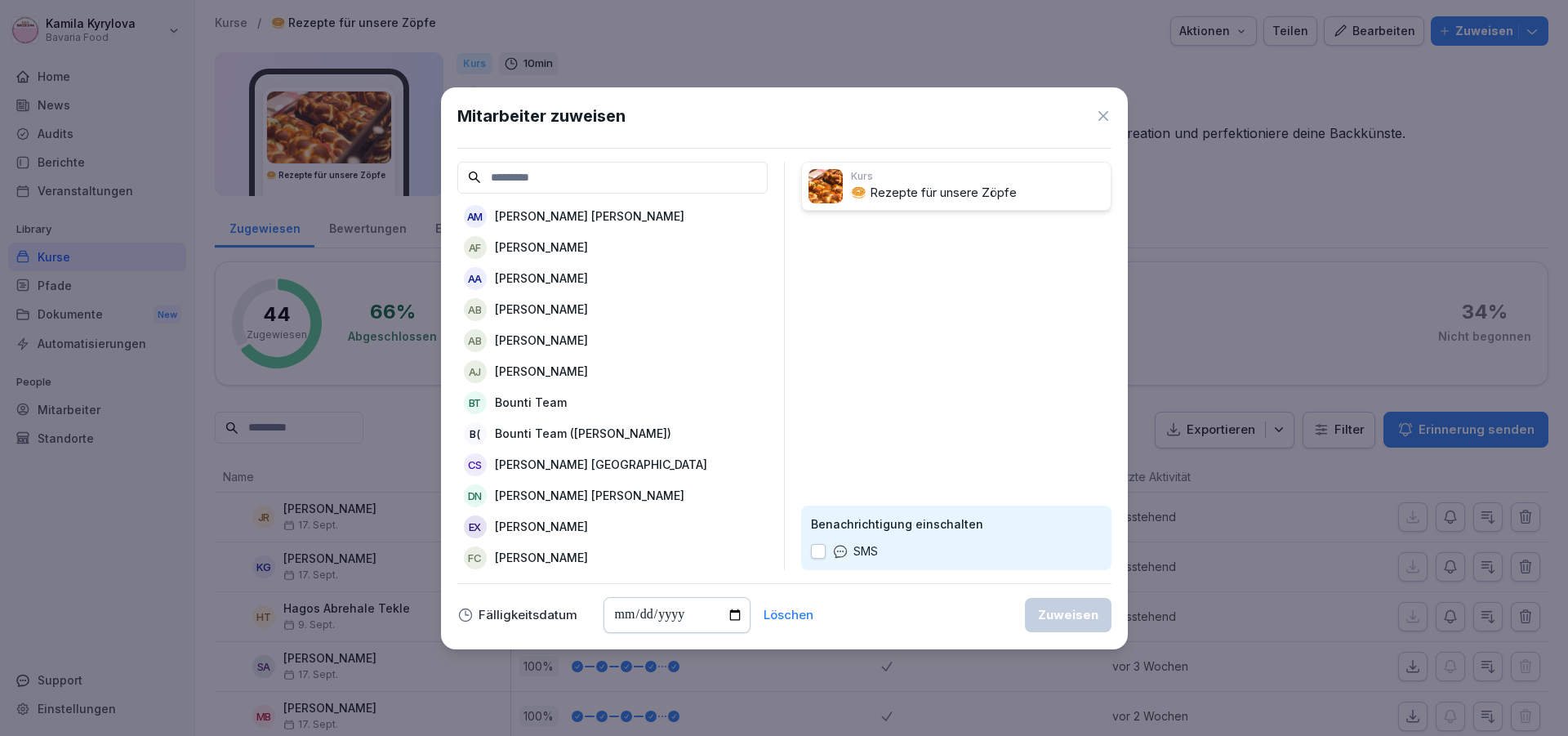
click at [557, 313] on p "[PERSON_NAME]" at bounding box center [542, 309] width 93 height 17
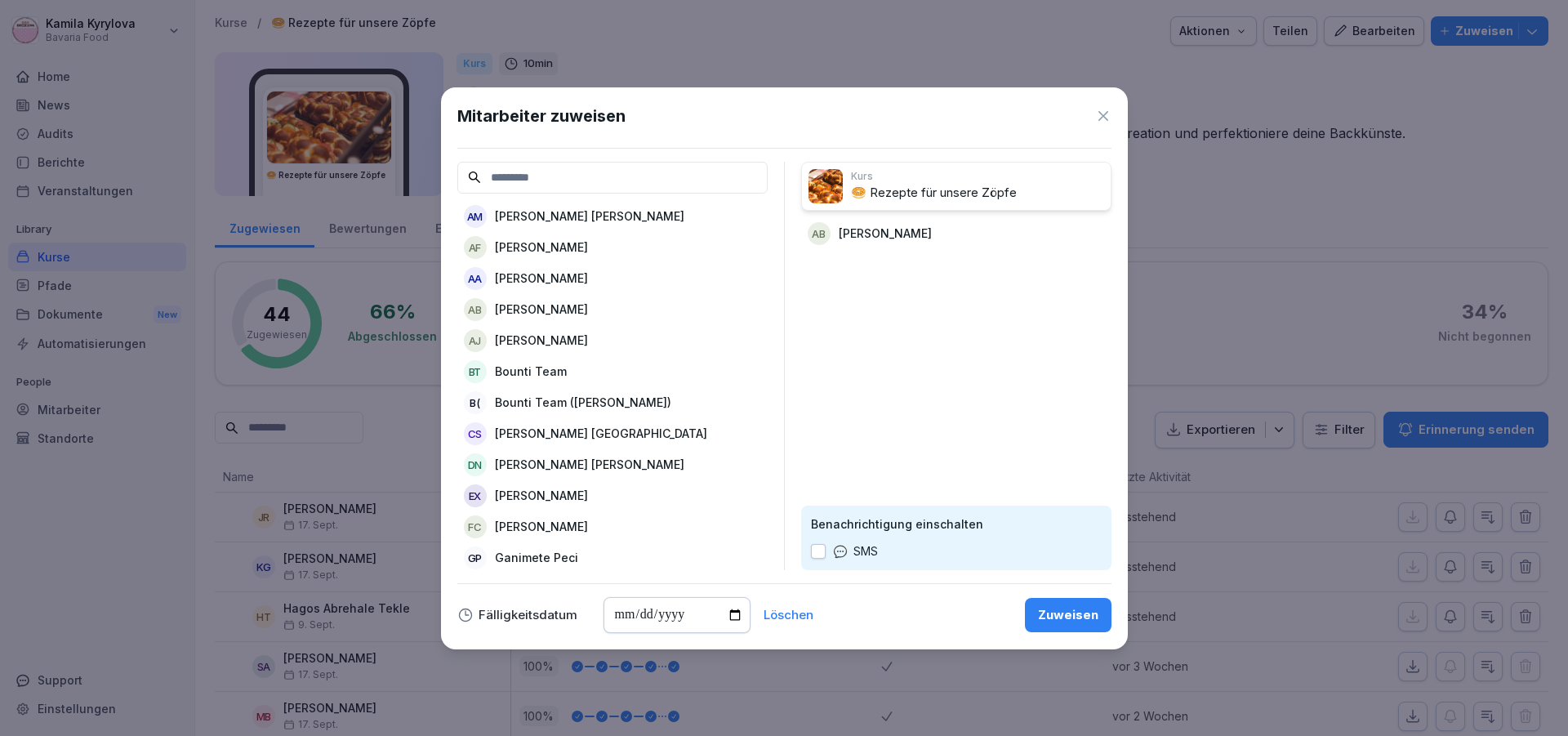
click at [1076, 613] on div "Zuweisen" at bounding box center [1068, 615] width 61 height 18
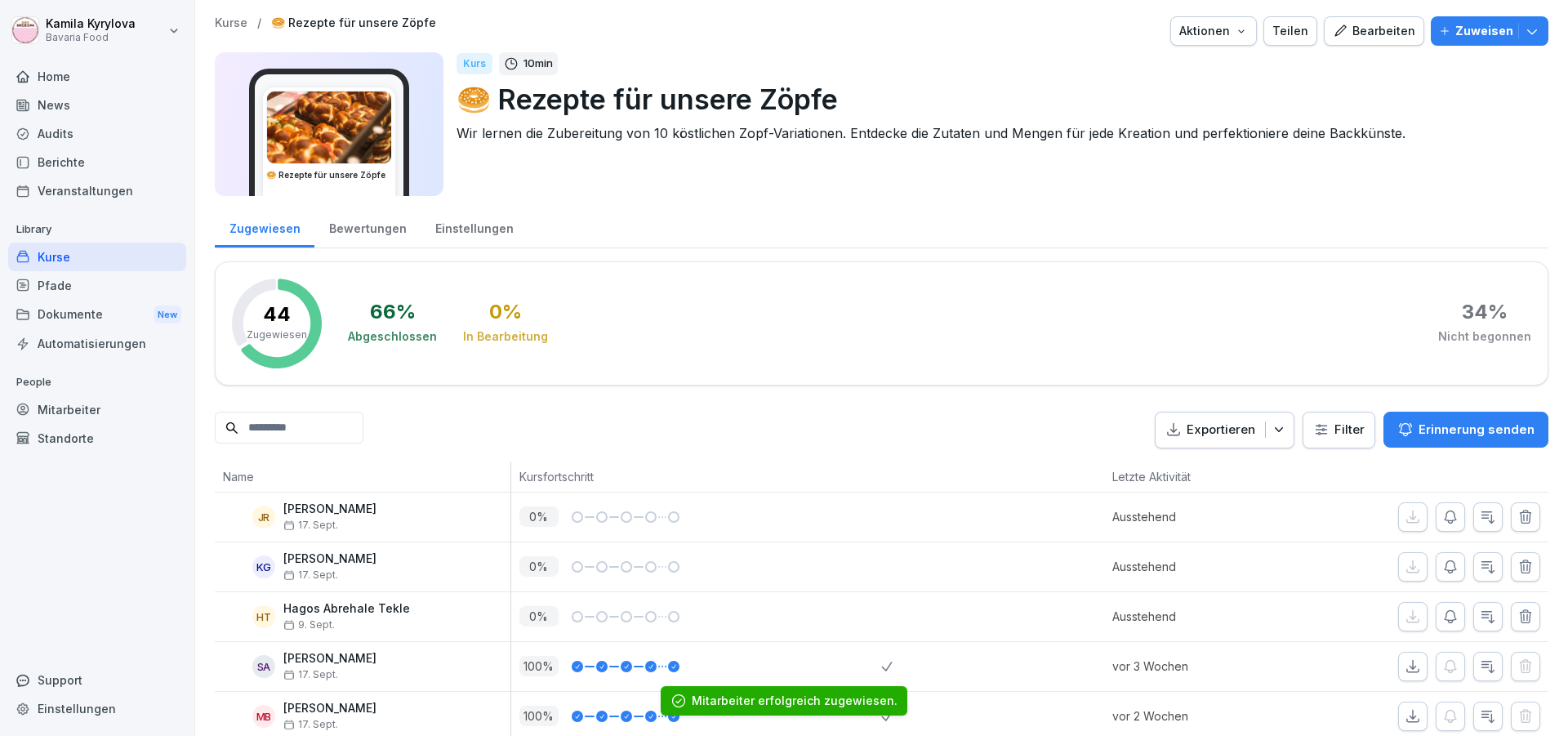
click at [36, 256] on div "Kurse" at bounding box center [97, 257] width 178 height 28
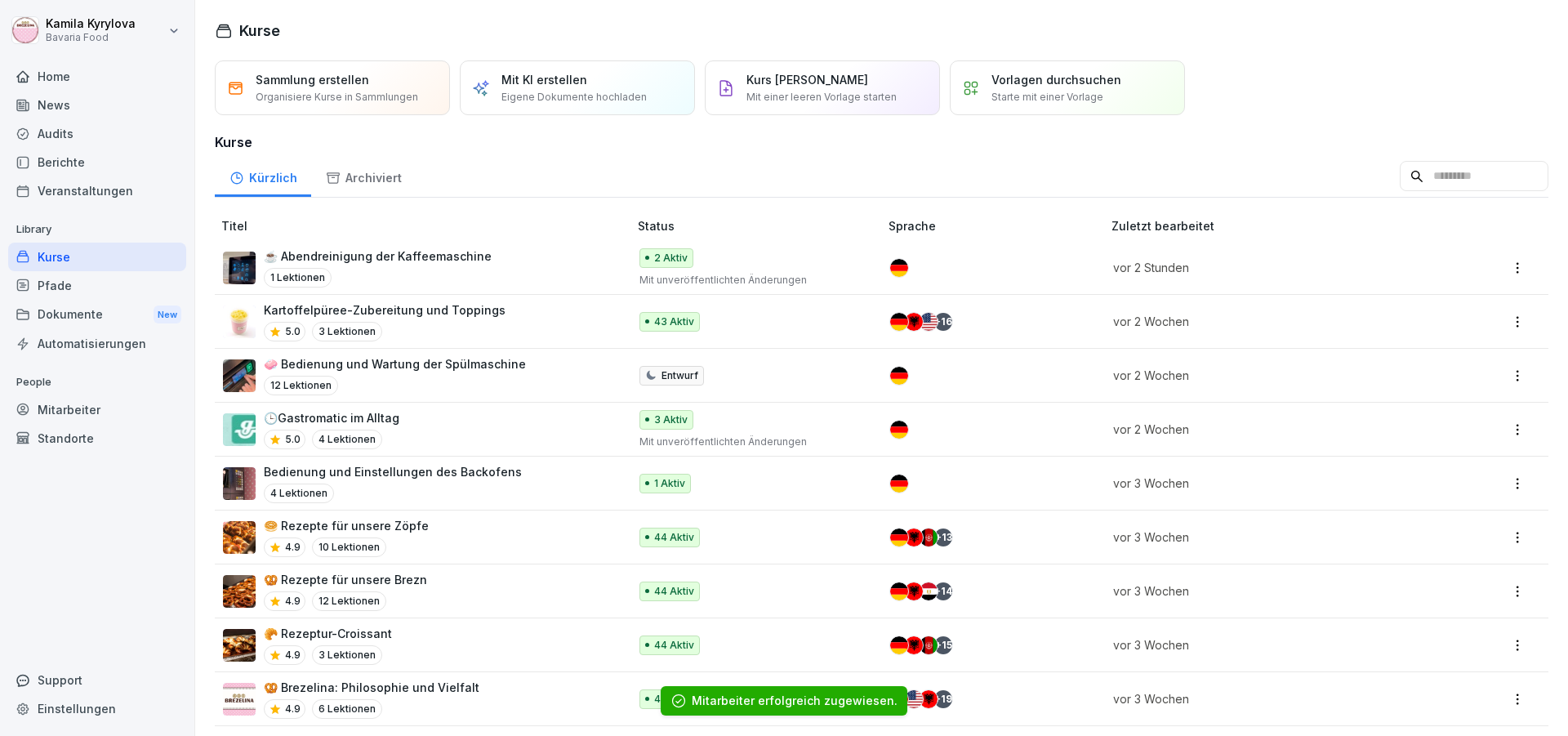
click at [360, 309] on p "Kartoffelpüree-Zubereitung und Toppings" at bounding box center [384, 310] width 242 height 17
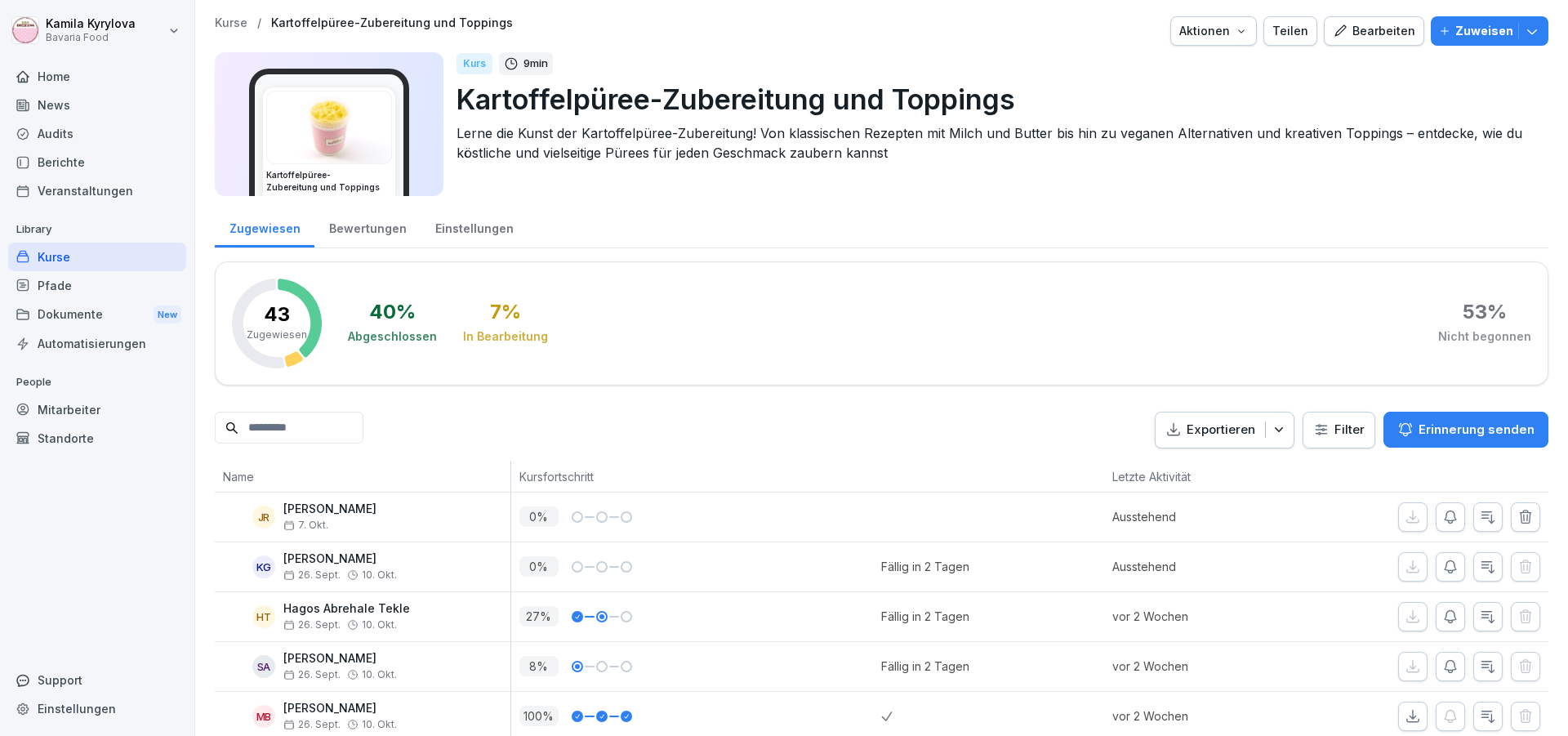
click at [1479, 29] on p "Zuweisen" at bounding box center [1484, 31] width 58 height 18
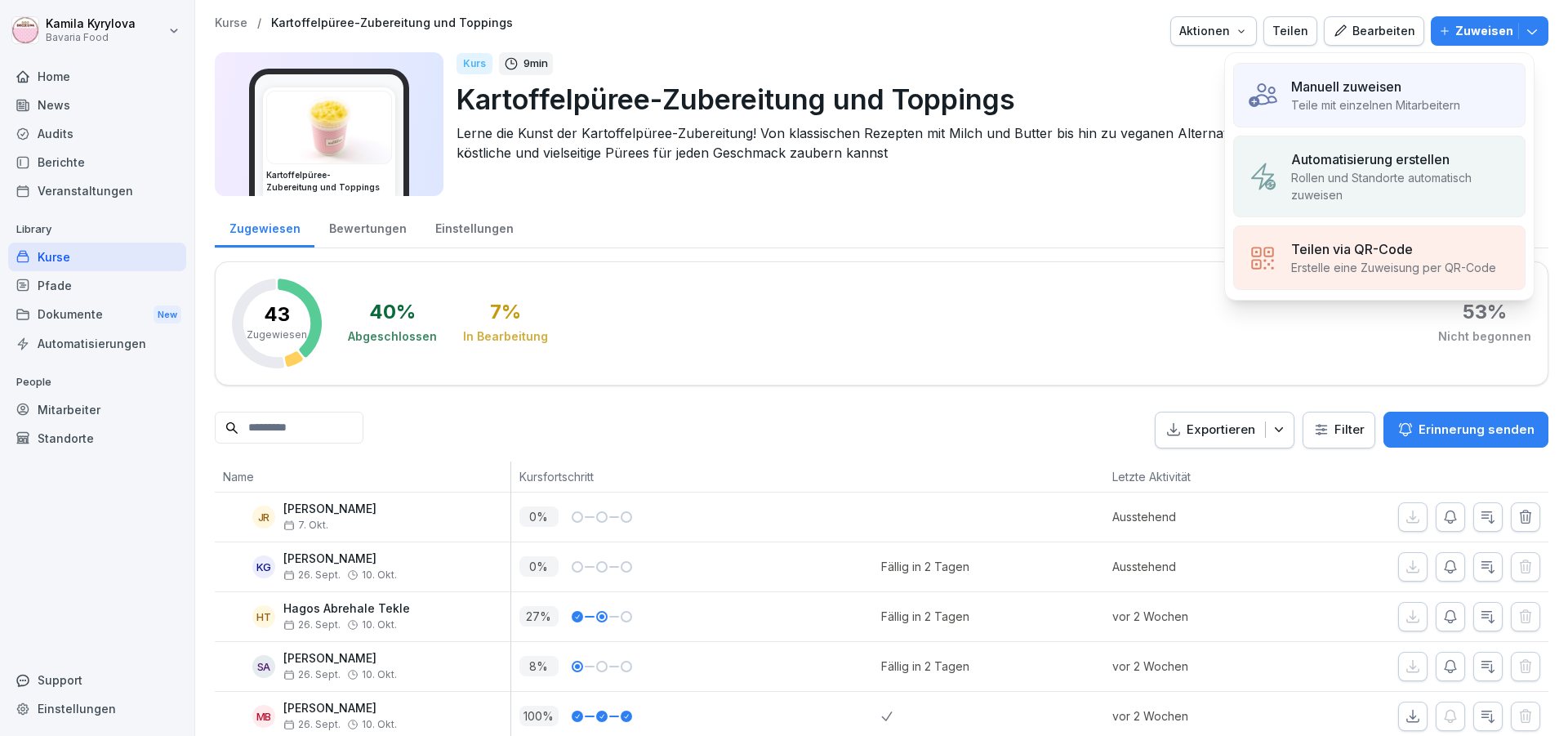
click at [1343, 97] on p "Teile mit einzelnen Mitarbeitern" at bounding box center [1375, 105] width 169 height 17
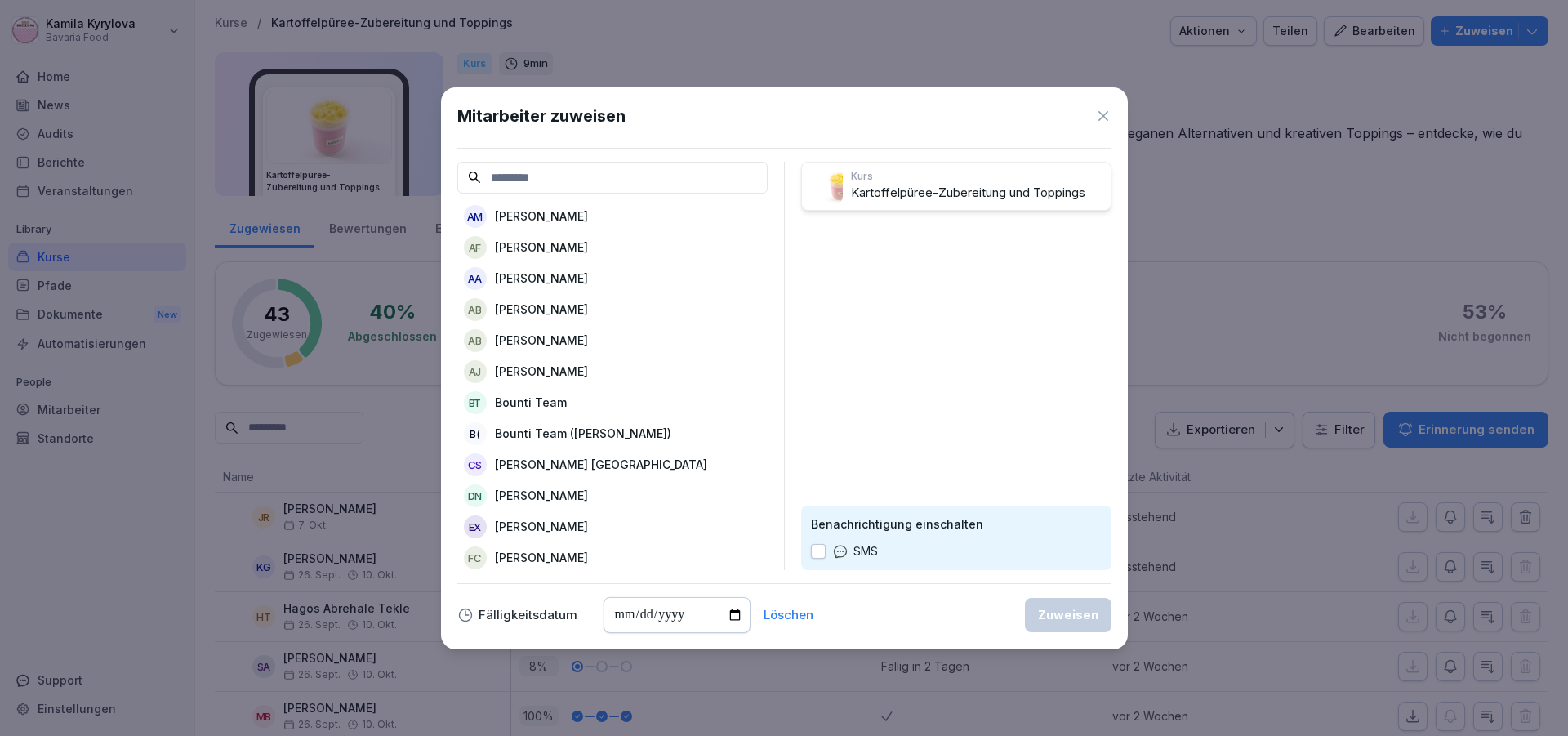
click at [587, 303] on p "[PERSON_NAME]" at bounding box center [542, 309] width 93 height 17
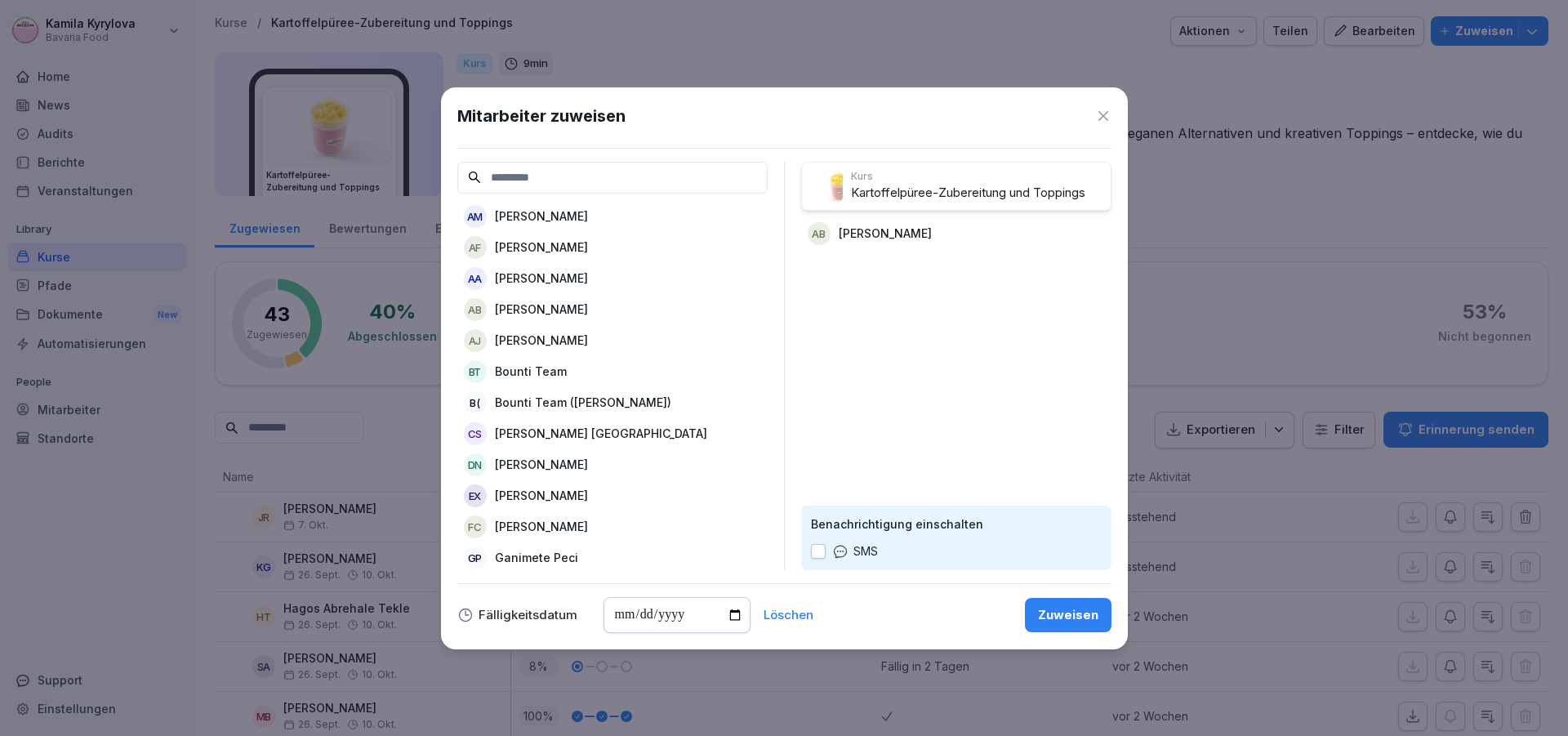
click at [1063, 624] on button "Zuweisen" at bounding box center [1068, 615] width 86 height 34
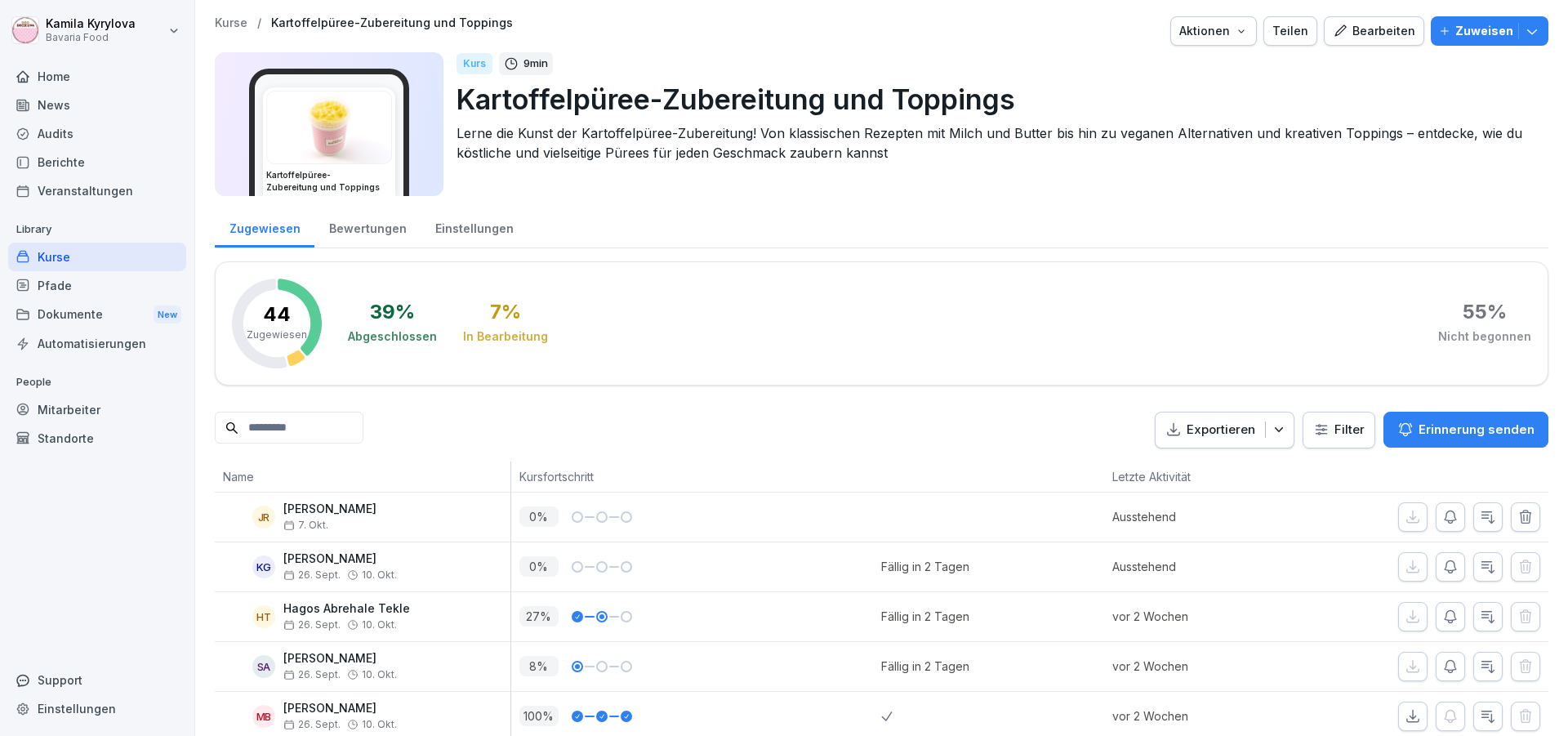
click at [75, 406] on div "Mitarbeiter" at bounding box center [97, 409] width 178 height 28
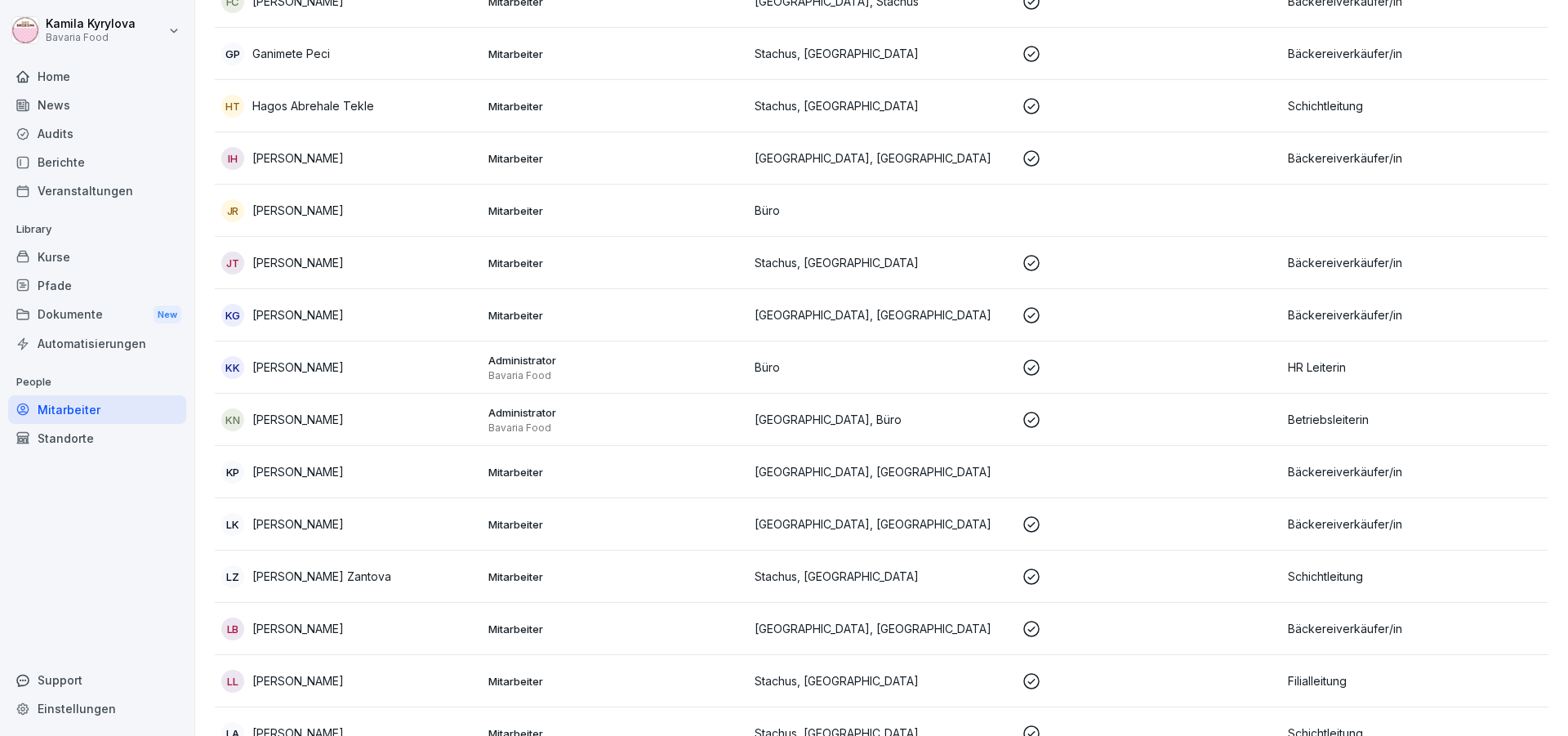
scroll to position [882, 0]
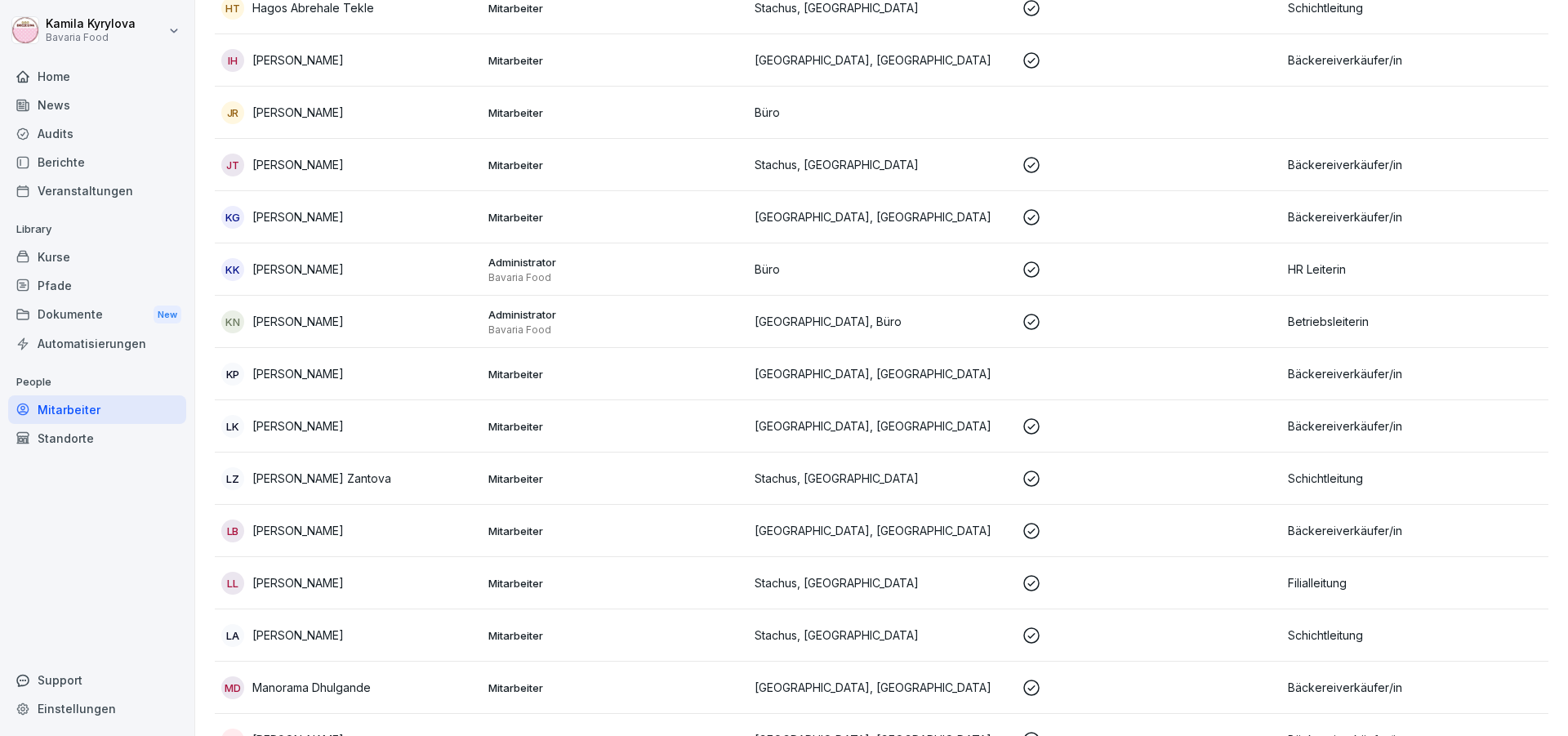
click at [370, 379] on div "KP Kathleen Prio" at bounding box center [348, 374] width 254 height 23
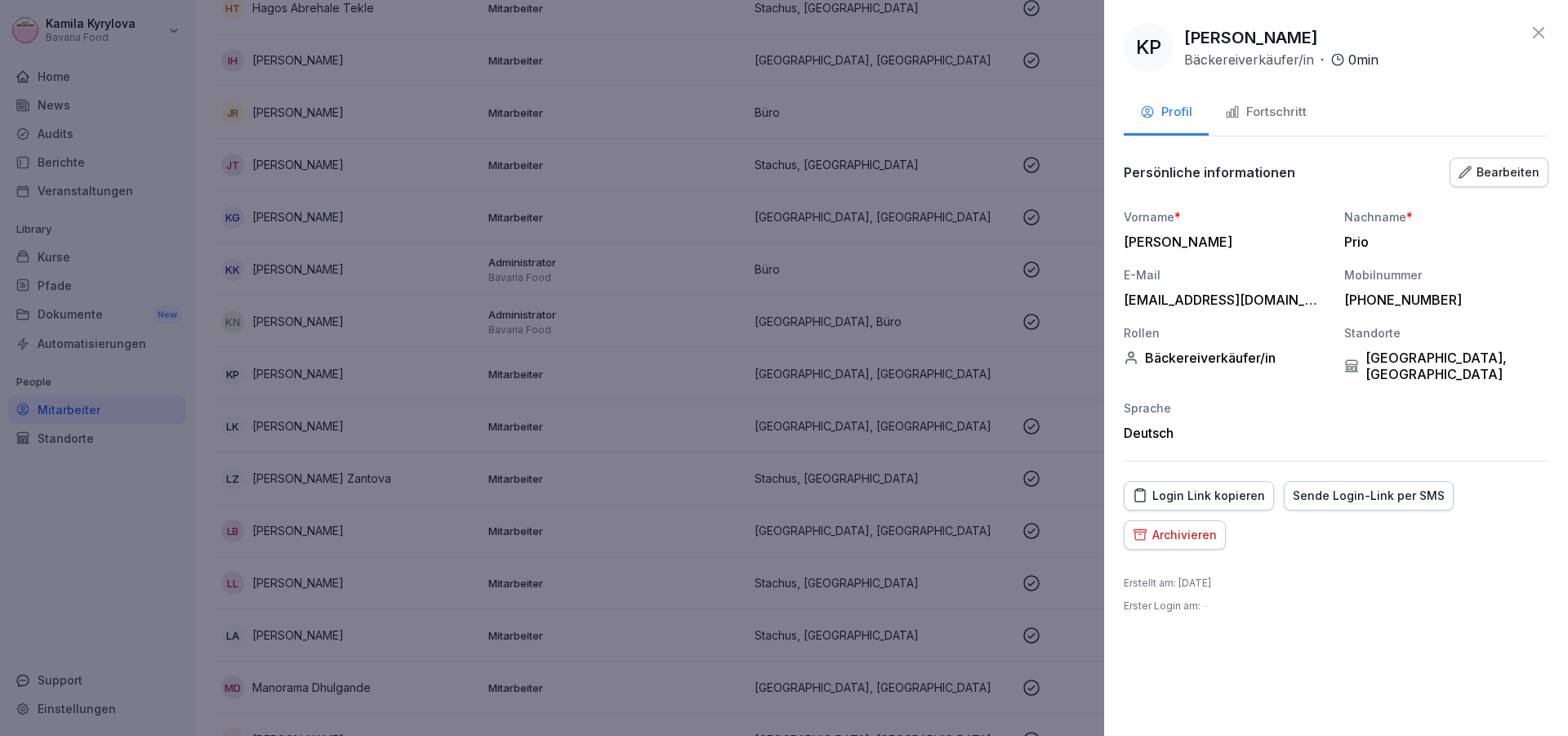
click at [1202, 526] on div "Archivieren" at bounding box center [1175, 535] width 84 height 18
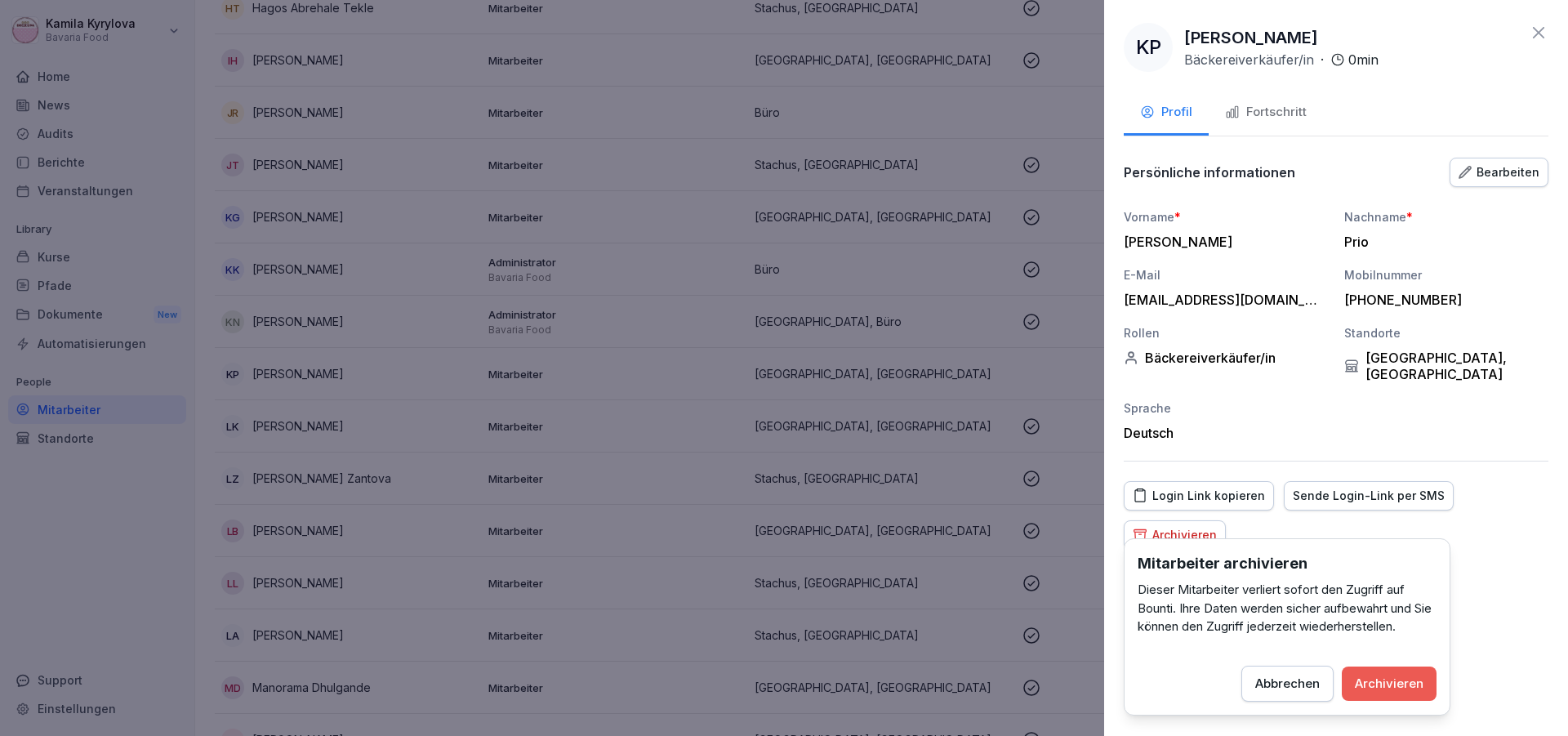
click at [1385, 676] on div "Archivieren" at bounding box center [1389, 683] width 69 height 18
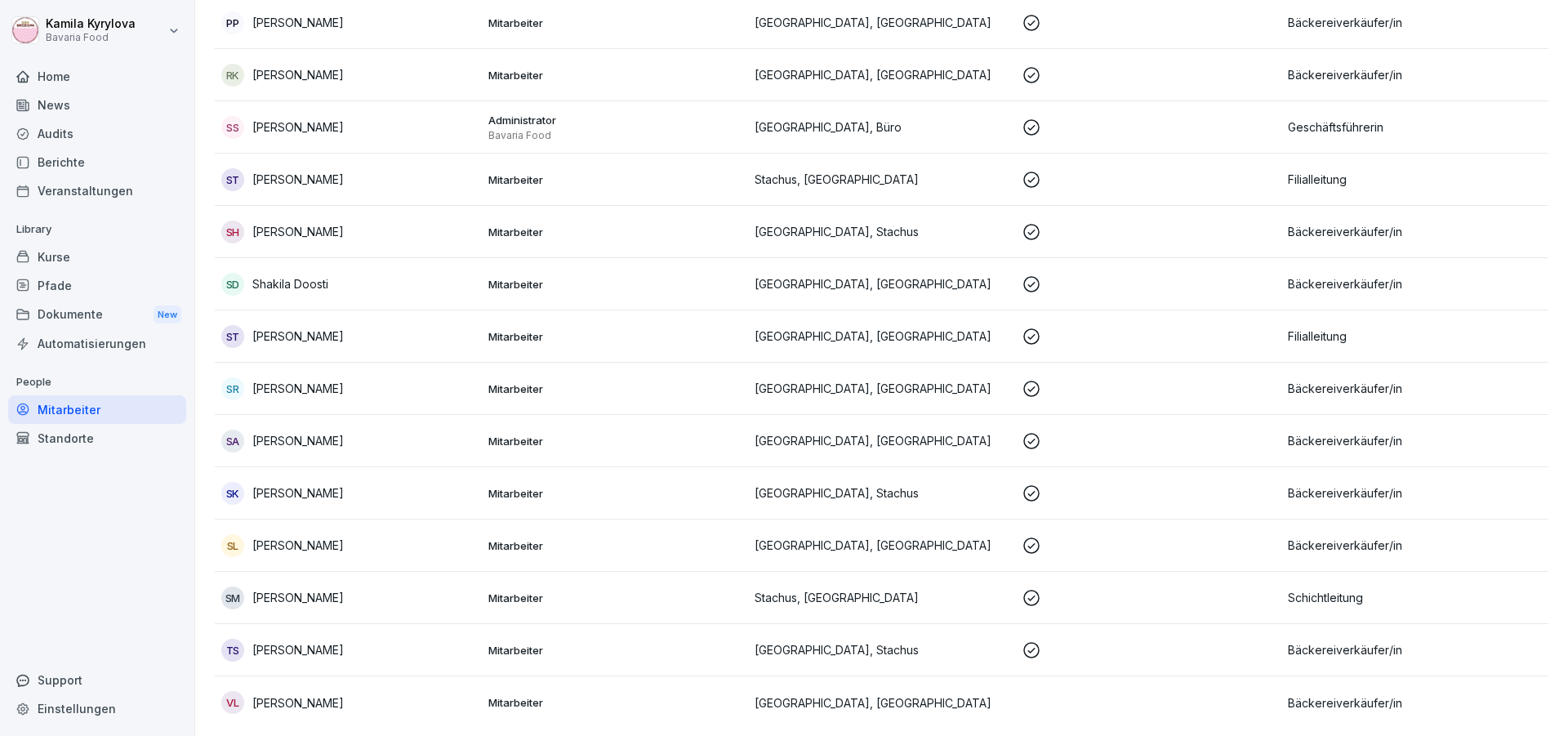
scroll to position [1827, 0]
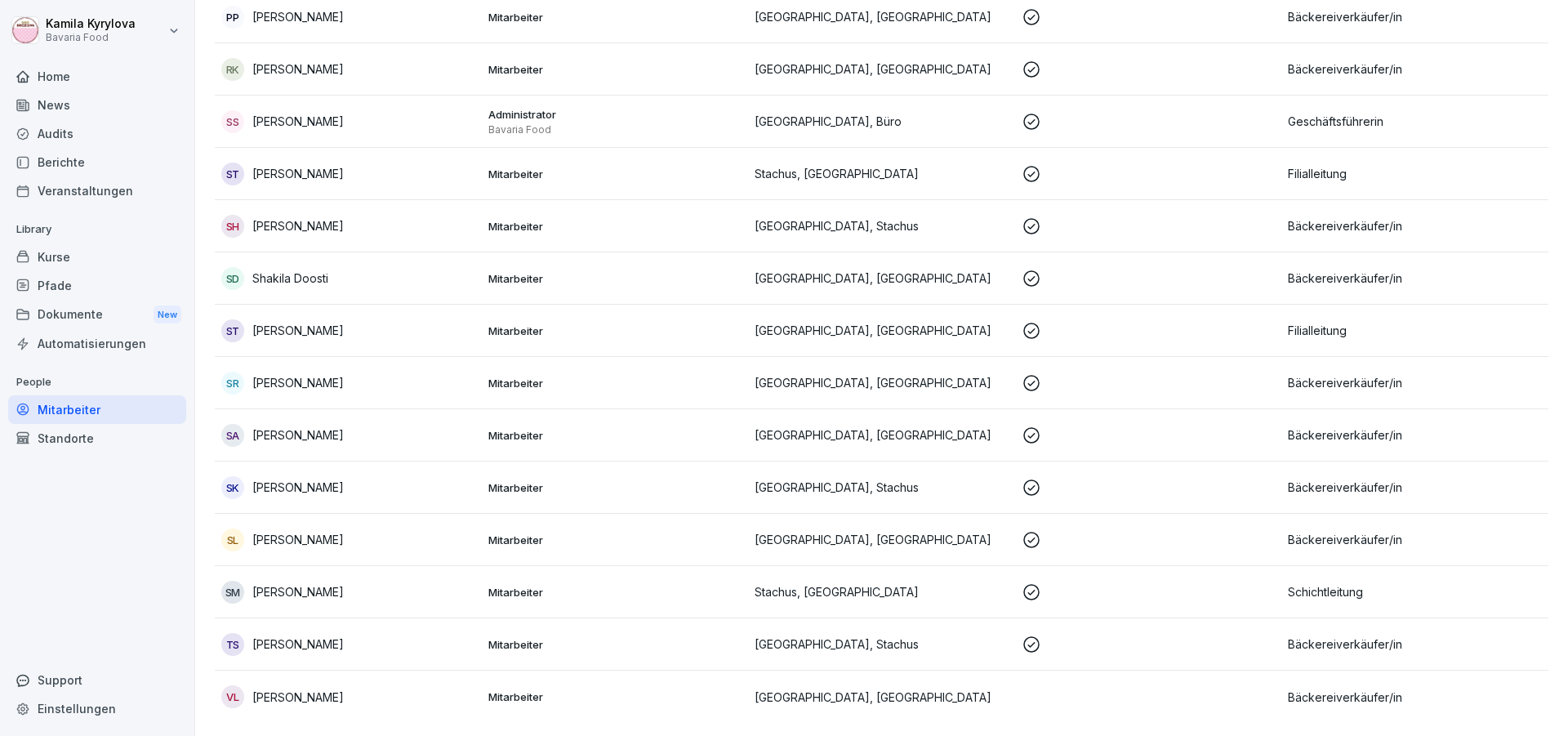
click at [356, 692] on div "VL Vivi Yen Liu" at bounding box center [348, 696] width 254 height 23
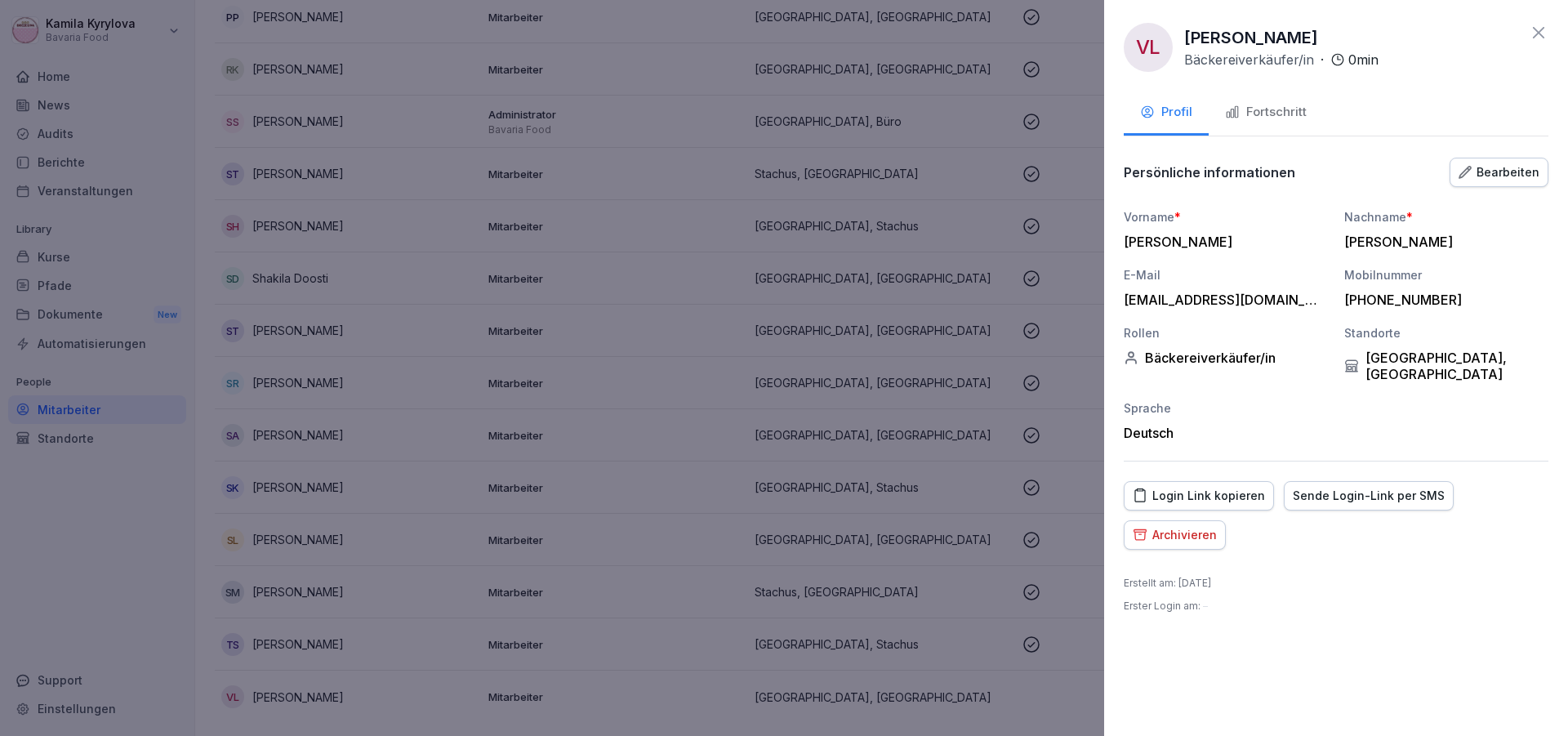
click at [1173, 526] on div "Archivieren" at bounding box center [1175, 535] width 84 height 18
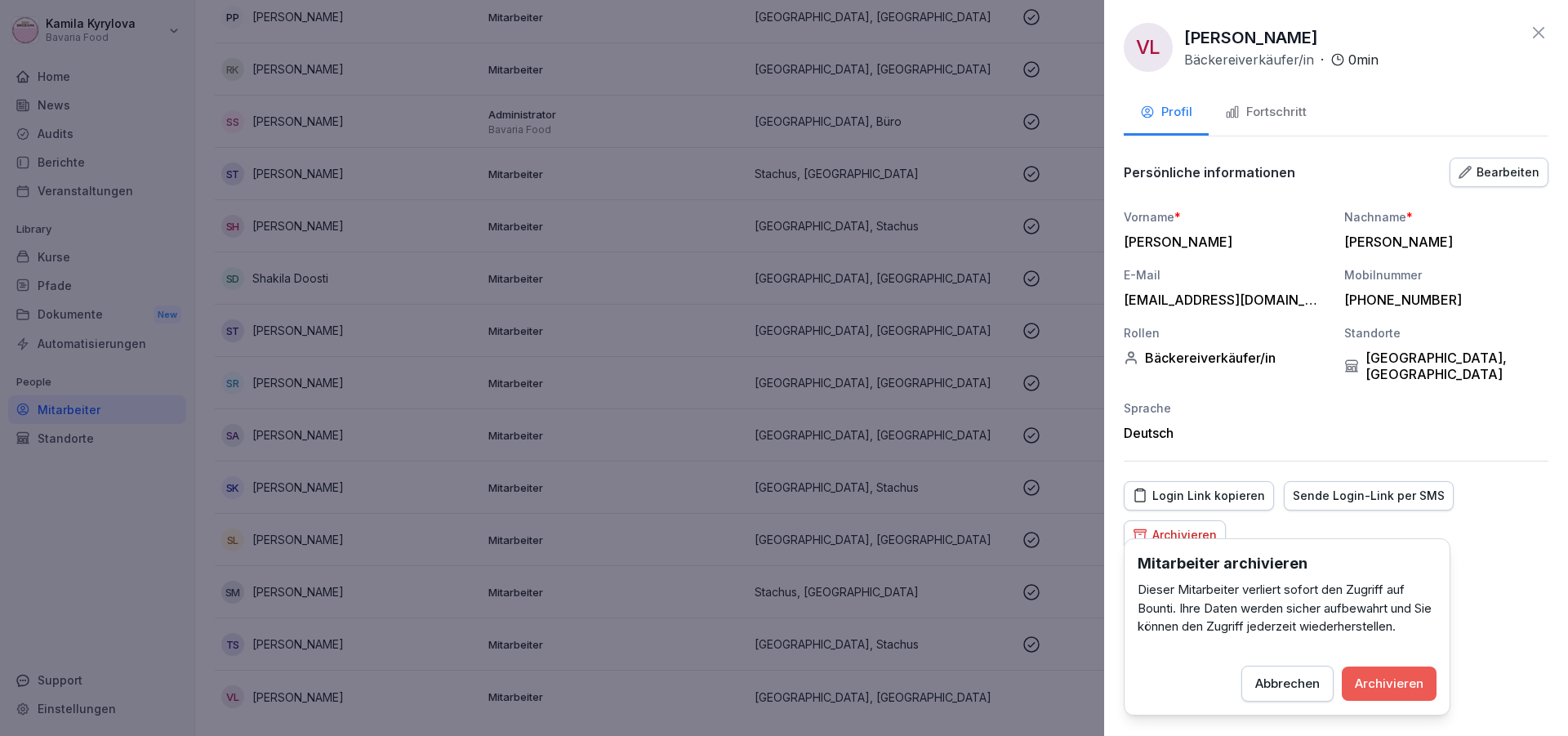
click at [1383, 683] on div "Archivieren" at bounding box center [1389, 683] width 69 height 18
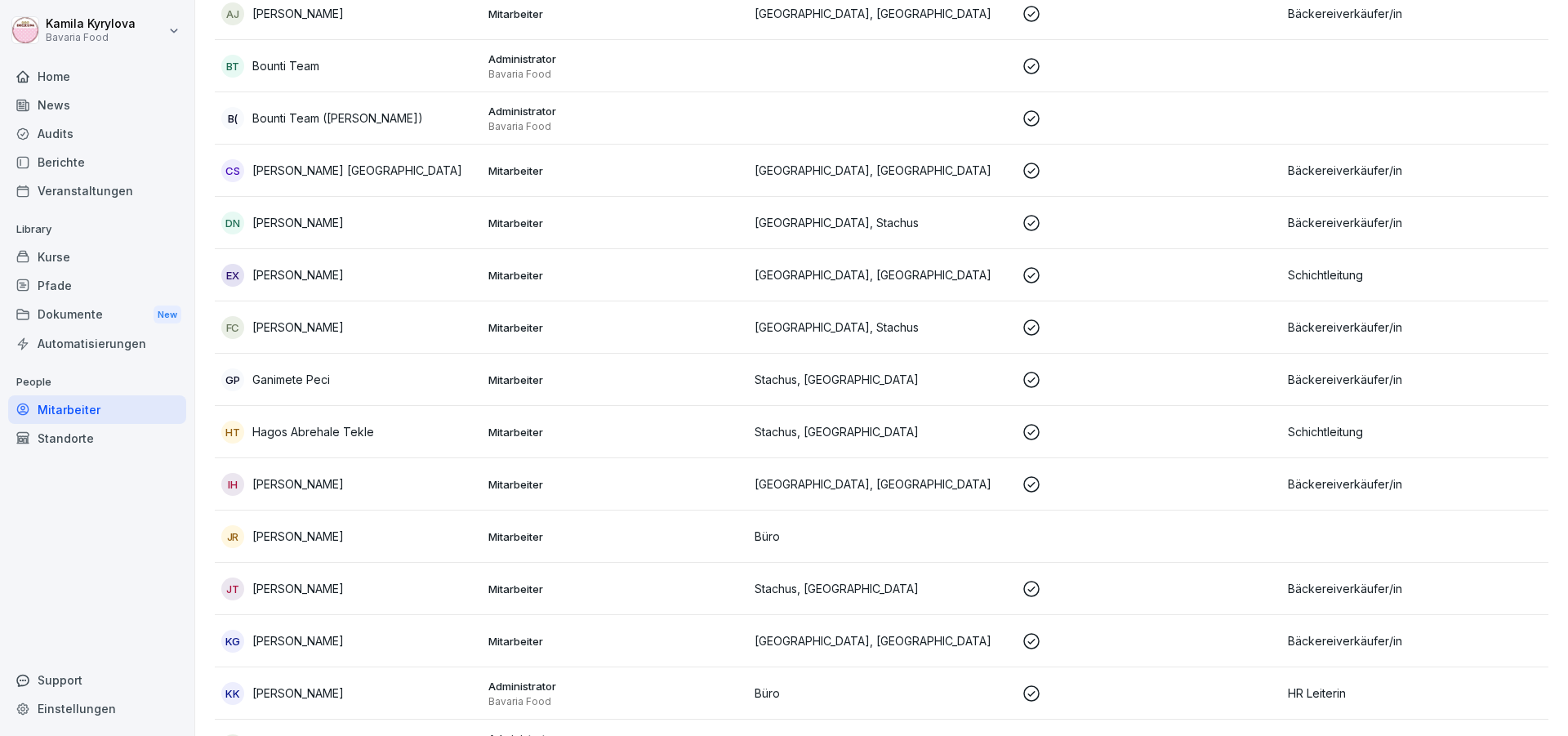
scroll to position [490, 0]
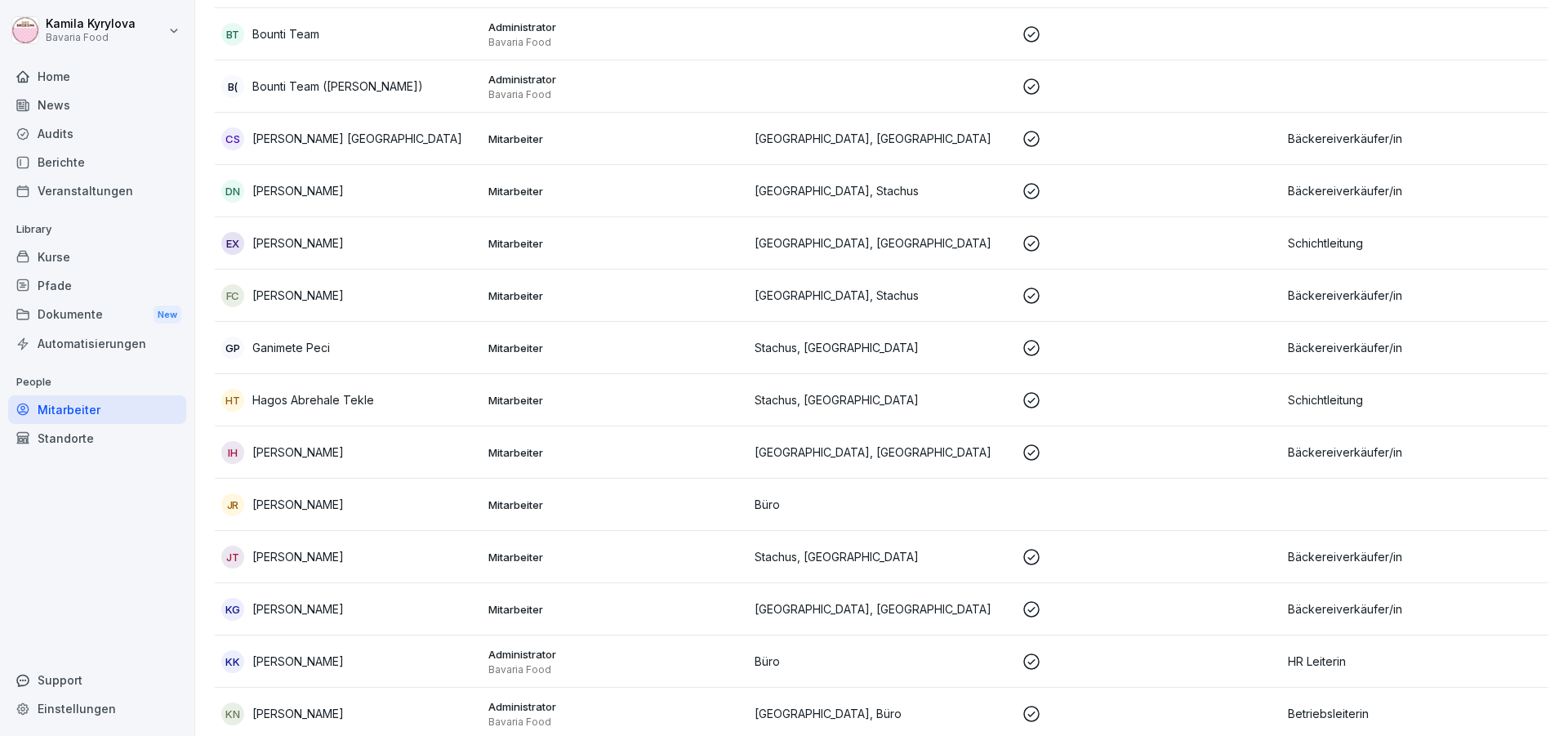
click at [331, 454] on p "Ileria Ben Hassine" at bounding box center [298, 451] width 91 height 17
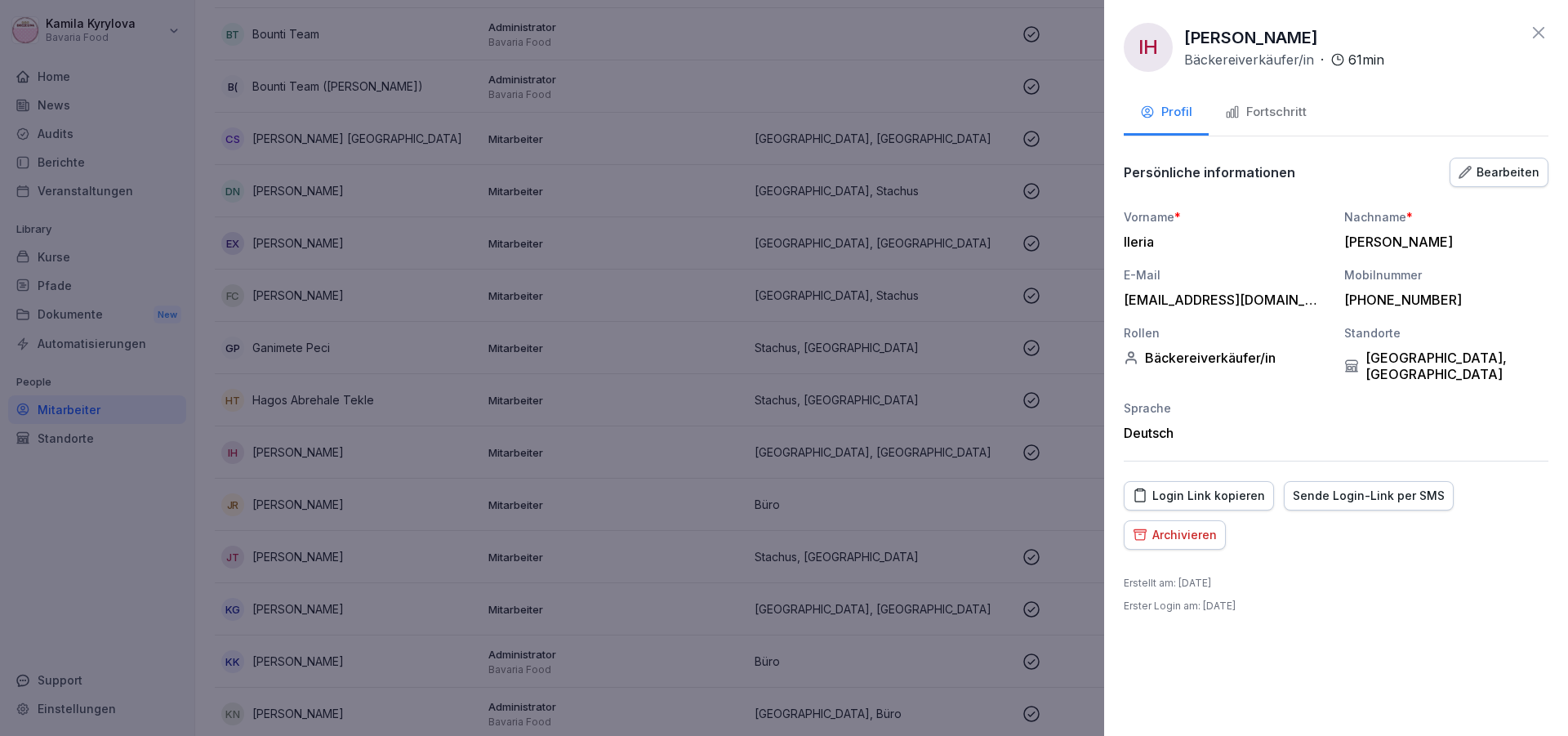
click at [1137, 241] on div "Ileria" at bounding box center [1222, 242] width 196 height 17
click at [1136, 244] on div "Ileria" at bounding box center [1222, 242] width 196 height 17
click at [1514, 178] on div "Bearbeiten" at bounding box center [1499, 172] width 81 height 18
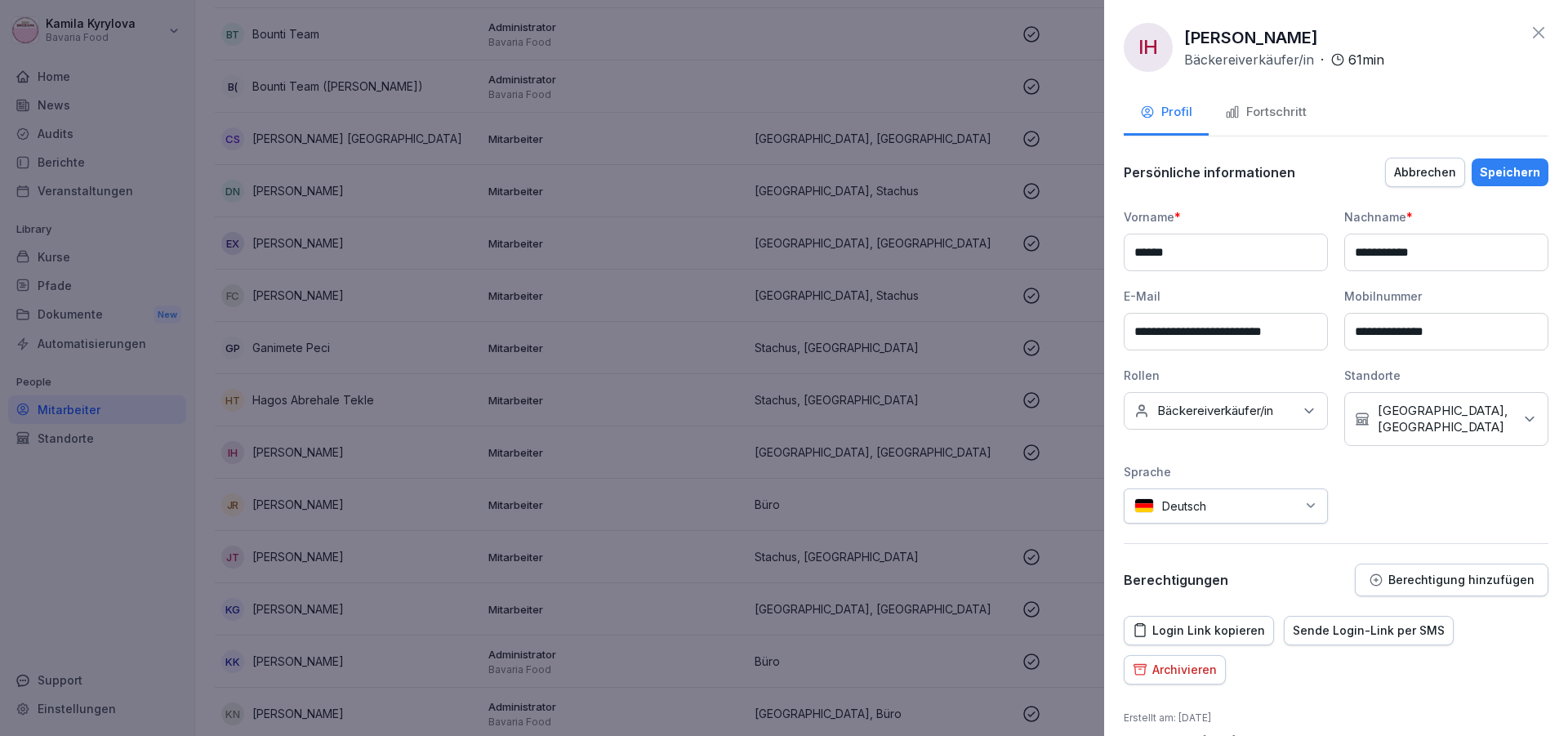
click at [1146, 251] on input "******" at bounding box center [1226, 252] width 204 height 38
type input "******"
click at [1492, 181] on button "Speichern" at bounding box center [1509, 172] width 77 height 28
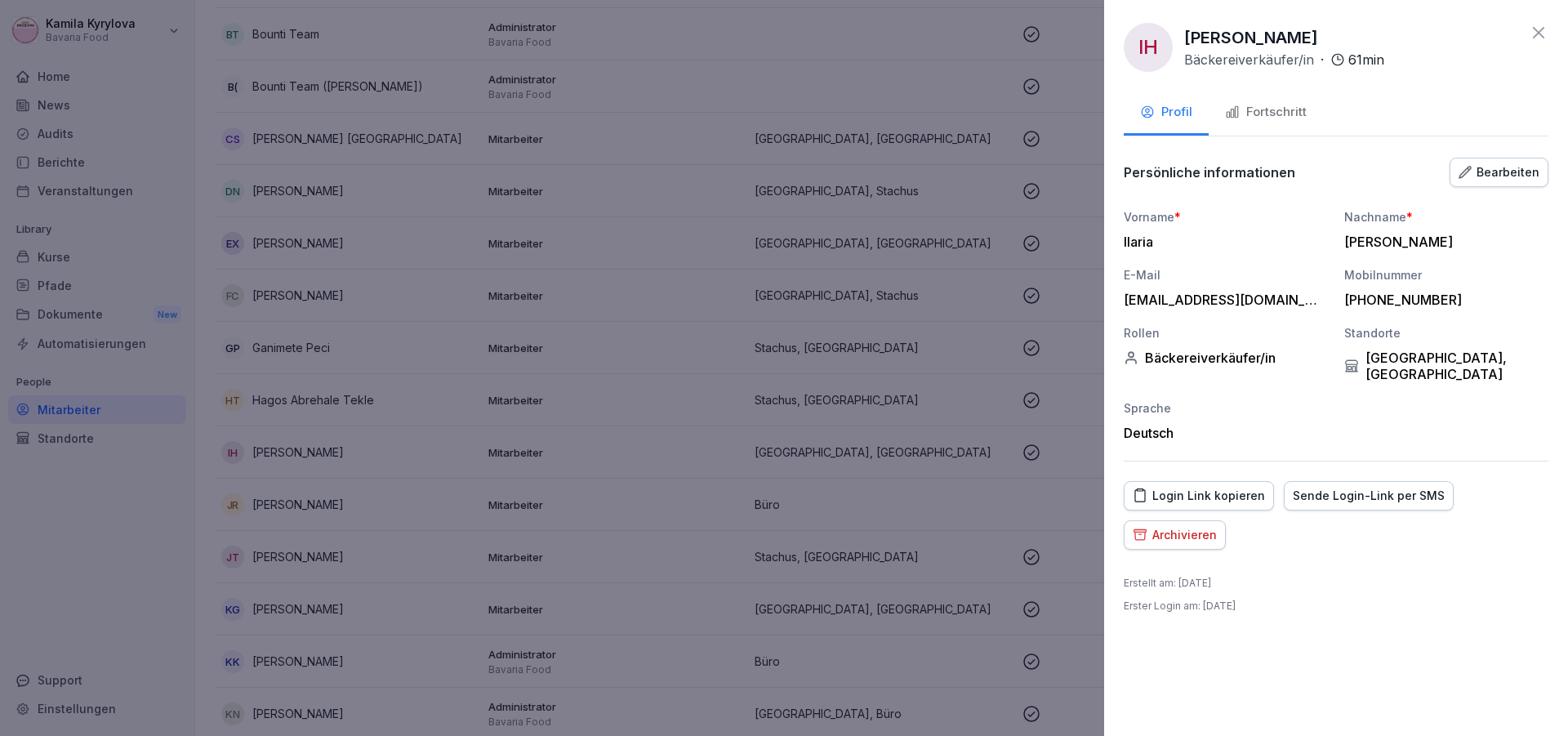
click at [1535, 34] on icon at bounding box center [1538, 33] width 19 height 19
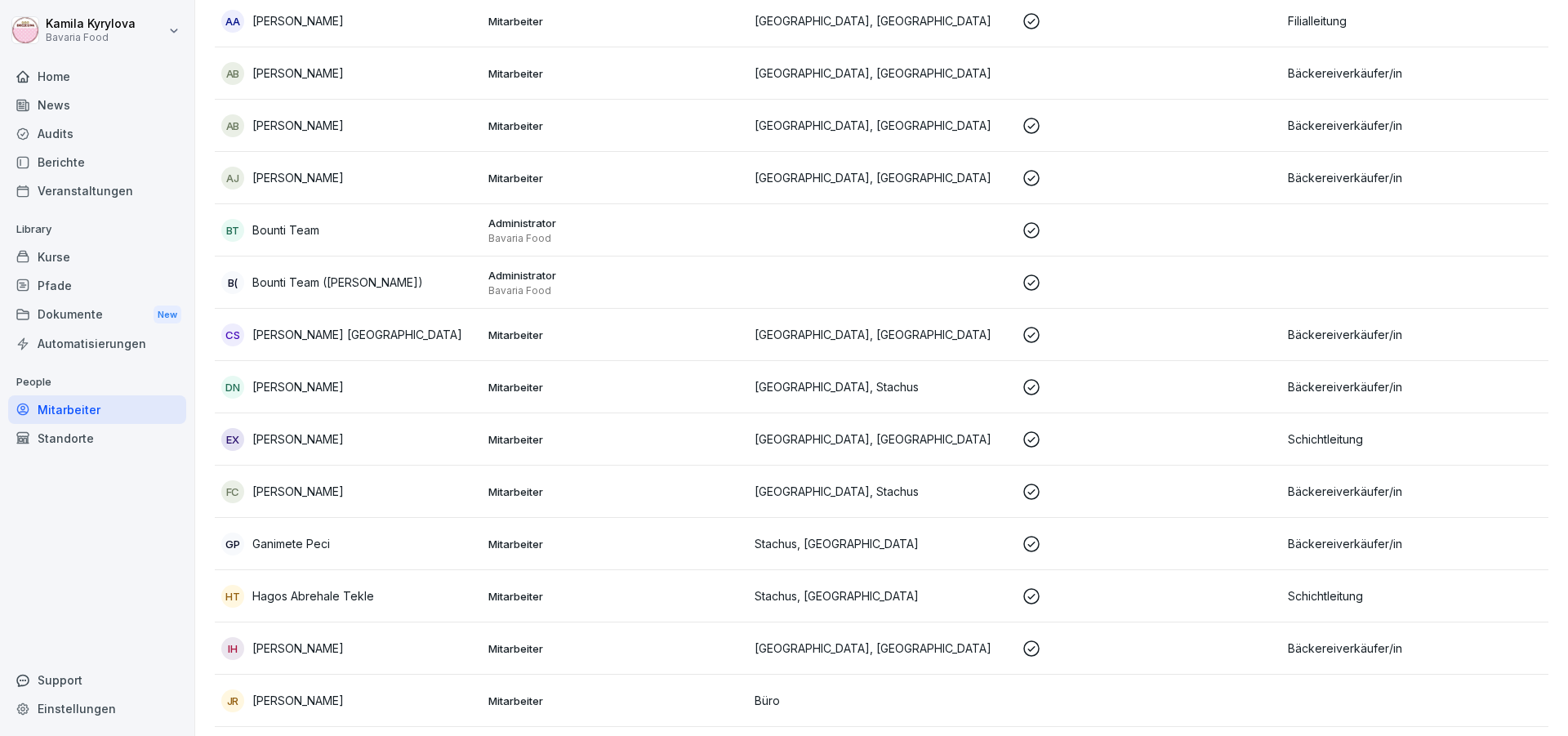
scroll to position [0, 0]
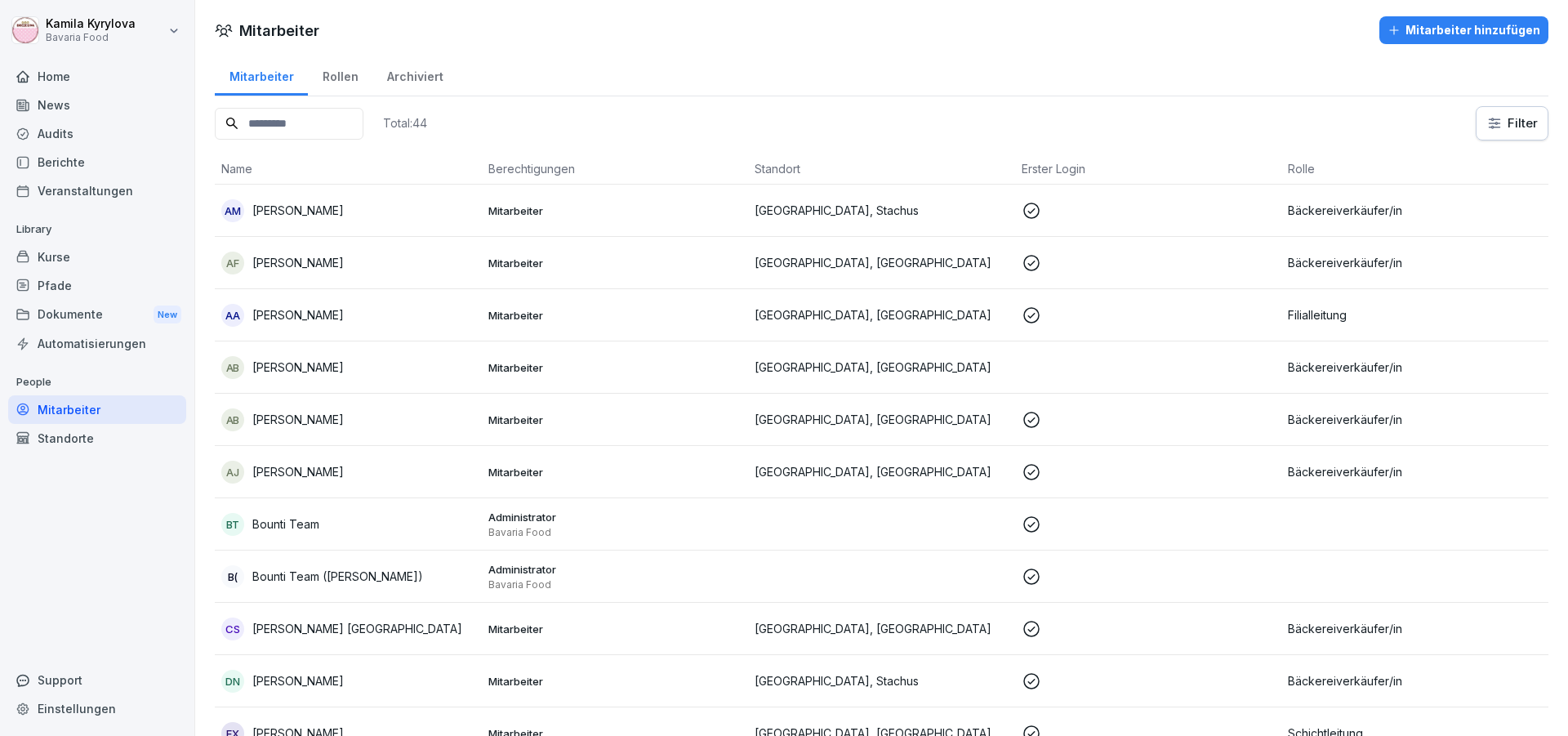
click at [43, 257] on div "Kurse" at bounding box center [97, 257] width 178 height 28
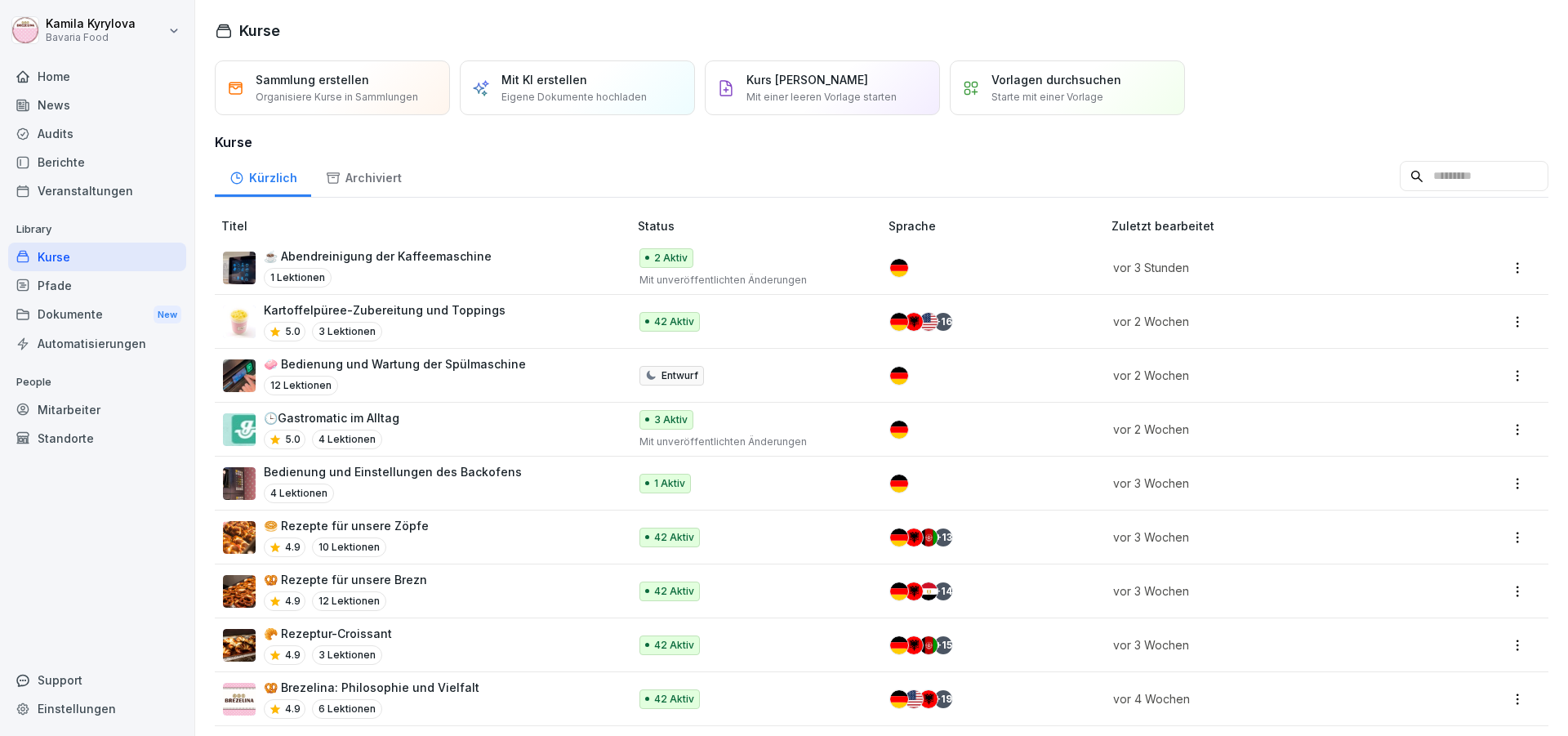
click at [49, 166] on div "Berichte" at bounding box center [97, 162] width 178 height 28
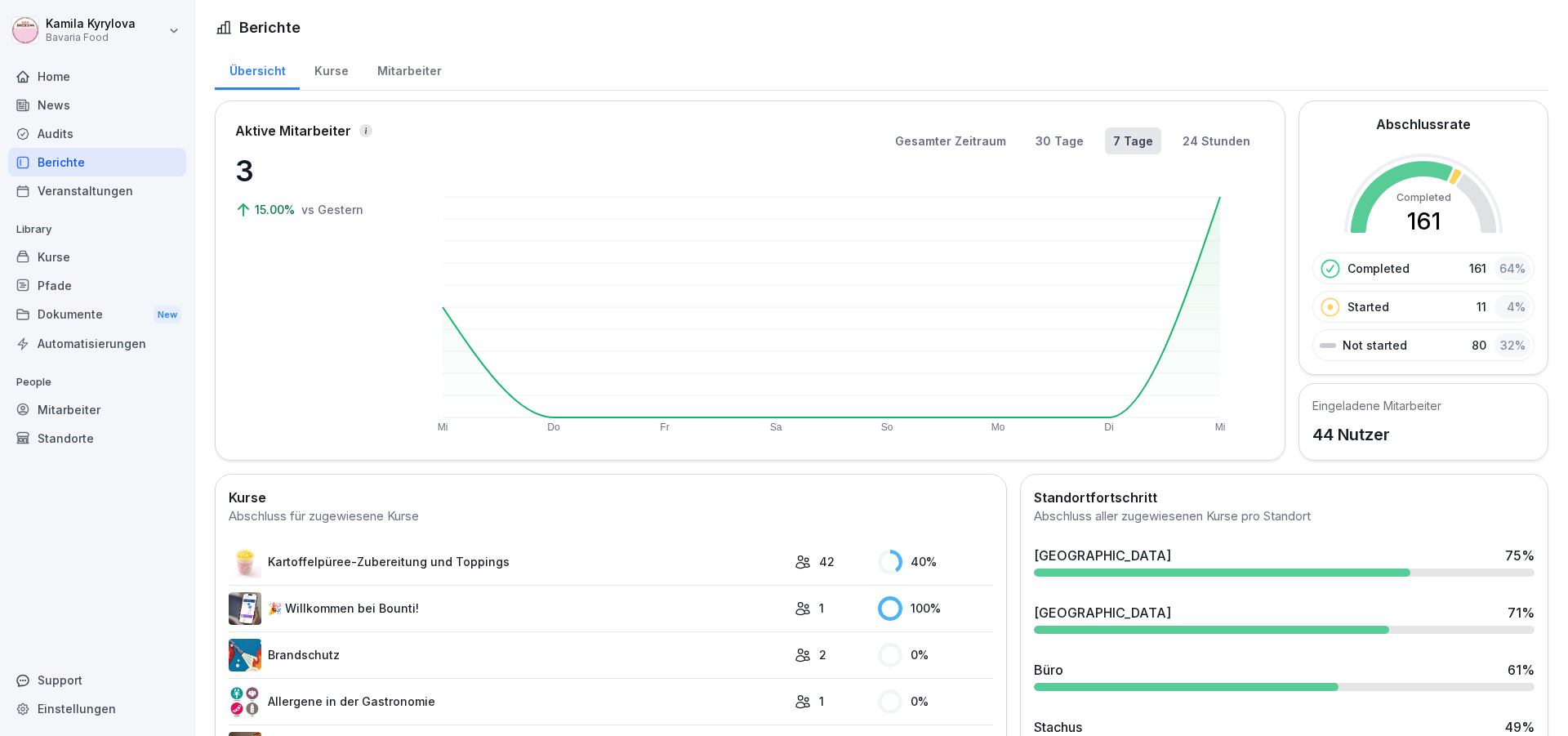
click at [412, 76] on div "Mitarbeiter" at bounding box center [409, 69] width 93 height 41
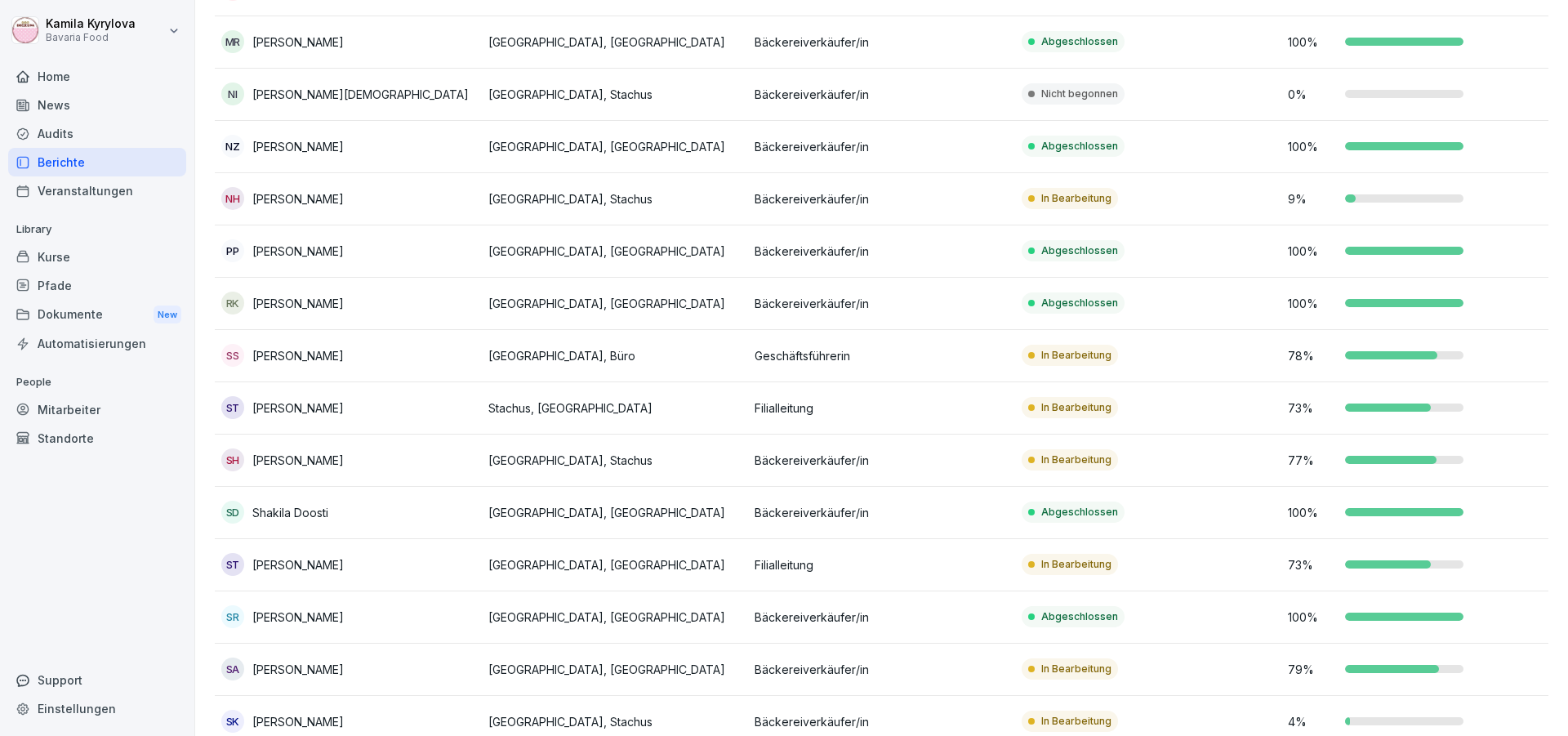
scroll to position [1772, 0]
